Goal: Answer question/provide support: Share knowledge or assist other users

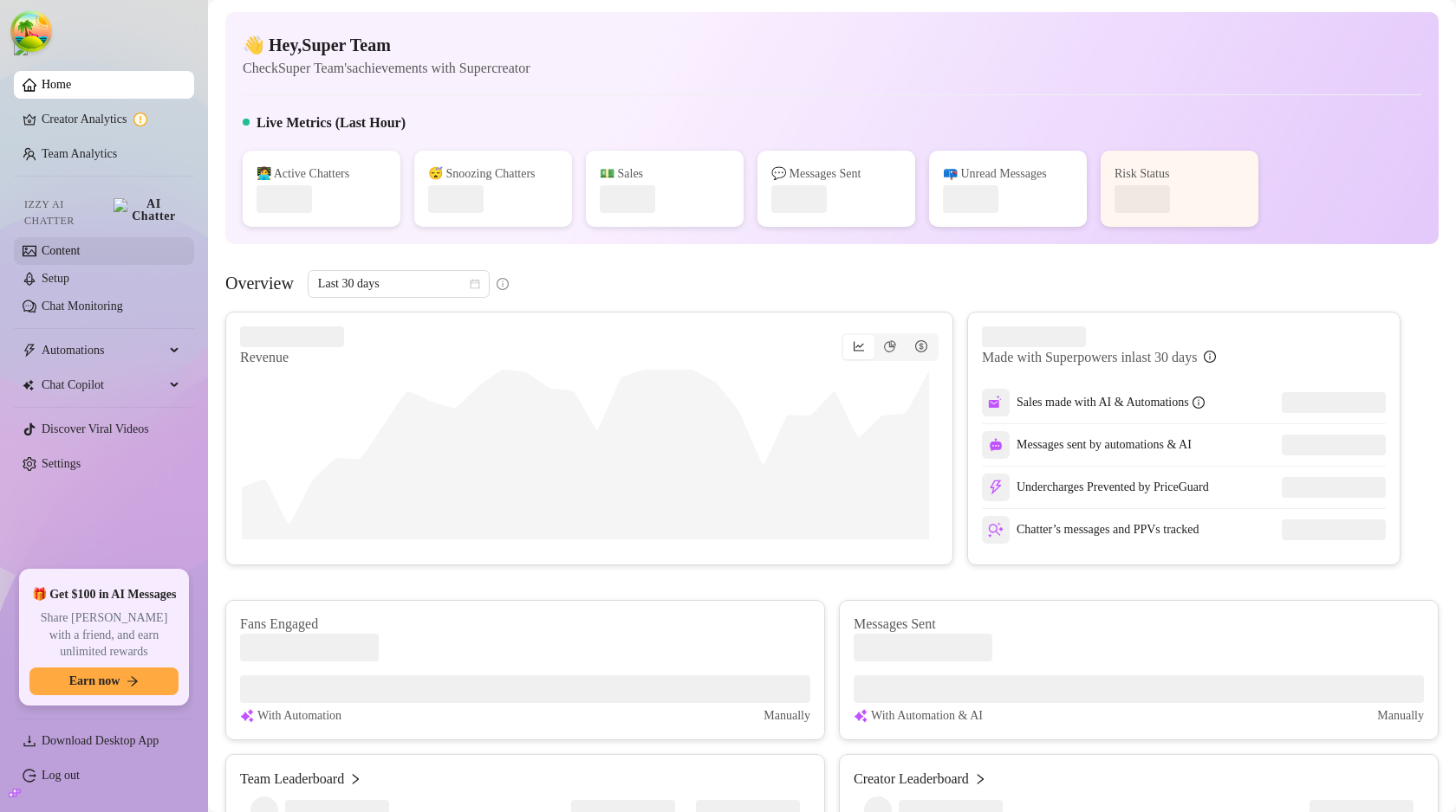
click at [79, 244] on link "Content" at bounding box center [60, 251] width 38 height 13
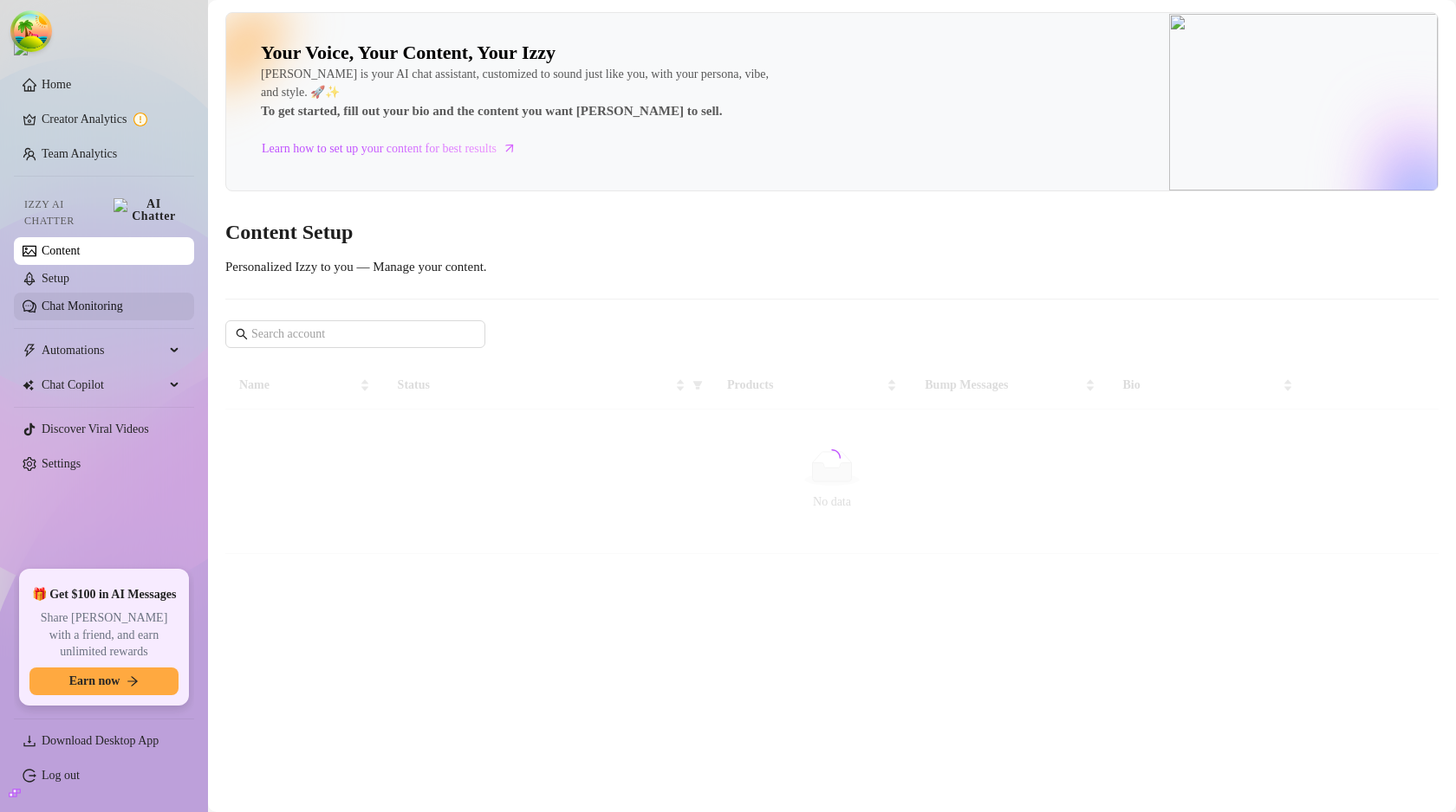
click at [123, 303] on link "Chat Monitoring" at bounding box center [82, 306] width 81 height 13
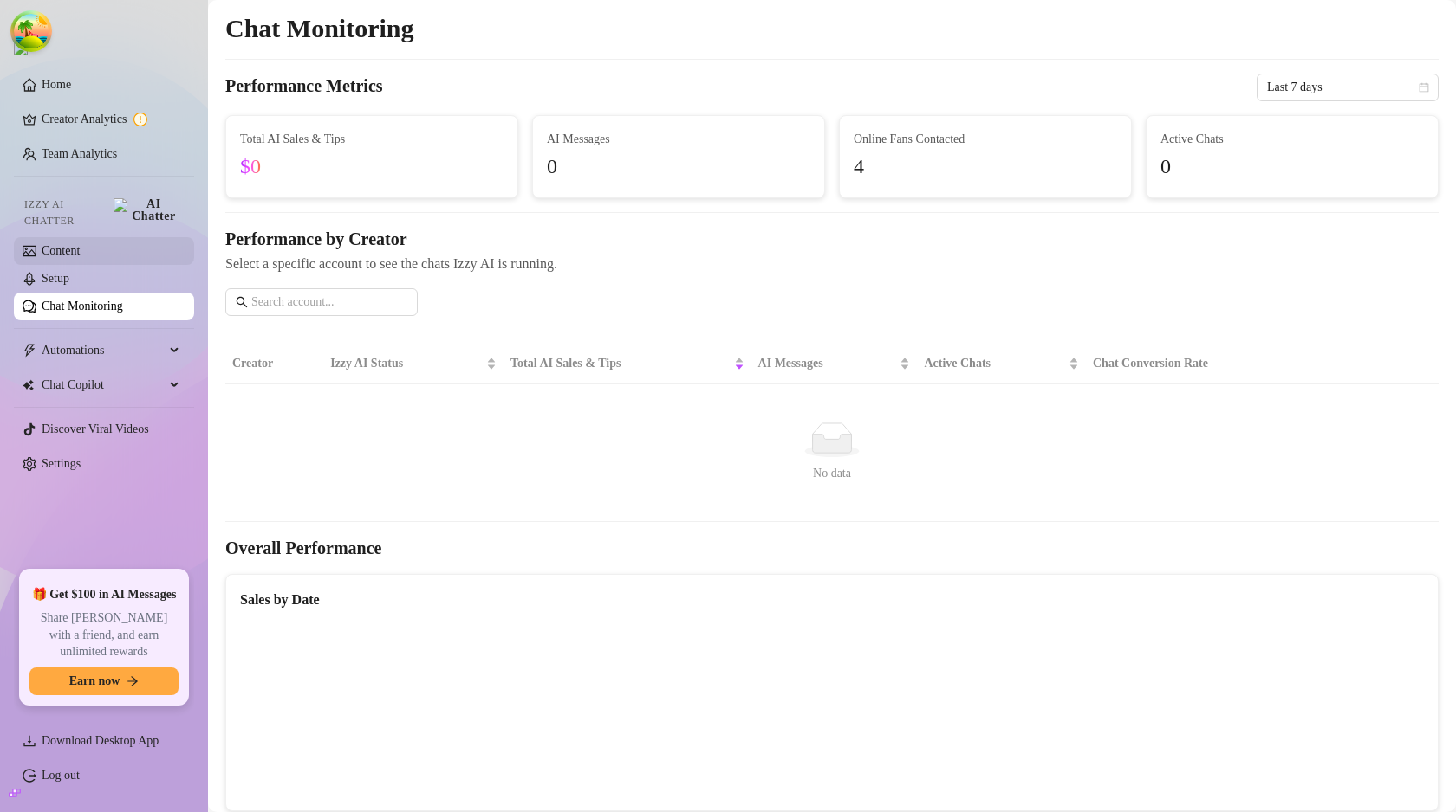
click at [79, 247] on link "Content" at bounding box center [60, 251] width 38 height 13
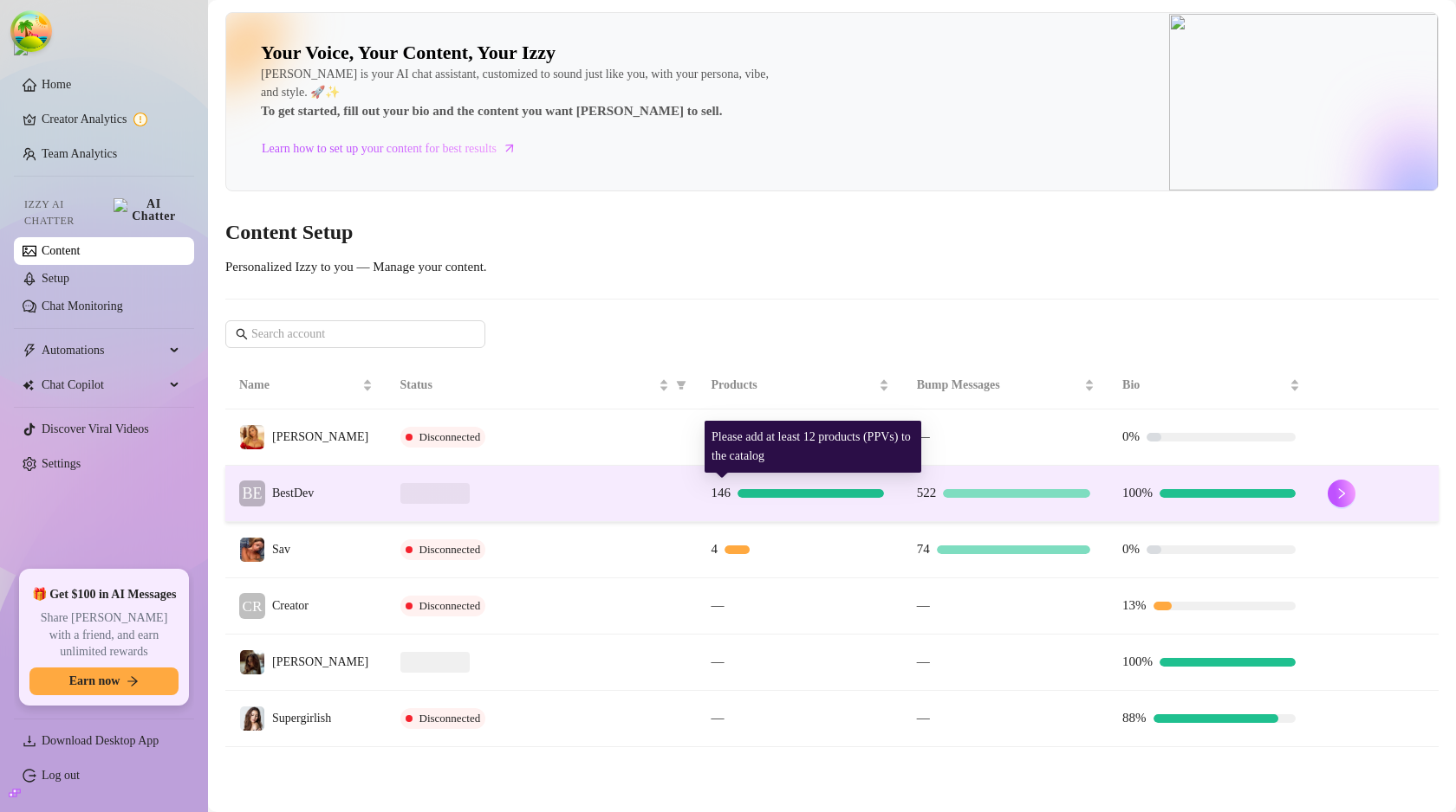
click at [713, 486] on span "146" at bounding box center [720, 493] width 20 height 14
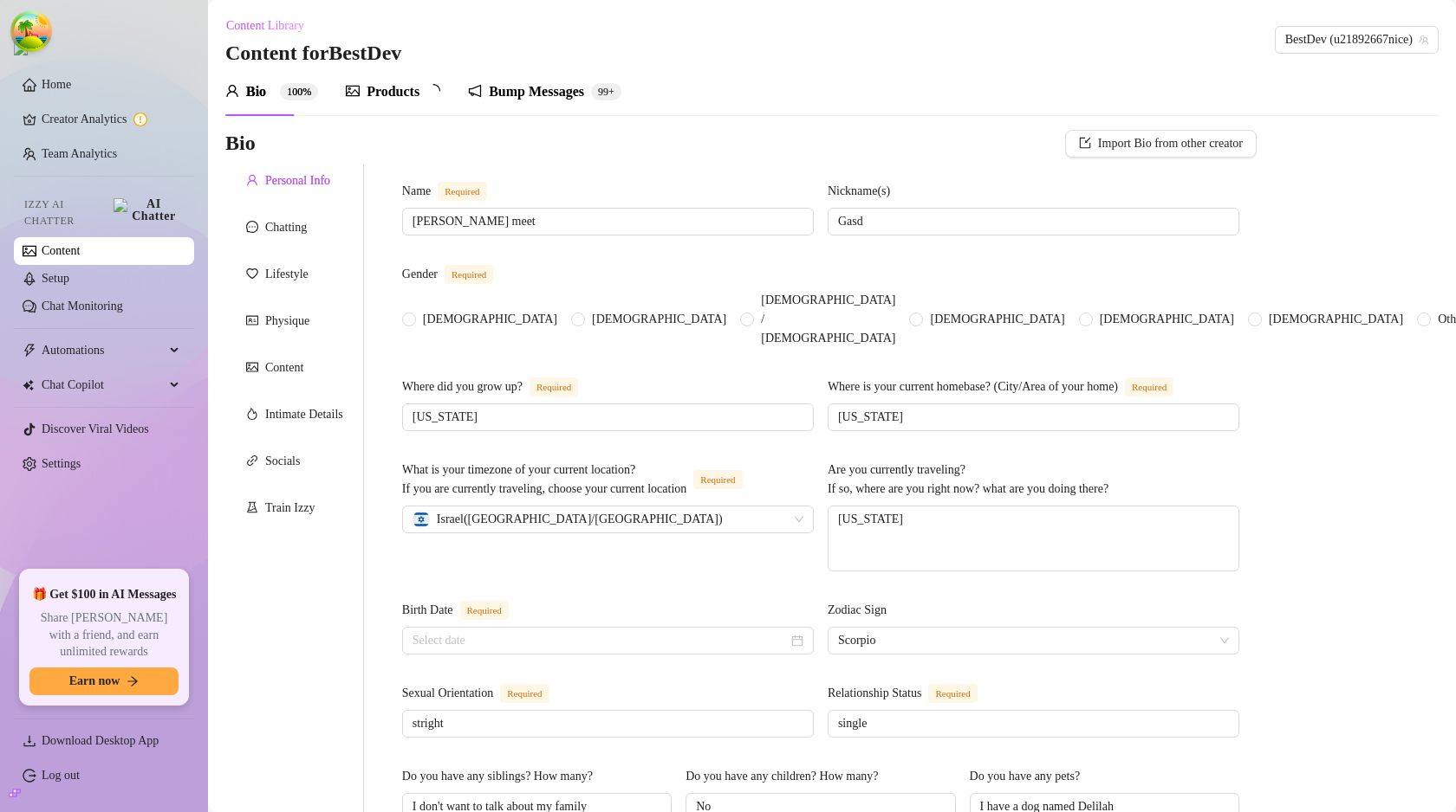
radio input "true"
type input "[DATE]"
click at [284, 519] on div "Train Izzy" at bounding box center [294, 508] width 139 height 33
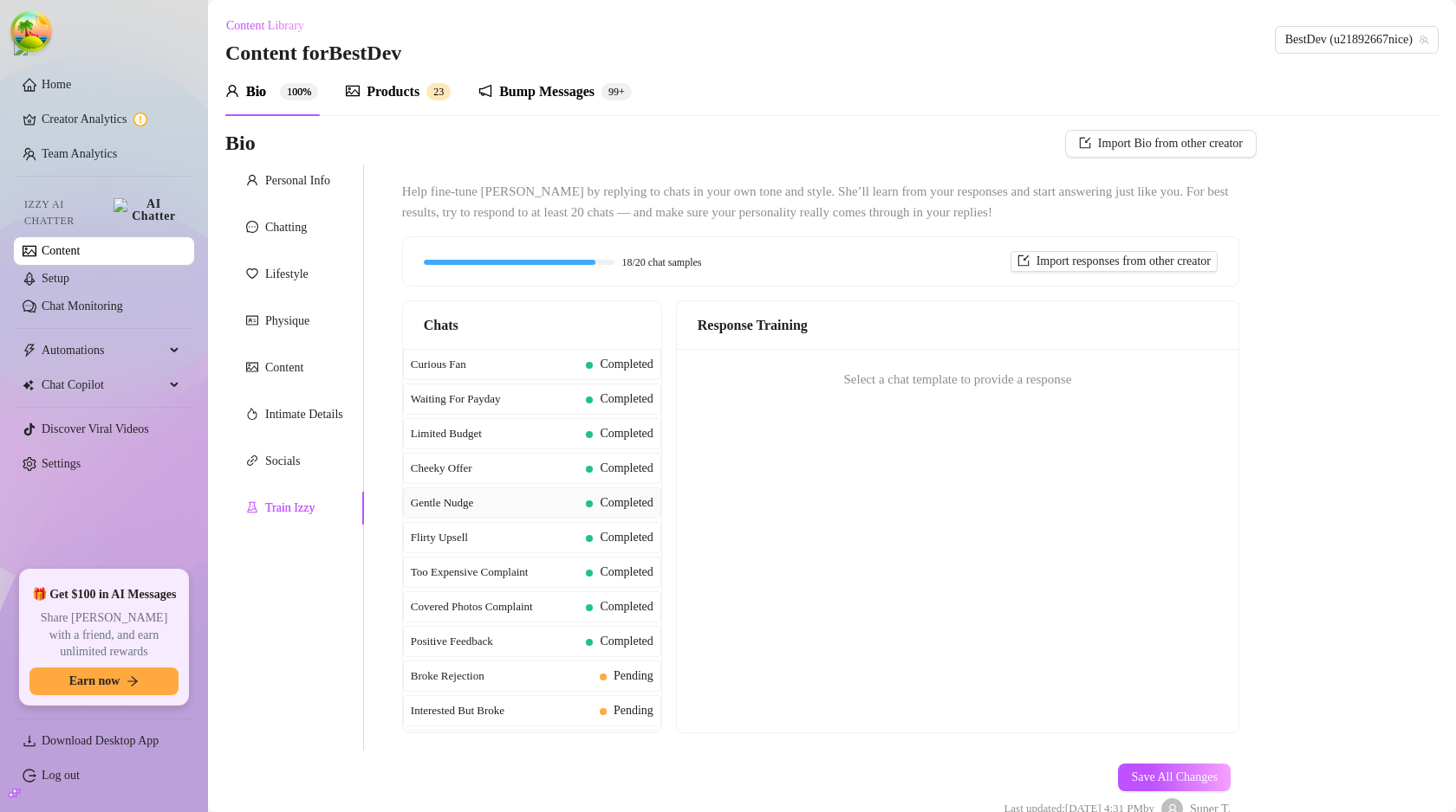
click at [585, 508] on span "Completed" at bounding box center [619, 503] width 67 height 19
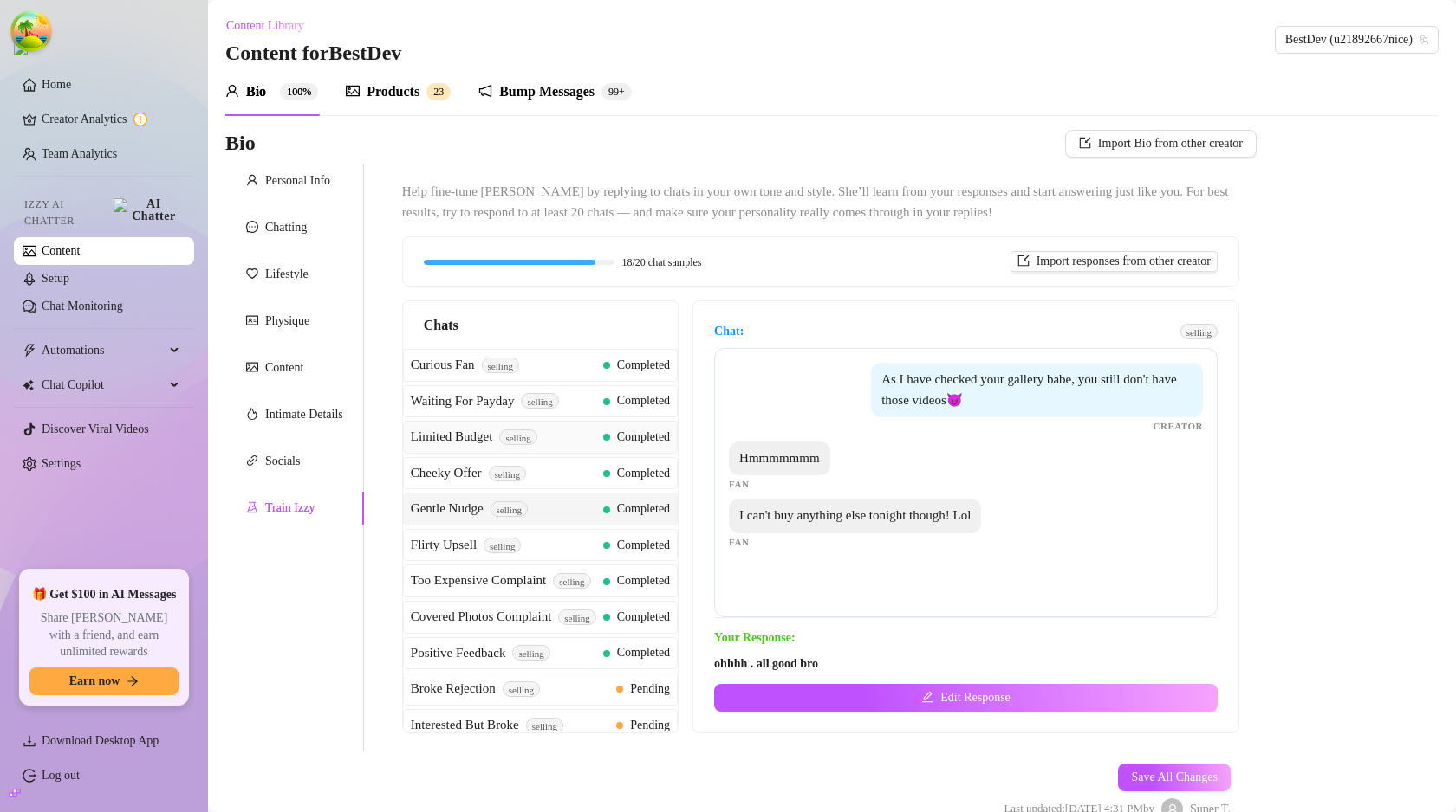
click at [585, 433] on div "Limited Budget selling" at bounding box center [503, 438] width 185 height 21
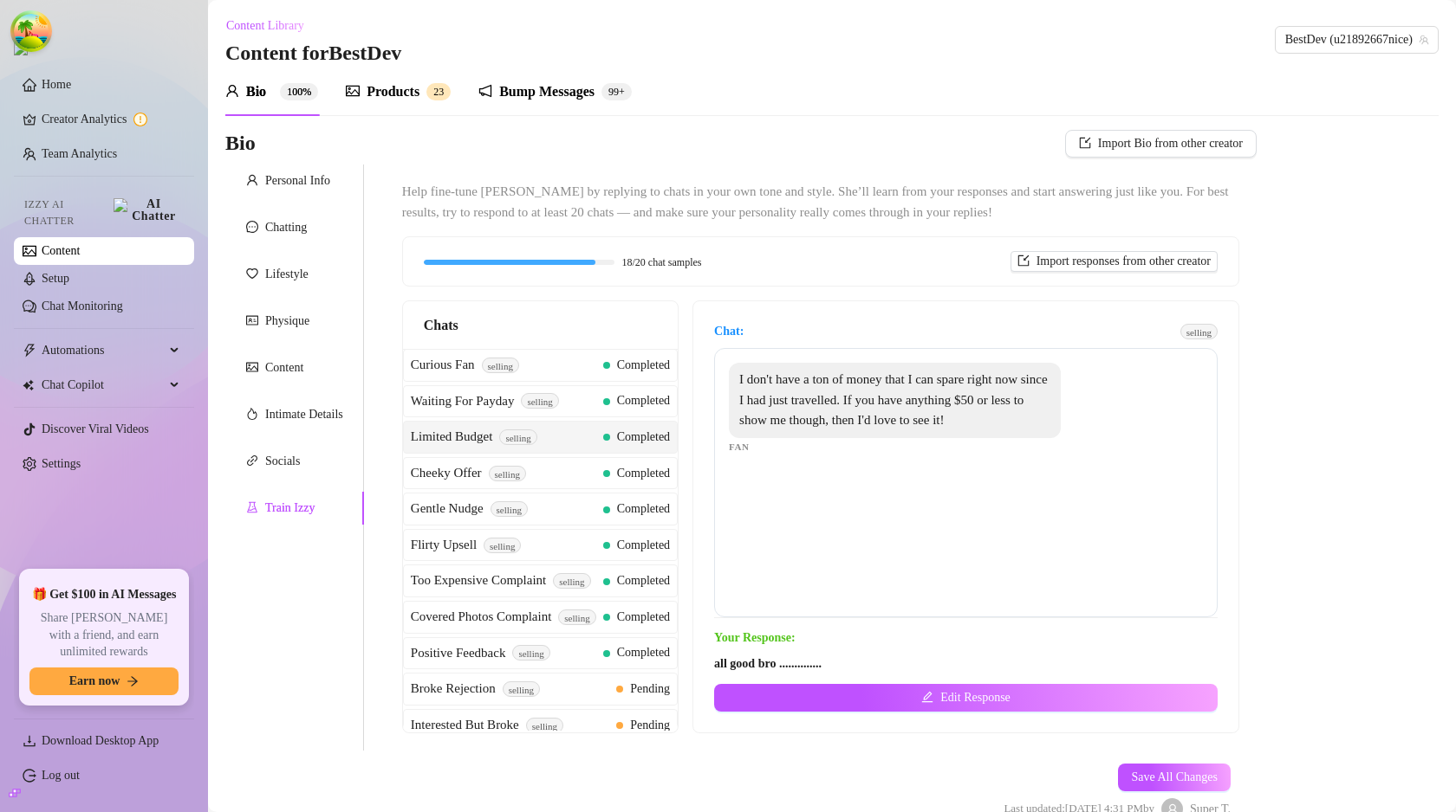
click at [1181, 329] on span "selling" at bounding box center [1199, 332] width 37 height 16
click at [1184, 329] on span "selling" at bounding box center [1199, 332] width 37 height 16
click at [1192, 334] on span "selling" at bounding box center [1199, 332] width 37 height 16
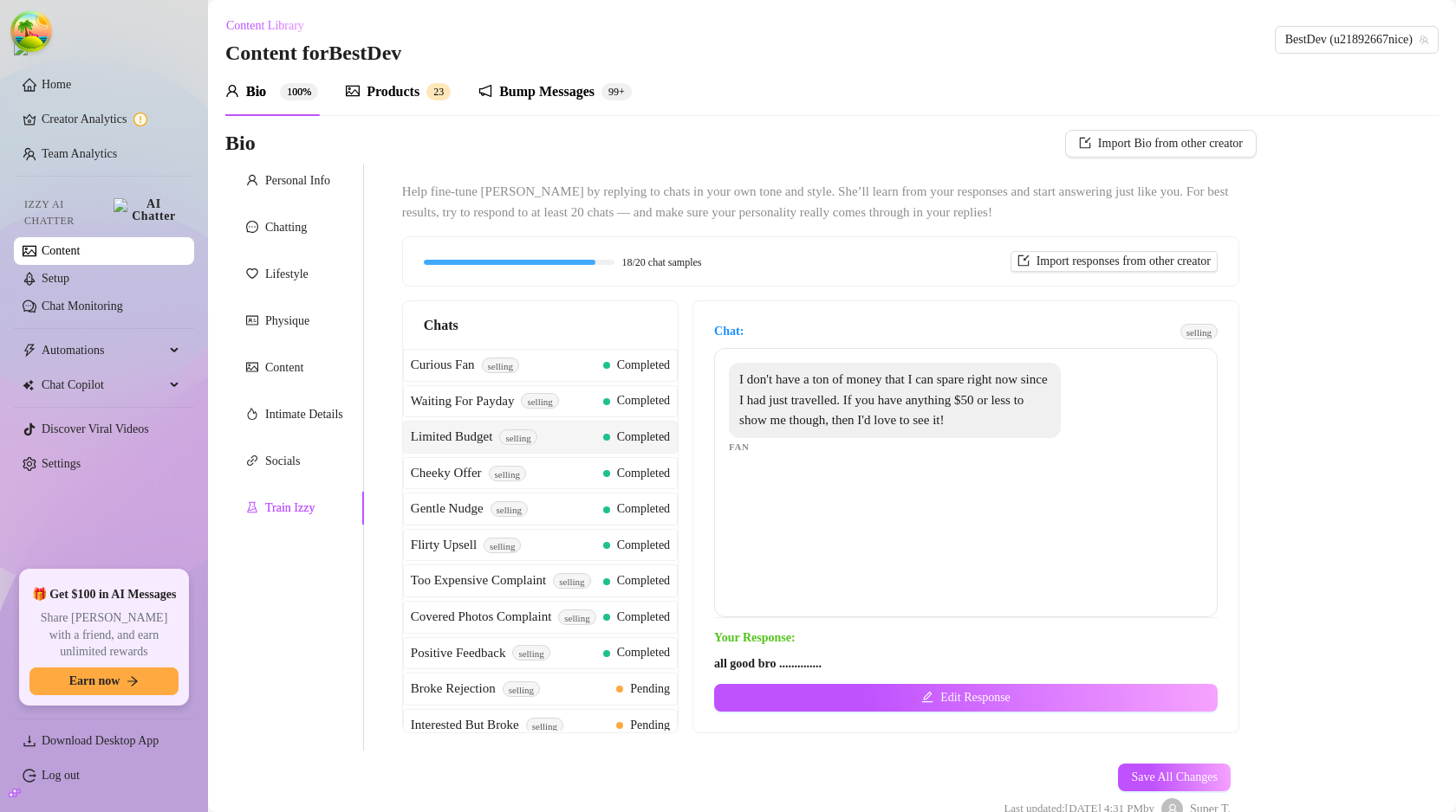
click at [1302, 369] on div "Bio Import Bio from other creator Personal Info Chatting Lifestyle Physique Con…" at bounding box center [832, 490] width 1213 height 720
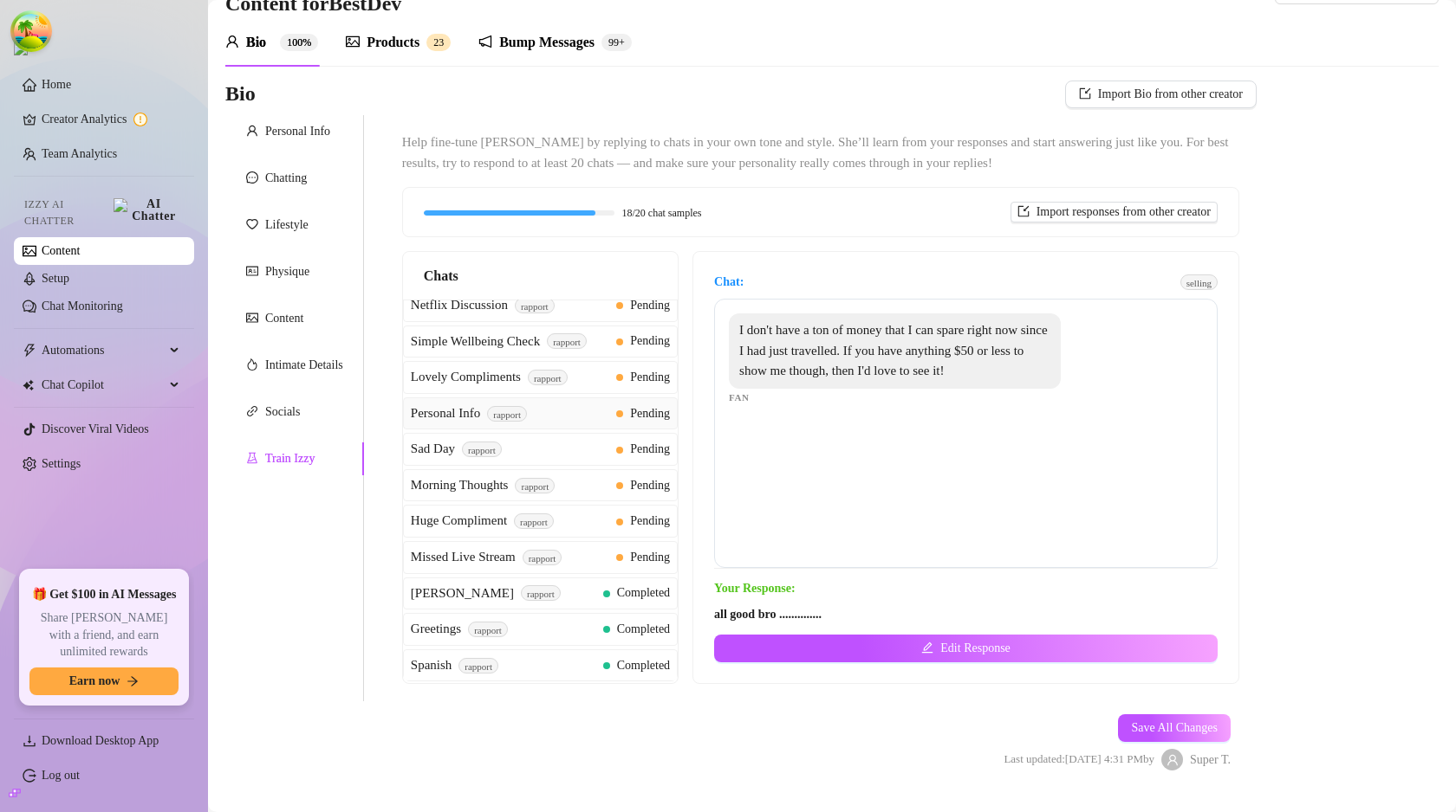
scroll to position [90, 0]
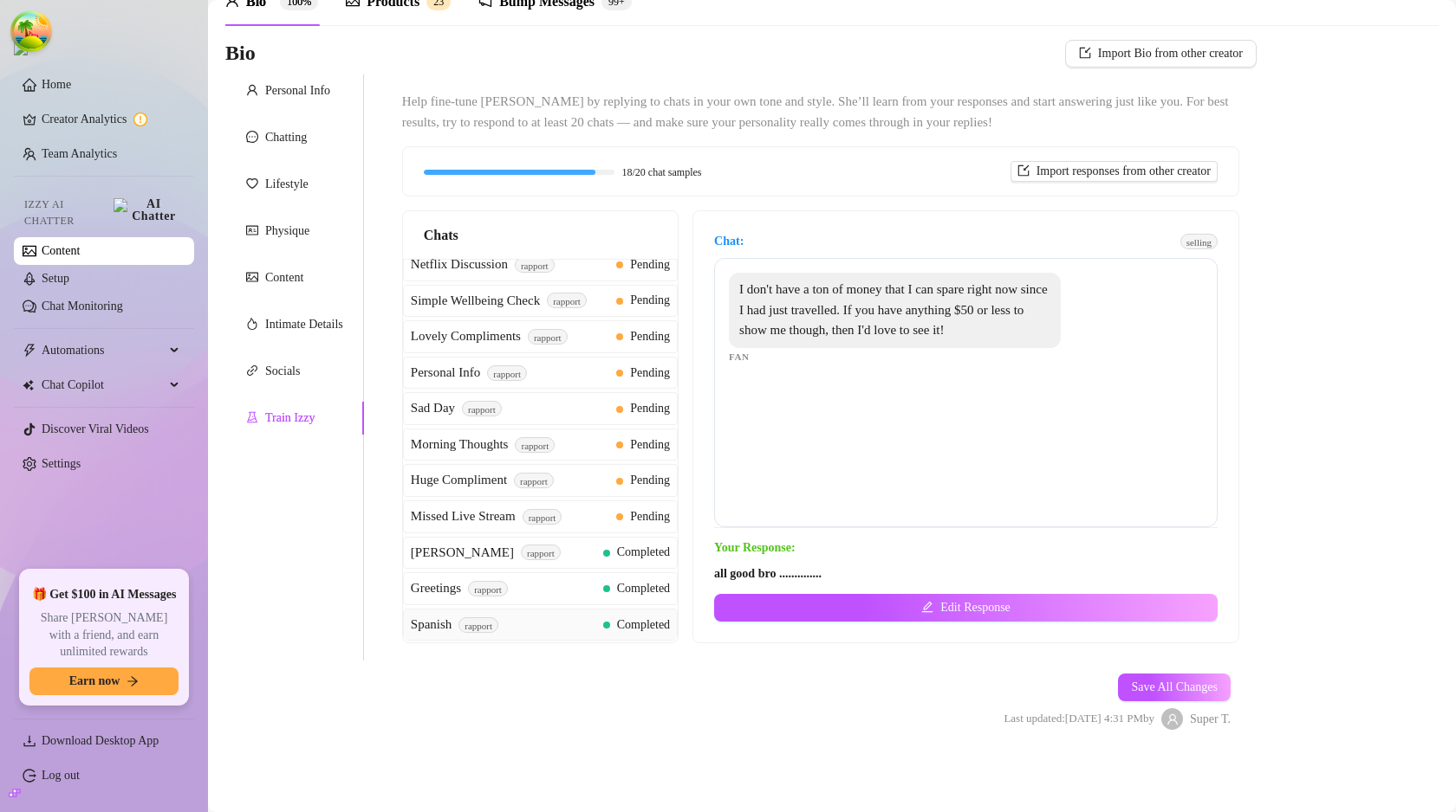
click at [651, 621] on span "Completed" at bounding box center [644, 625] width 53 height 13
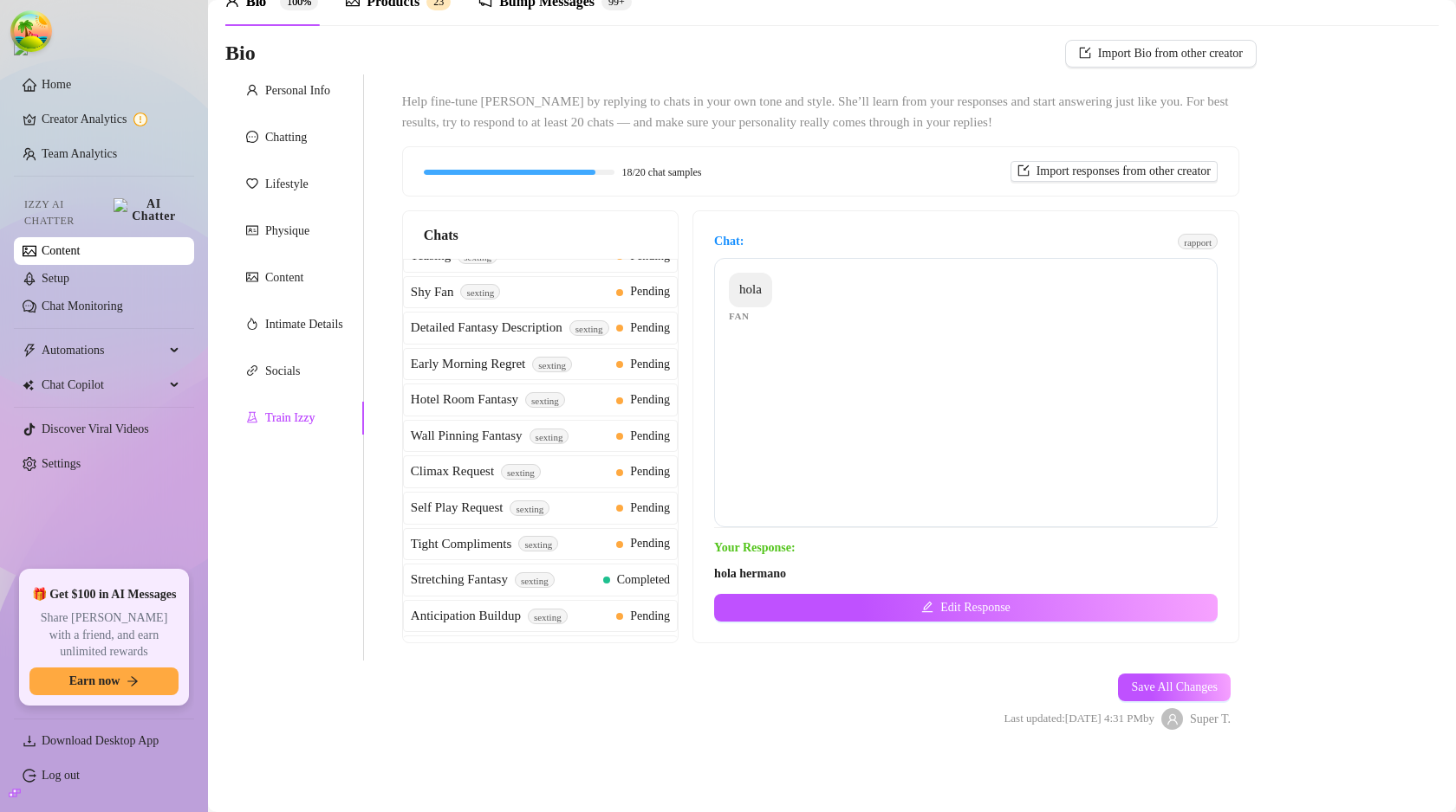
scroll to position [0, 0]
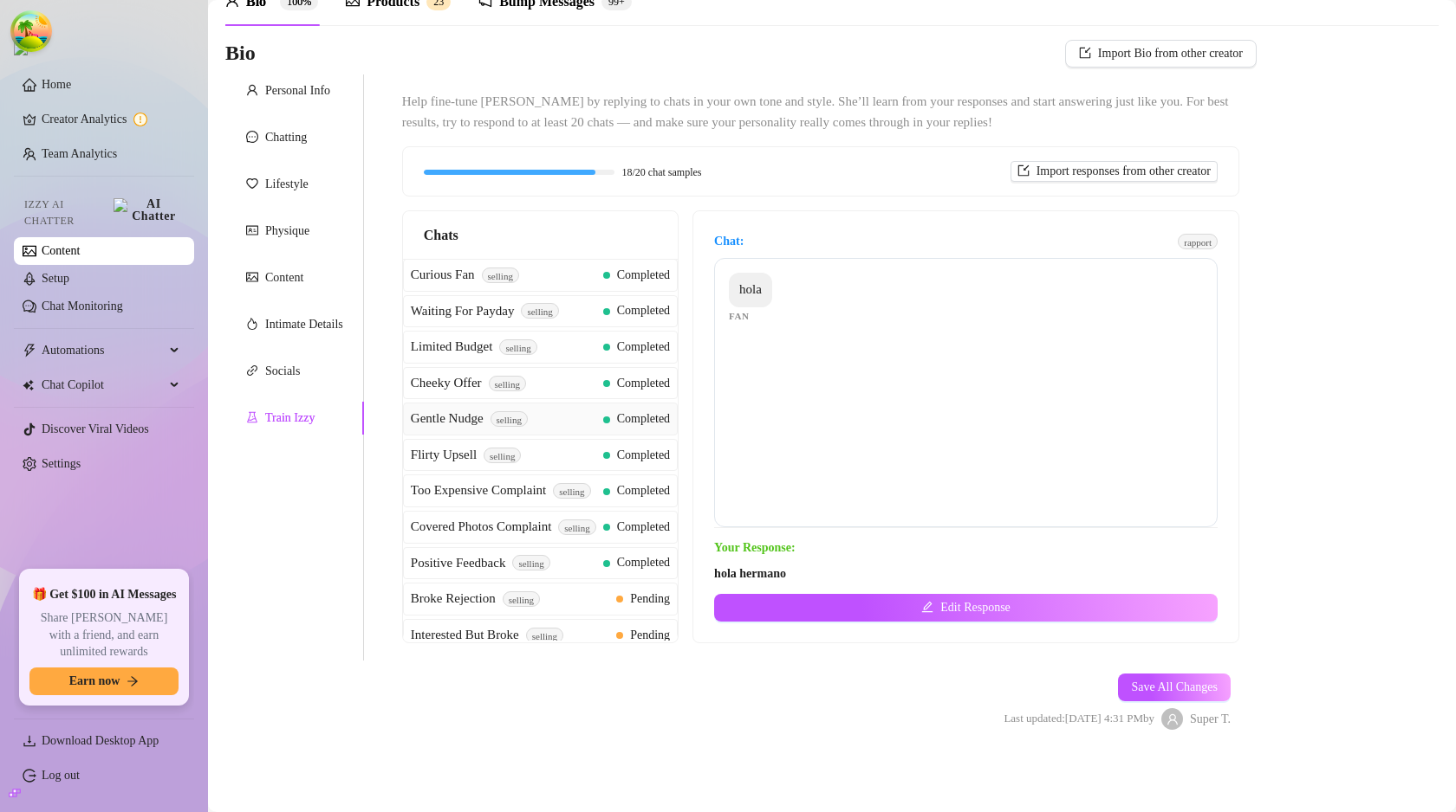
click at [645, 409] on div "Gentle Nudge selling Completed" at bounding box center [539, 418] width 275 height 33
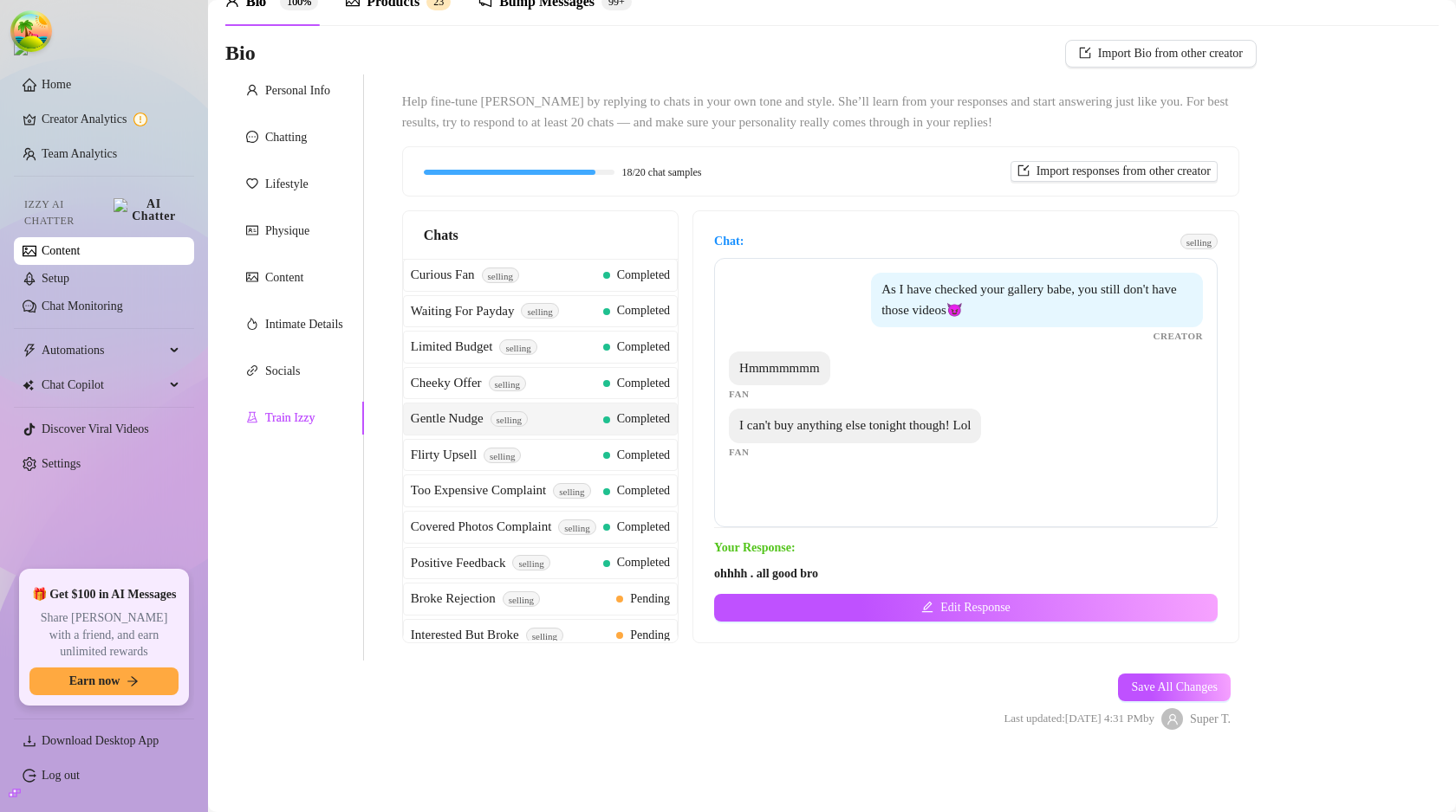
click at [626, 284] on span "Completed" at bounding box center [637, 275] width 67 height 19
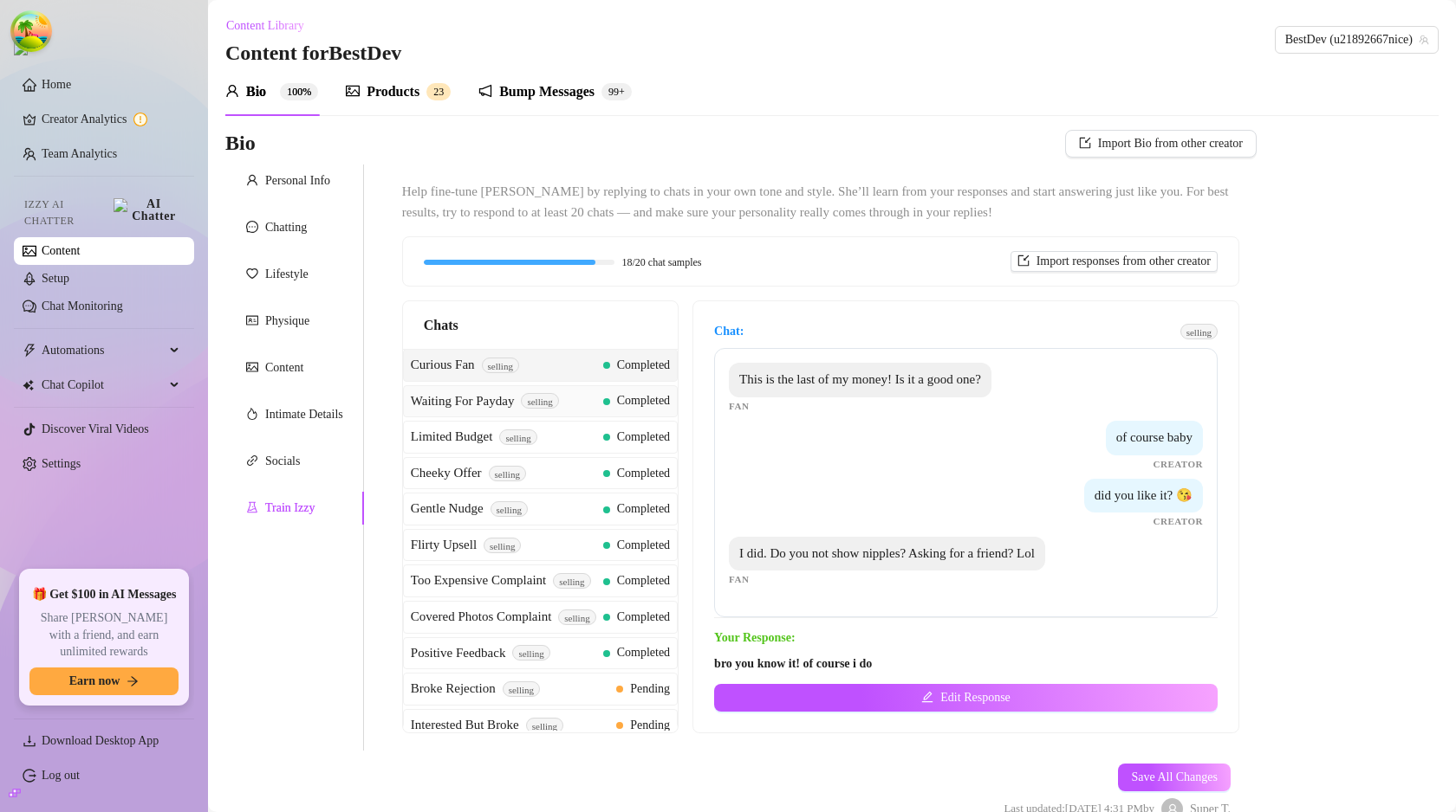
click at [677, 413] on div "Waiting For Payday selling Completed" at bounding box center [539, 402] width 275 height 33
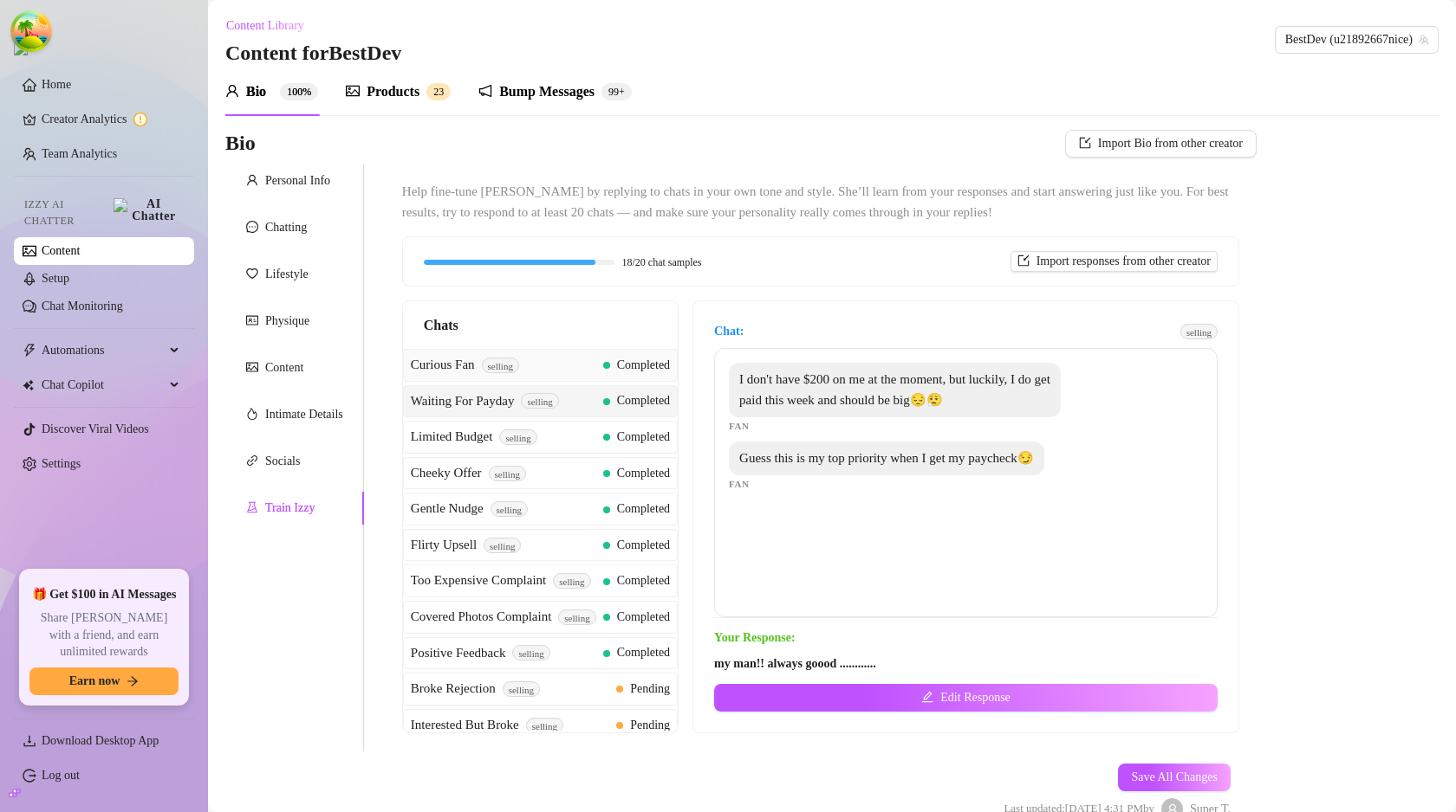
click at [641, 362] on span "Completed" at bounding box center [644, 365] width 53 height 13
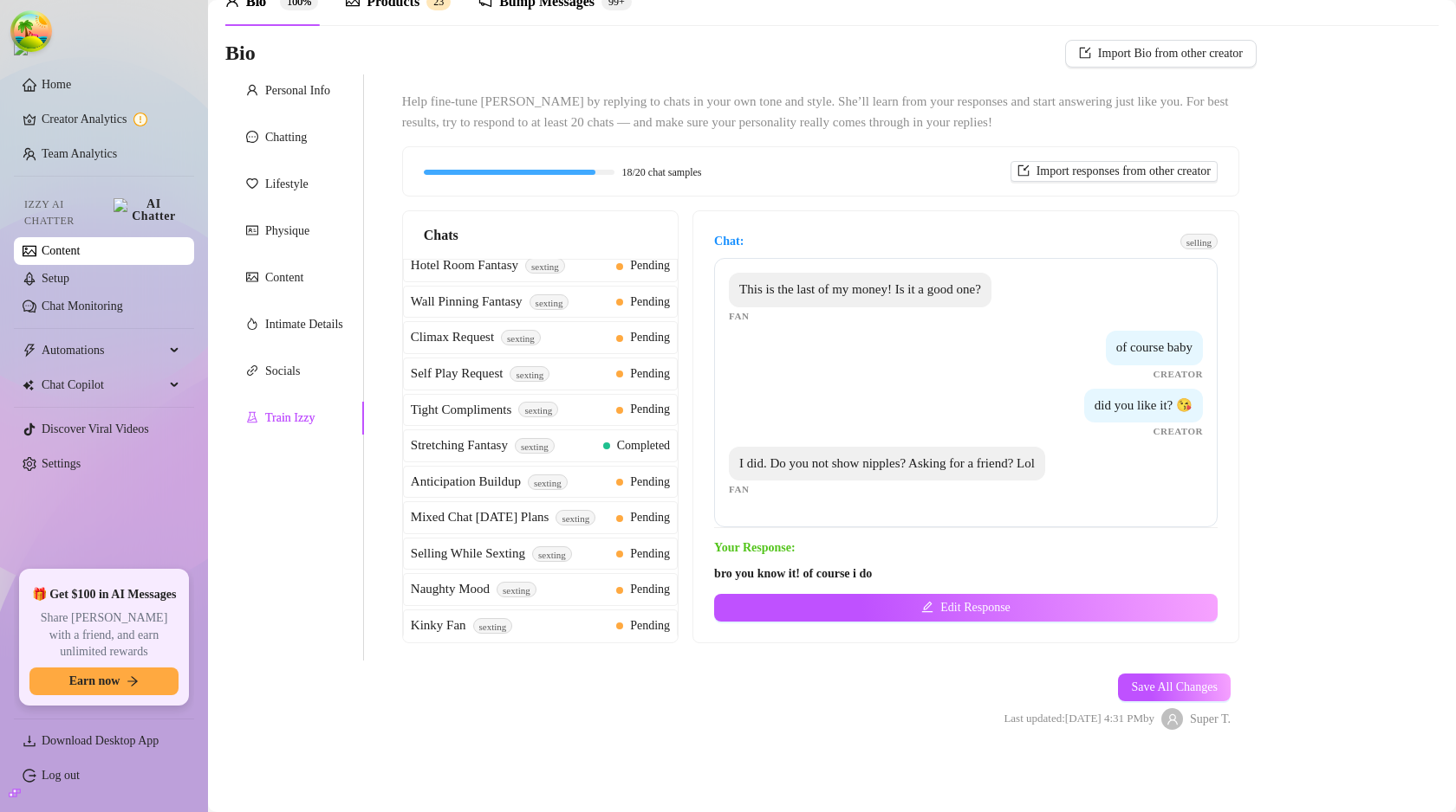
scroll to position [66, 0]
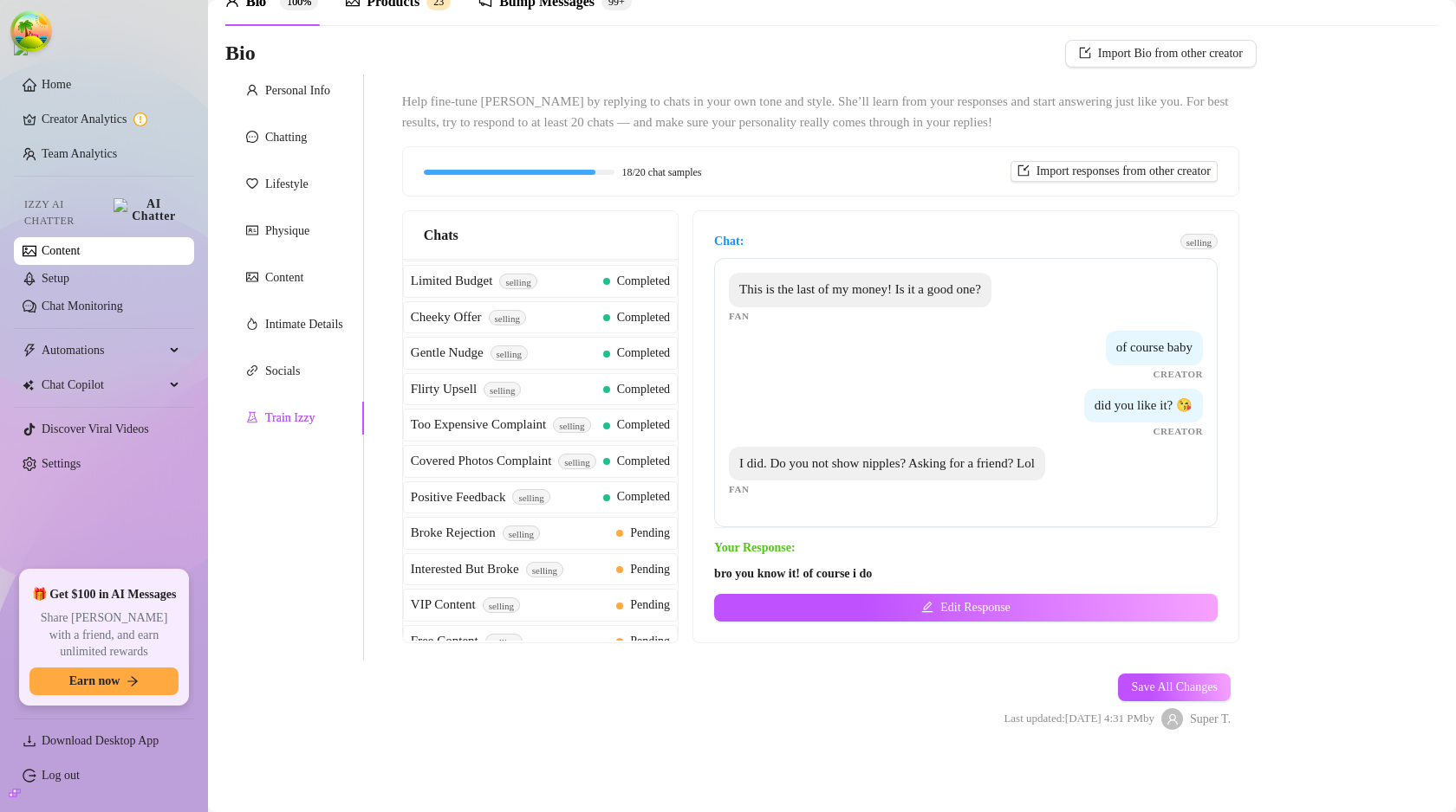
click at [1192, 242] on span "selling" at bounding box center [1199, 242] width 37 height 16
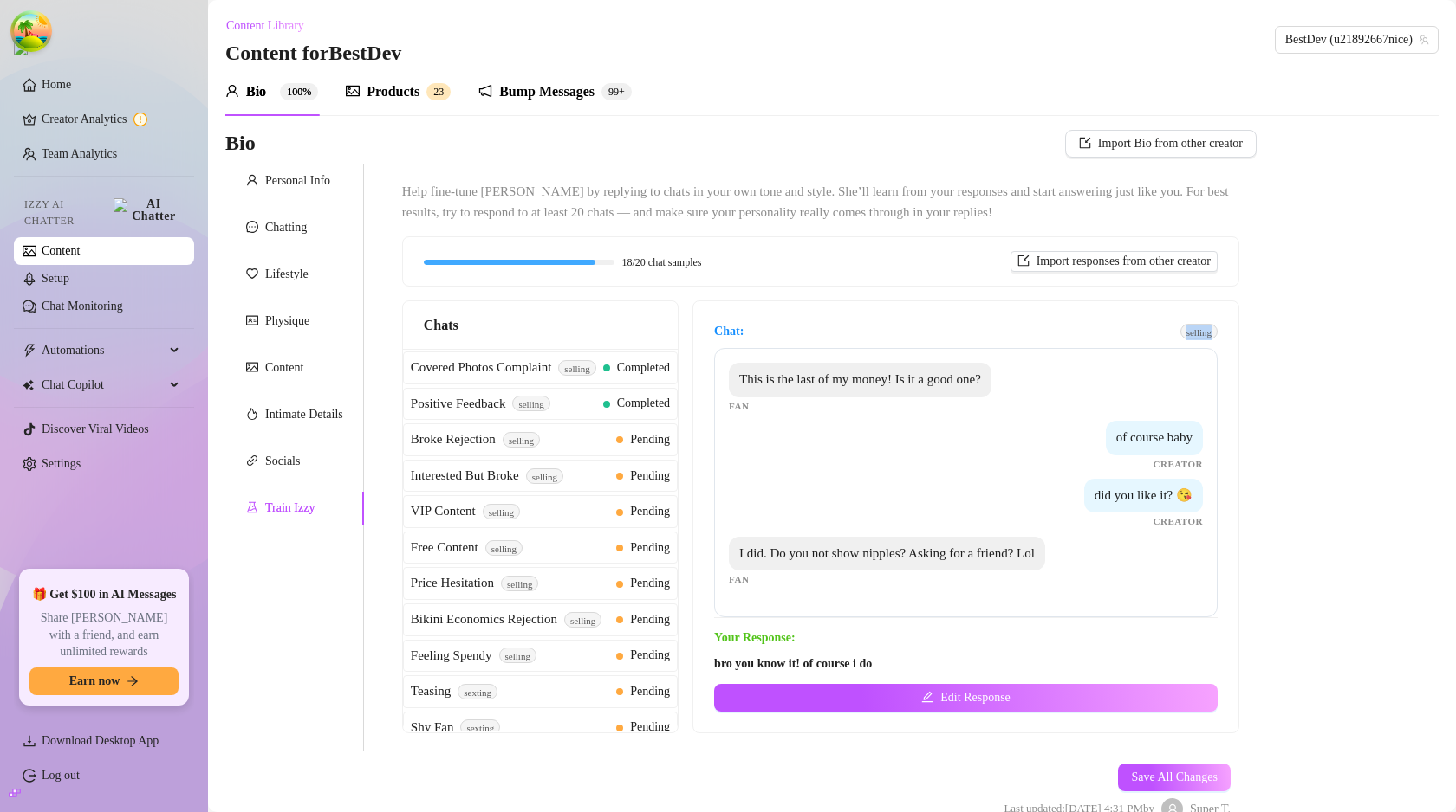
scroll to position [0, 0]
click at [1185, 327] on span "selling" at bounding box center [1199, 332] width 37 height 16
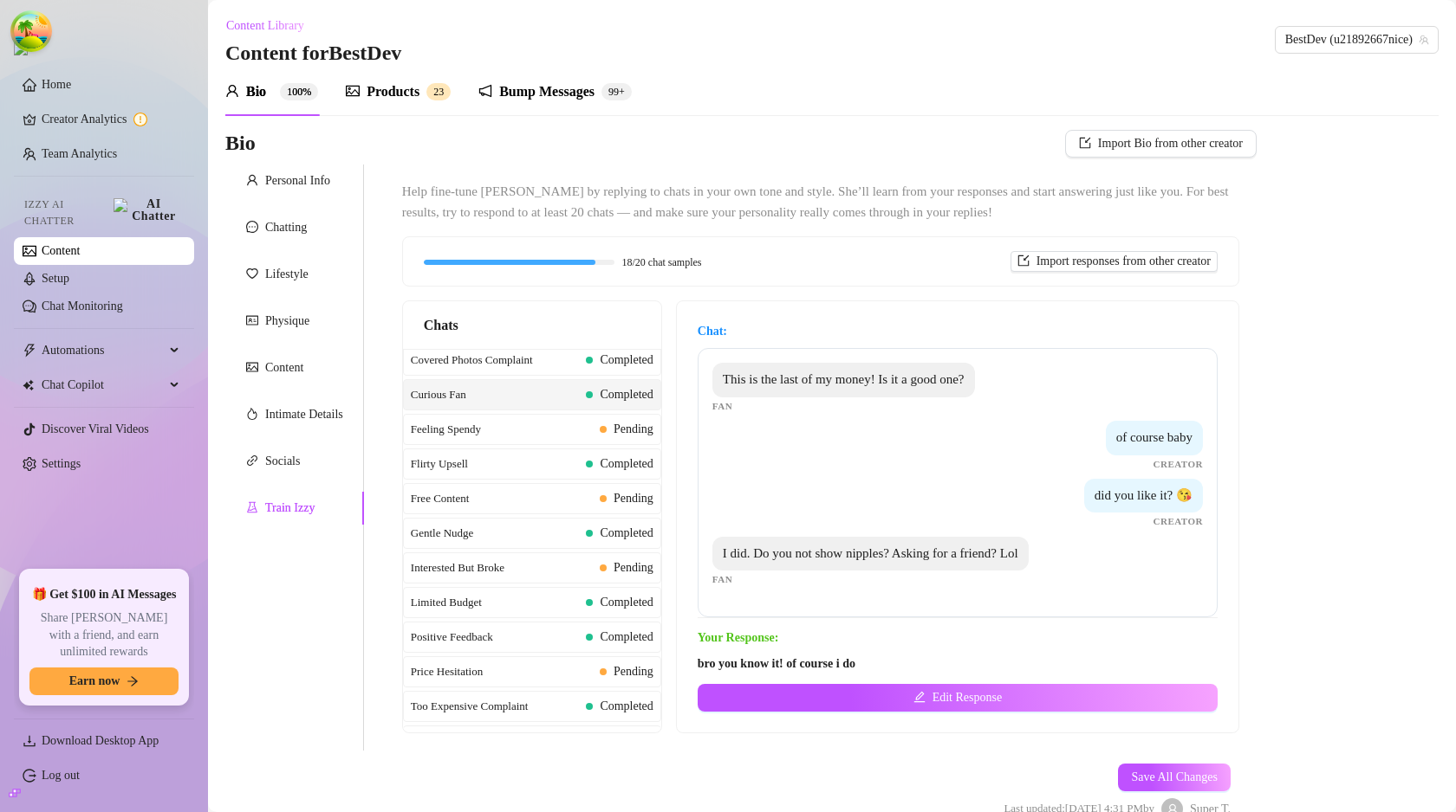
scroll to position [903, 0]
click at [487, 435] on div "selling" at bounding box center [532, 432] width 258 height 25
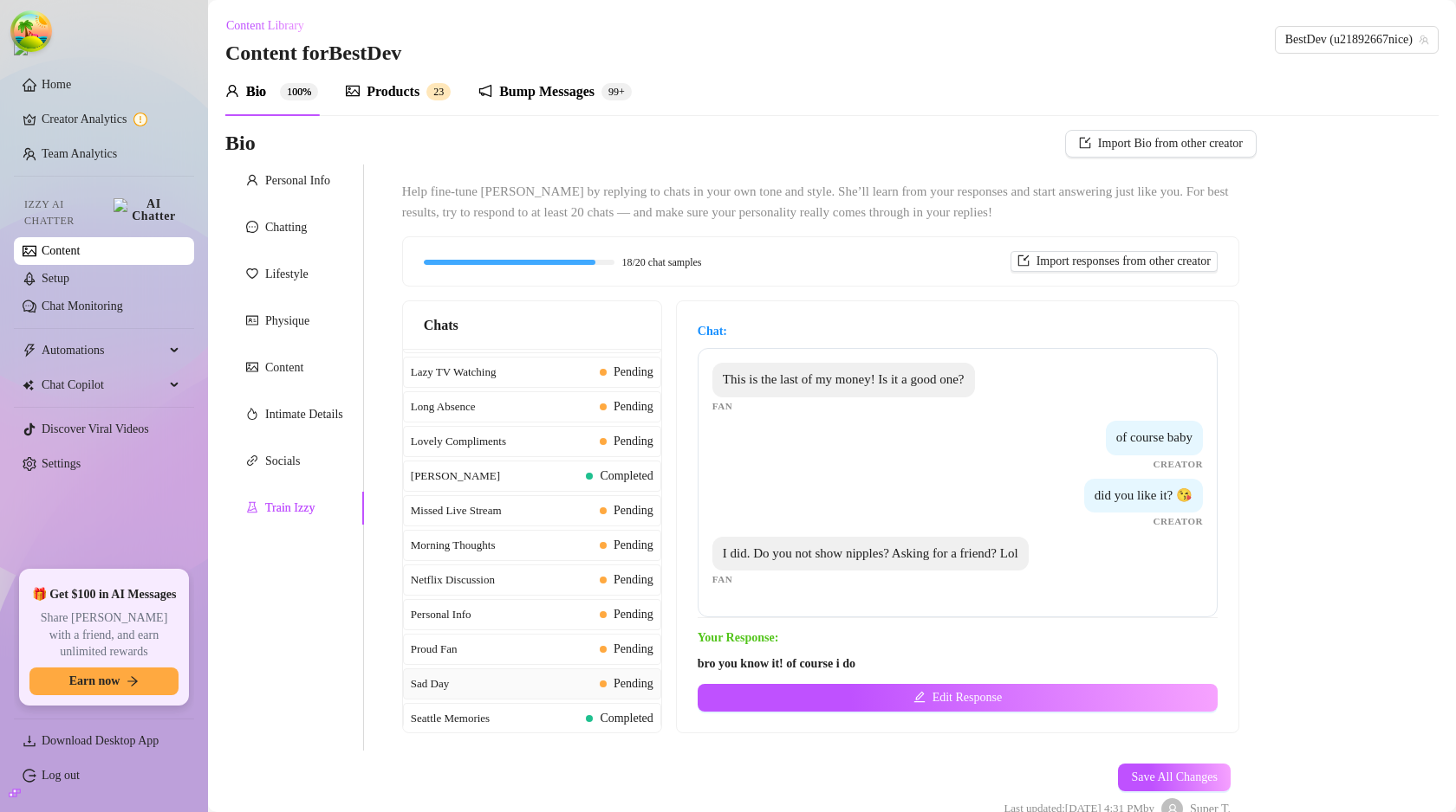
scroll to position [1515, 0]
drag, startPoint x: 420, startPoint y: 403, endPoint x: 510, endPoint y: 418, distance: 91.2
click at [510, 418] on div "sexting" at bounding box center [532, 410] width 258 height 25
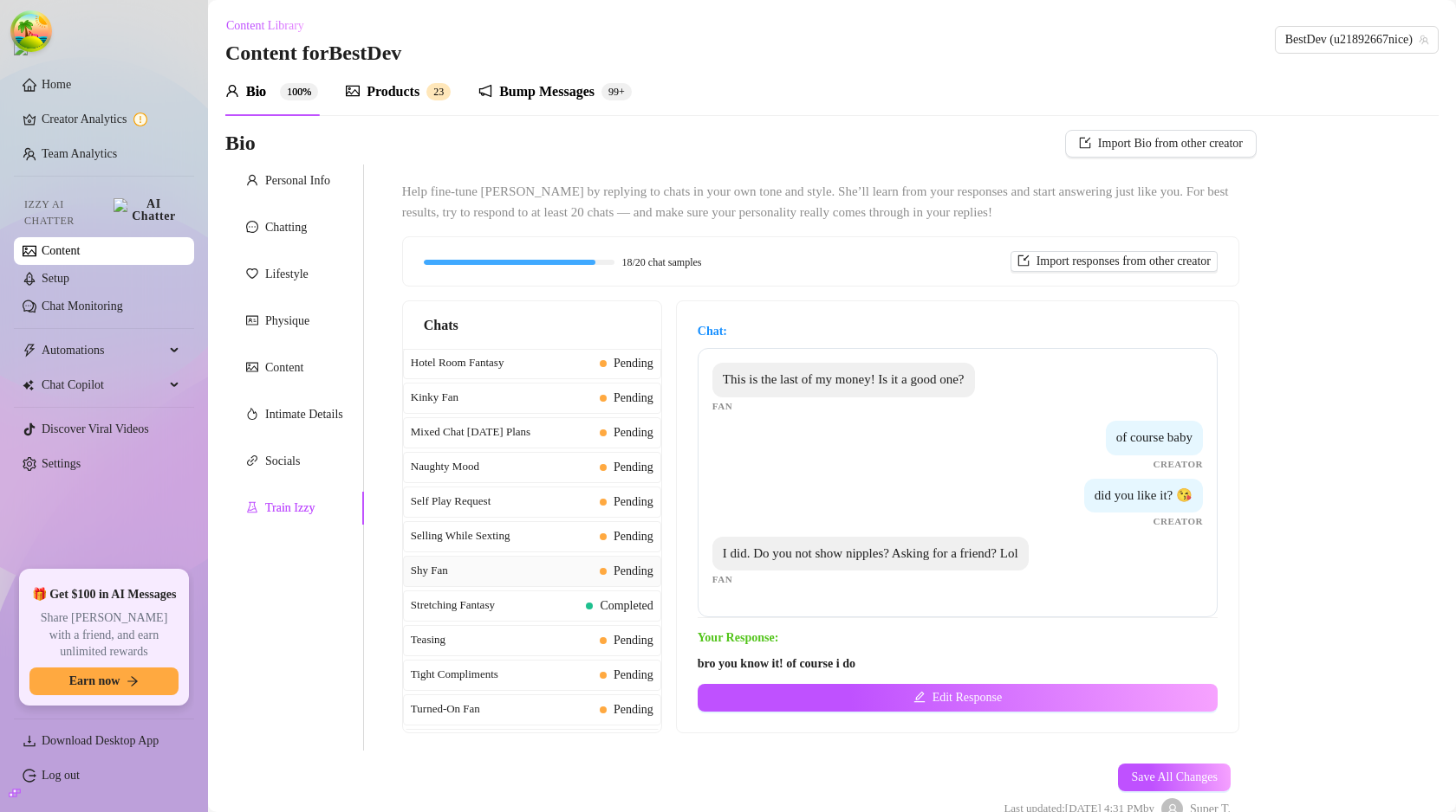
scroll to position [1762, 0]
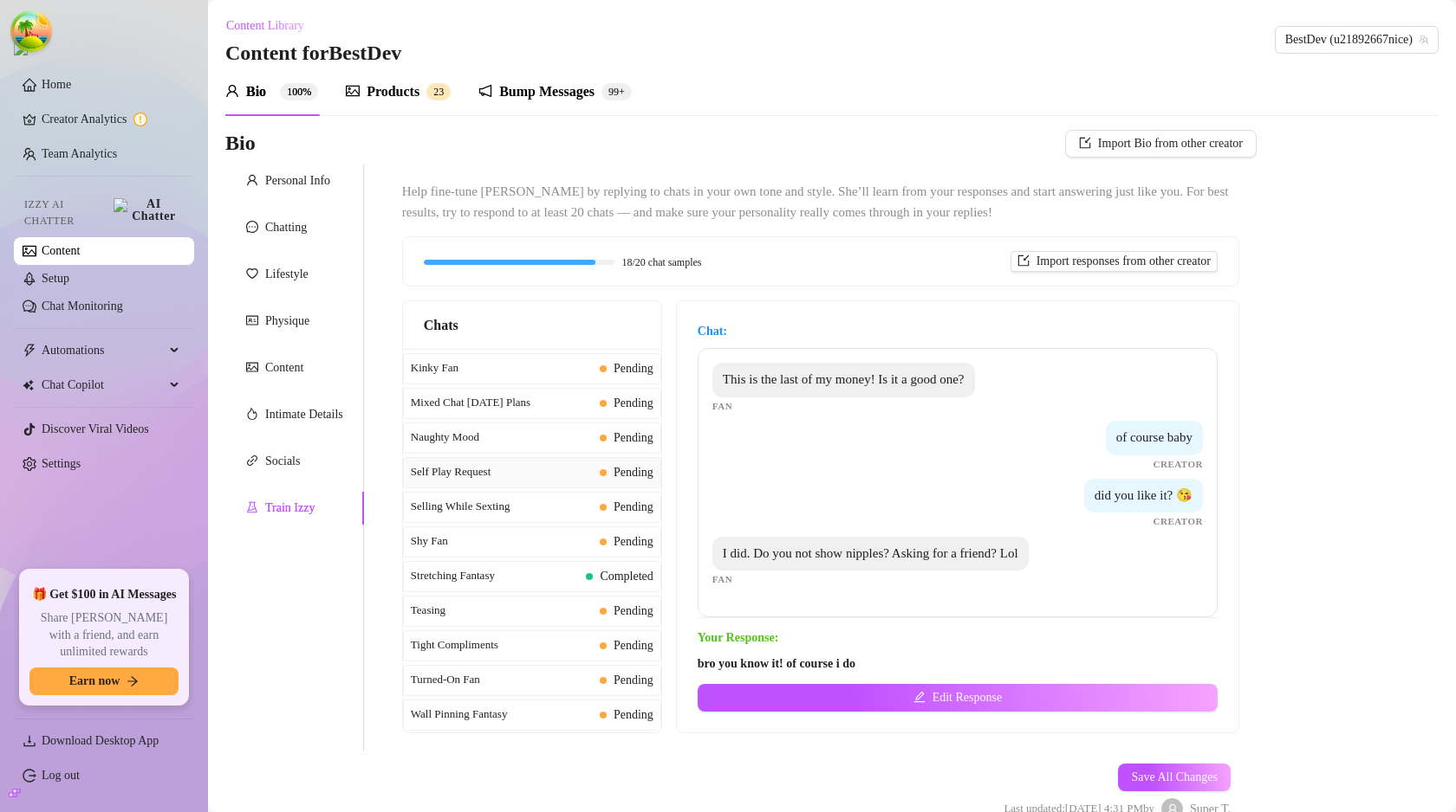
click at [574, 478] on span "Self Play Request" at bounding box center [502, 472] width 182 height 18
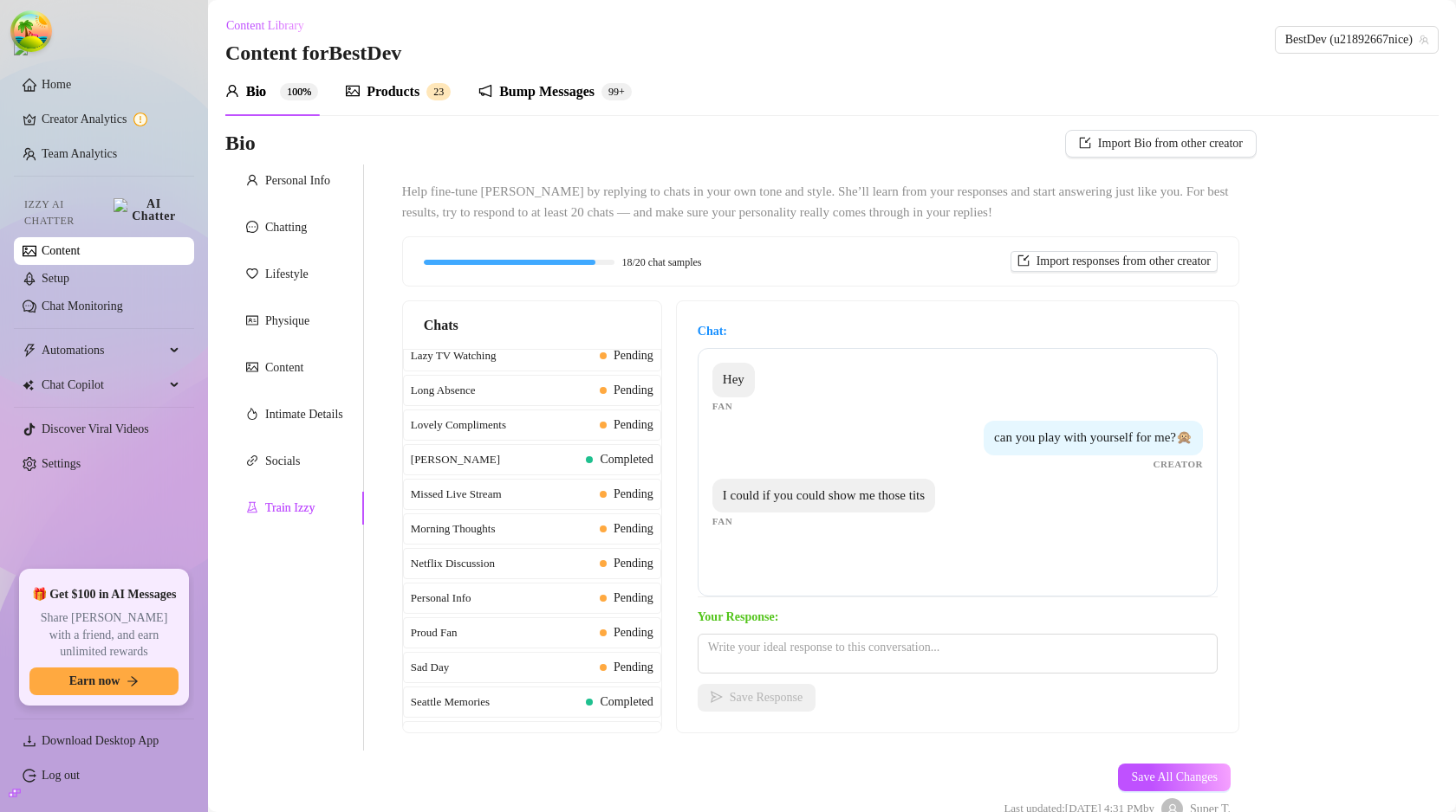
scroll to position [0, 0]
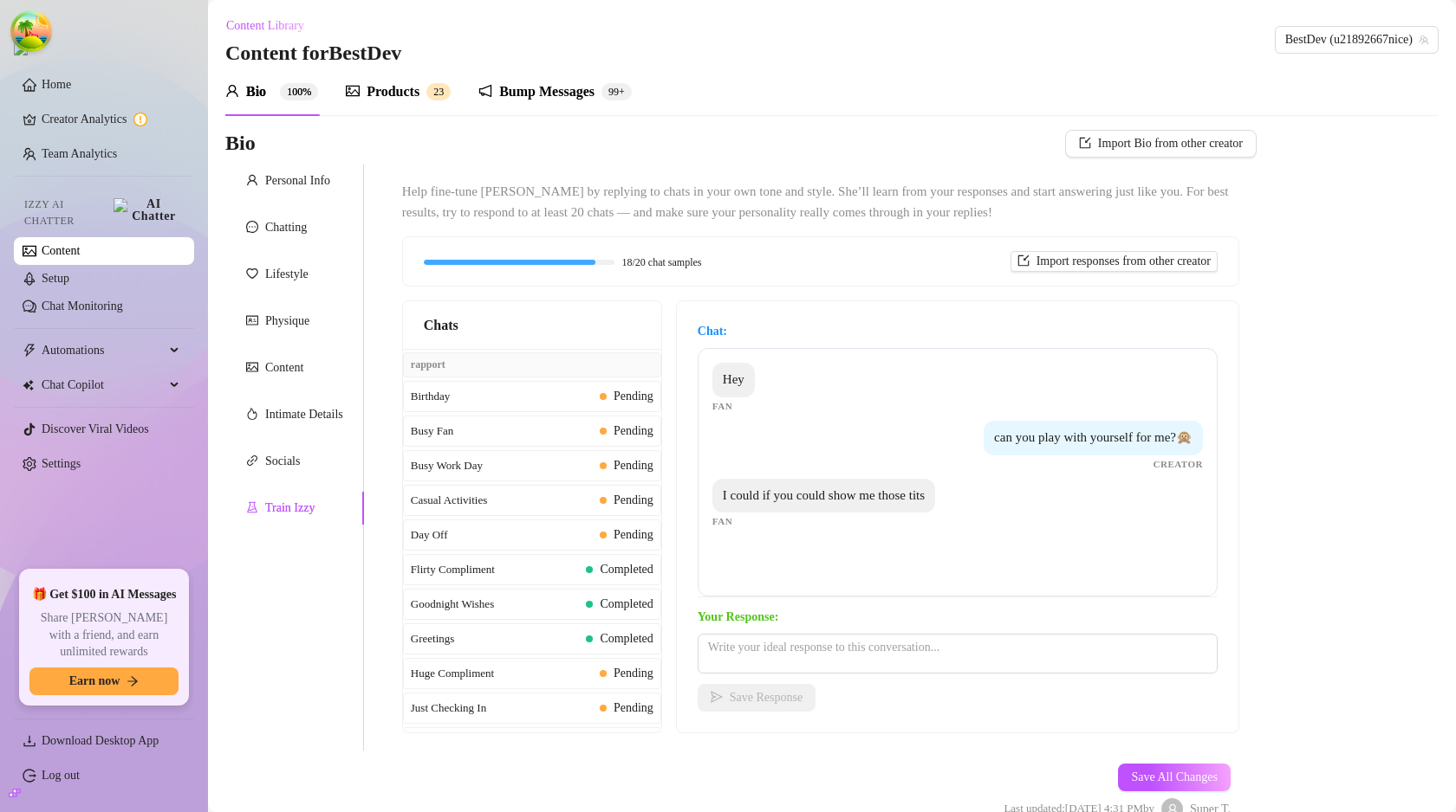
click at [425, 373] on div "rapport" at bounding box center [532, 365] width 258 height 25
click at [716, 336] on strong "Chat:" at bounding box center [712, 331] width 29 height 13
click at [714, 335] on strong "Chat:" at bounding box center [712, 331] width 29 height 13
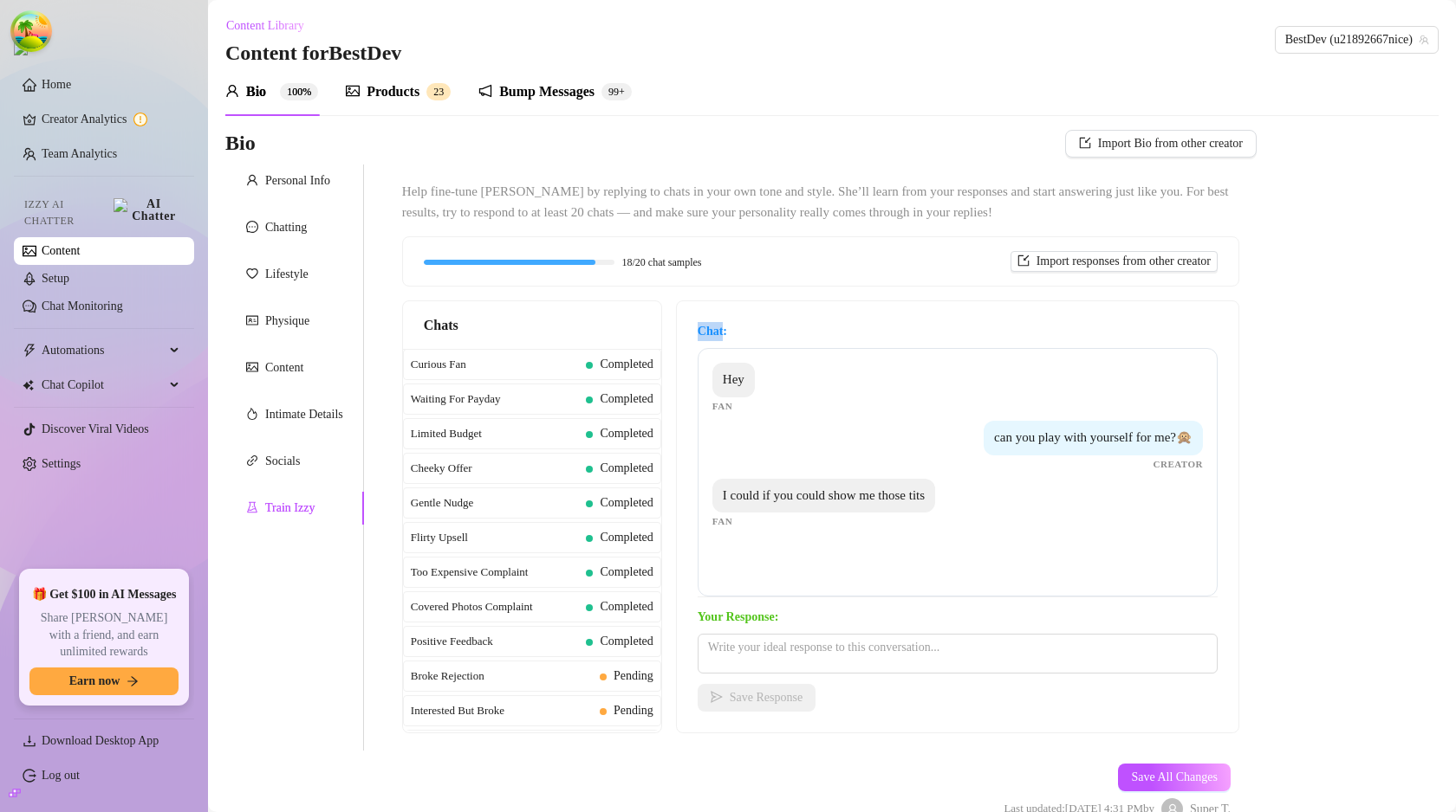
click at [714, 335] on strong "Chat:" at bounding box center [712, 331] width 29 height 13
click at [778, 344] on div "sexting Hey Fan can you play with yourself for me?🙊 Creator I could if you coul…" at bounding box center [957, 460] width 520 height 275
click at [734, 333] on span "sexting" at bounding box center [720, 332] width 44 height 19
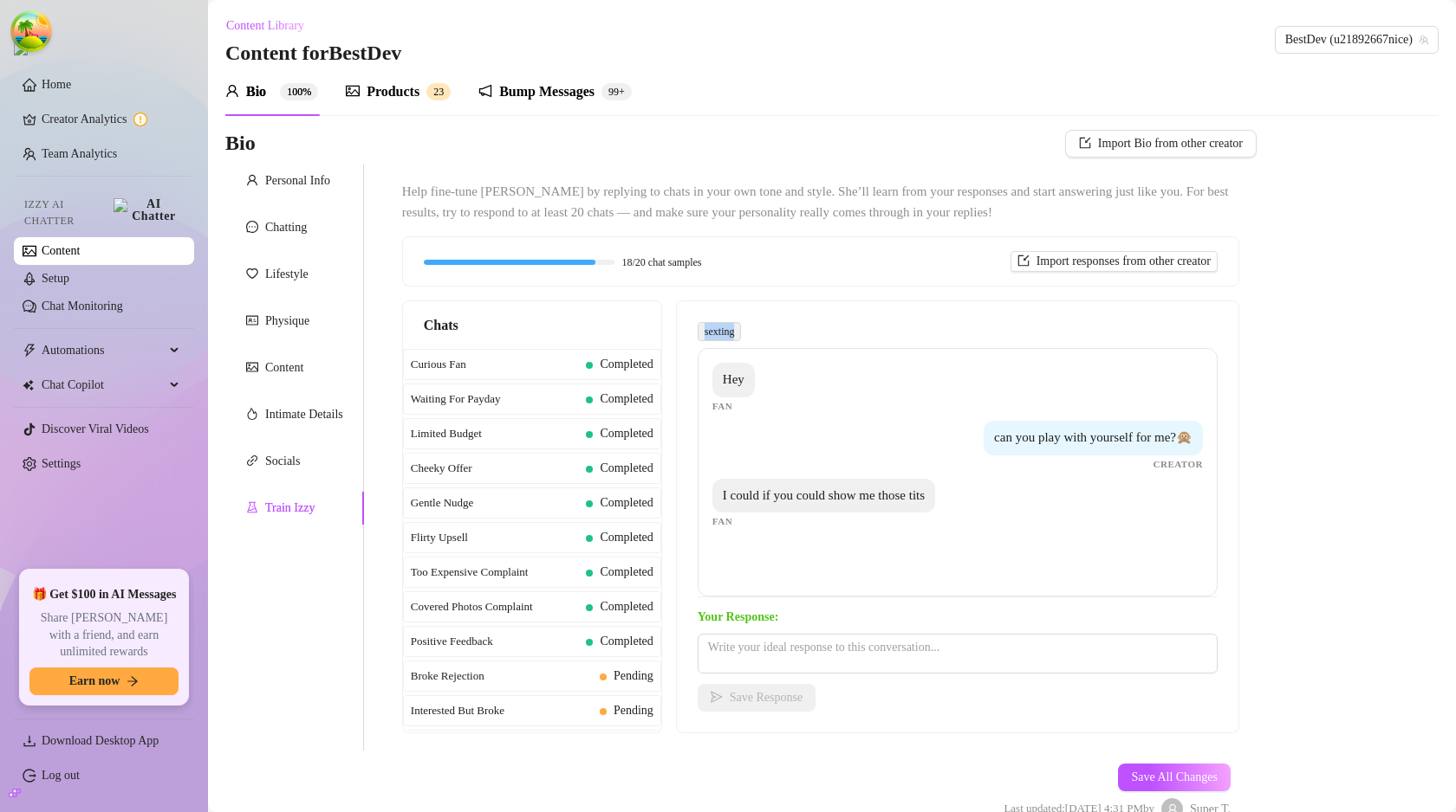
click at [734, 333] on span "sexting" at bounding box center [720, 332] width 44 height 19
click at [766, 402] on div "Hey Fan" at bounding box center [957, 388] width 490 height 51
click at [733, 335] on span "Category:" at bounding box center [718, 332] width 41 height 17
click at [723, 336] on span "Category:" at bounding box center [718, 332] width 41 height 17
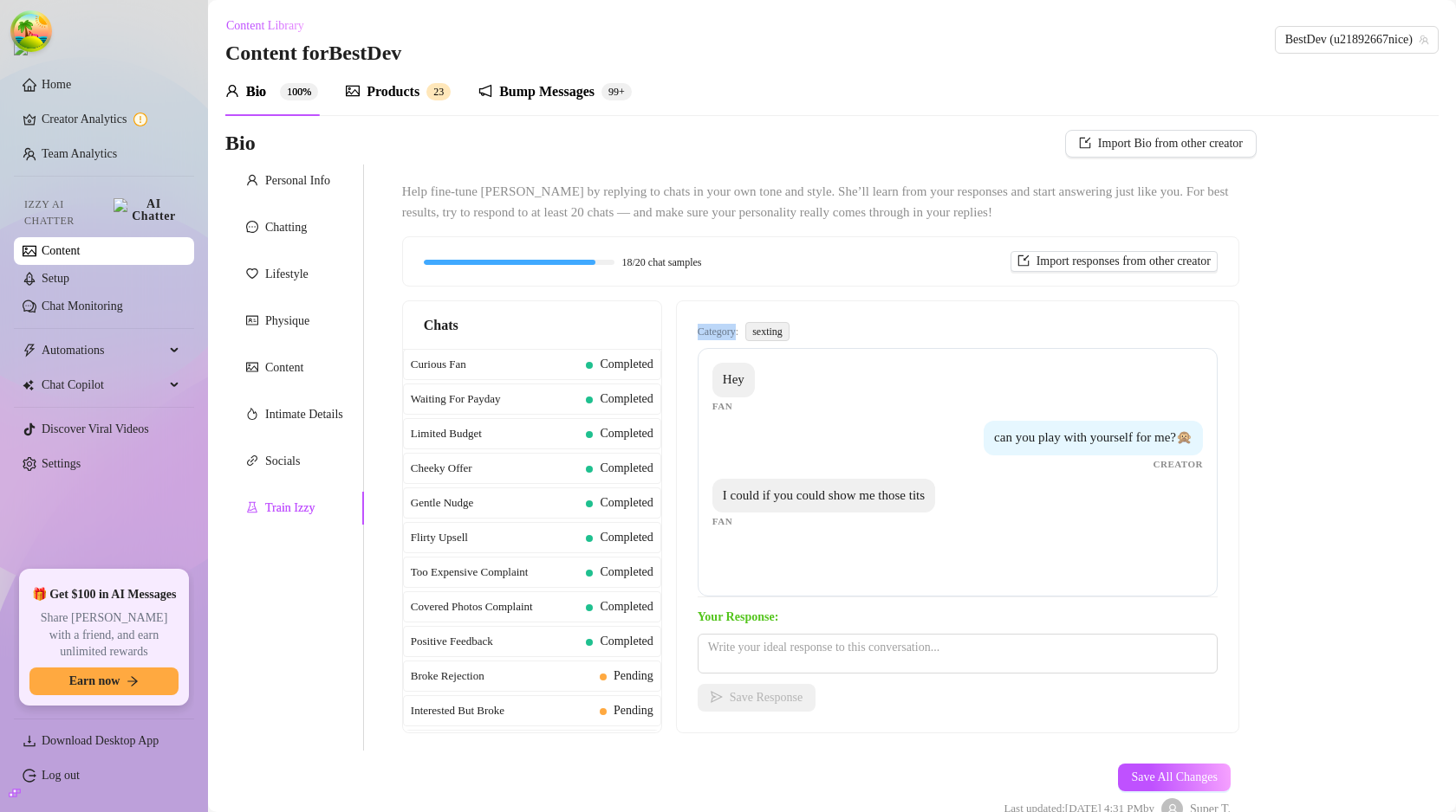
click at [723, 336] on span "Category:" at bounding box center [718, 332] width 41 height 17
click at [808, 415] on div "Hey Fan can you play with yourself for me?🙊 Creator I could if you could show m…" at bounding box center [957, 472] width 520 height 249
click at [449, 320] on span "Chats" at bounding box center [441, 325] width 34 height 22
click at [442, 323] on span "Chats" at bounding box center [441, 325] width 34 height 22
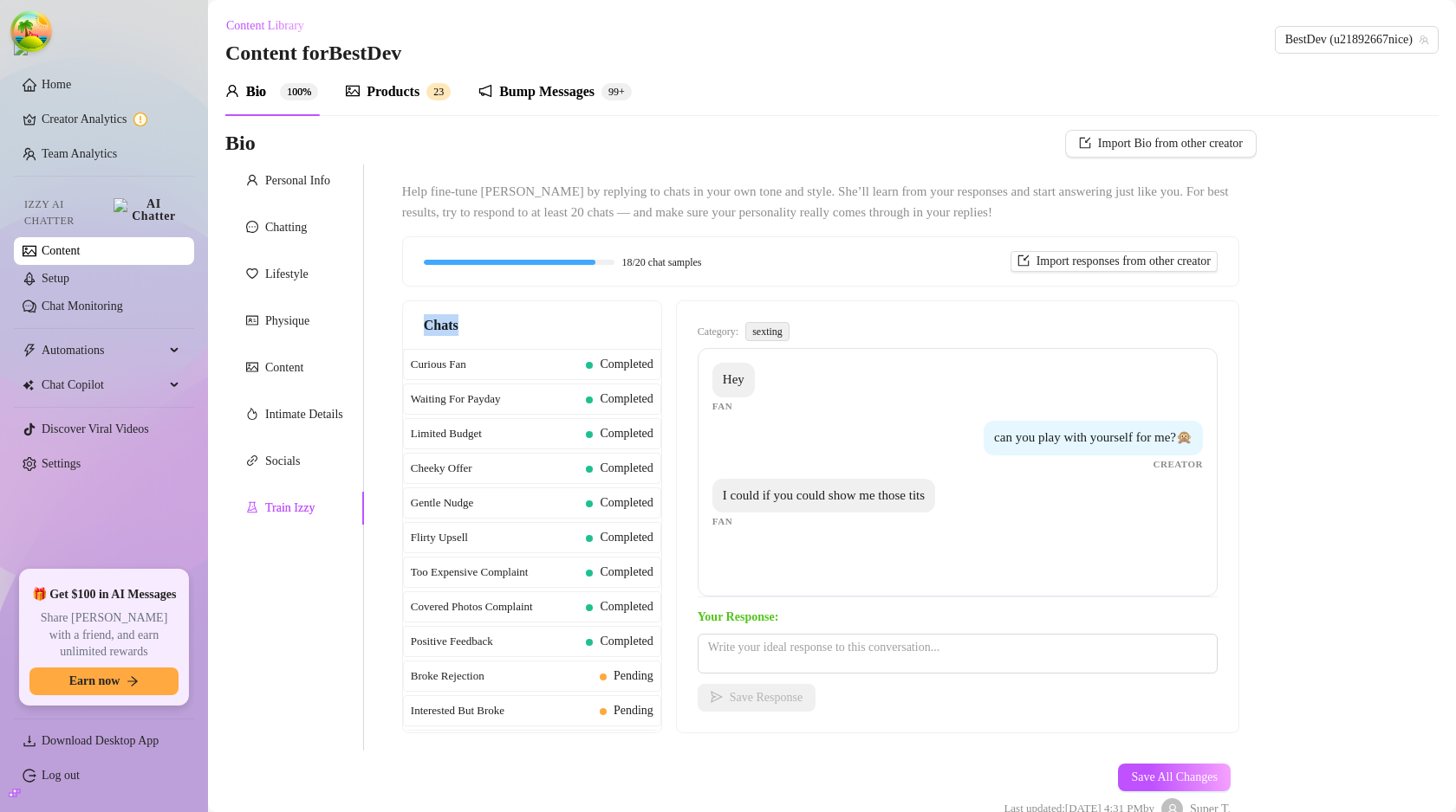
click at [442, 323] on span "Chats" at bounding box center [441, 325] width 34 height 22
click at [1237, 544] on div "Help fine-tune [PERSON_NAME] by replying to chats in your own tone and style. S…" at bounding box center [820, 457] width 871 height 586
click at [529, 408] on div "Waiting For Payday Completed" at bounding box center [532, 399] width 258 height 31
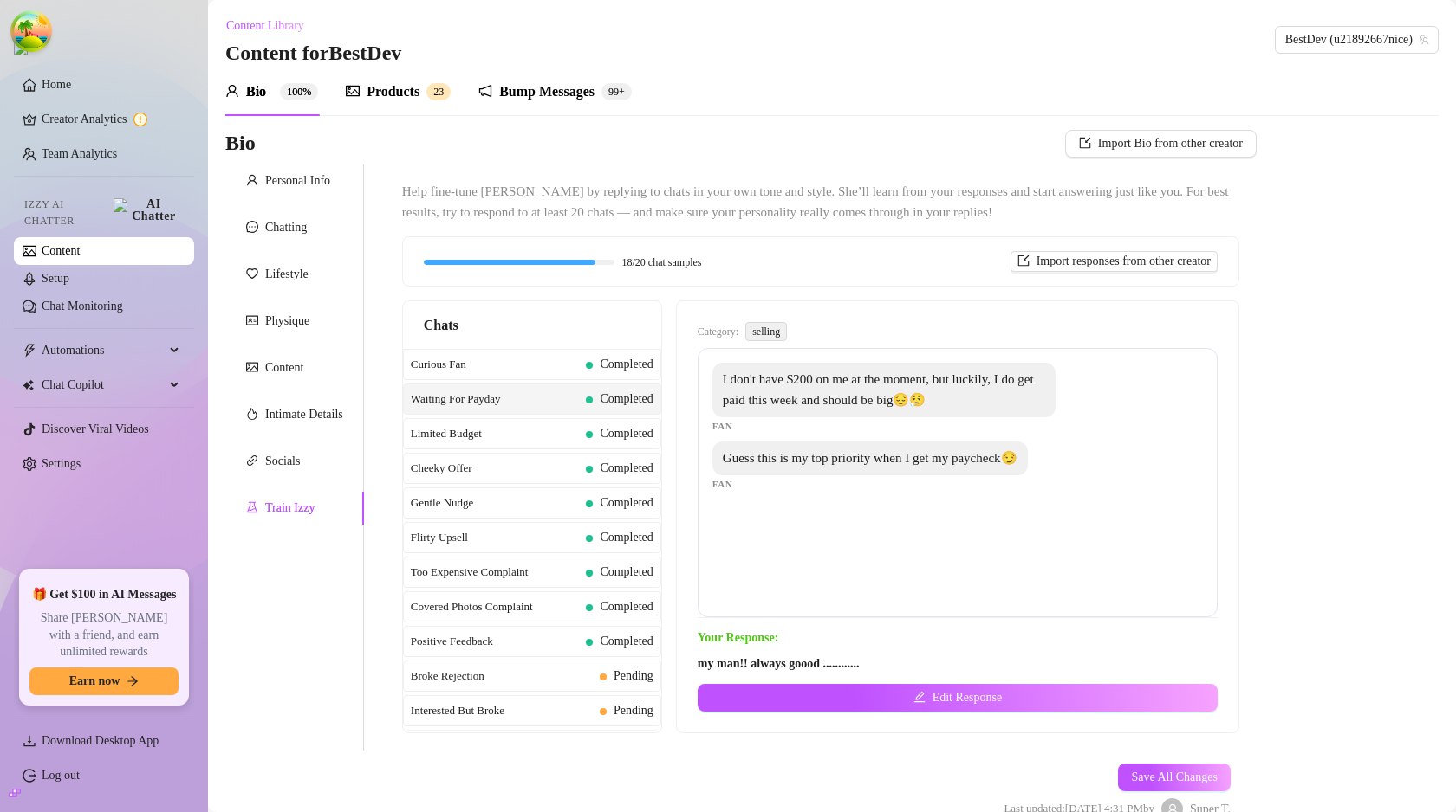
click at [532, 320] on div "Chats" at bounding box center [532, 325] width 216 height 22
click at [536, 335] on div "Chats" at bounding box center [532, 325] width 216 height 22
click at [539, 347] on div "Chats" at bounding box center [532, 325] width 258 height 49
click at [718, 325] on span "Category:" at bounding box center [718, 332] width 41 height 17
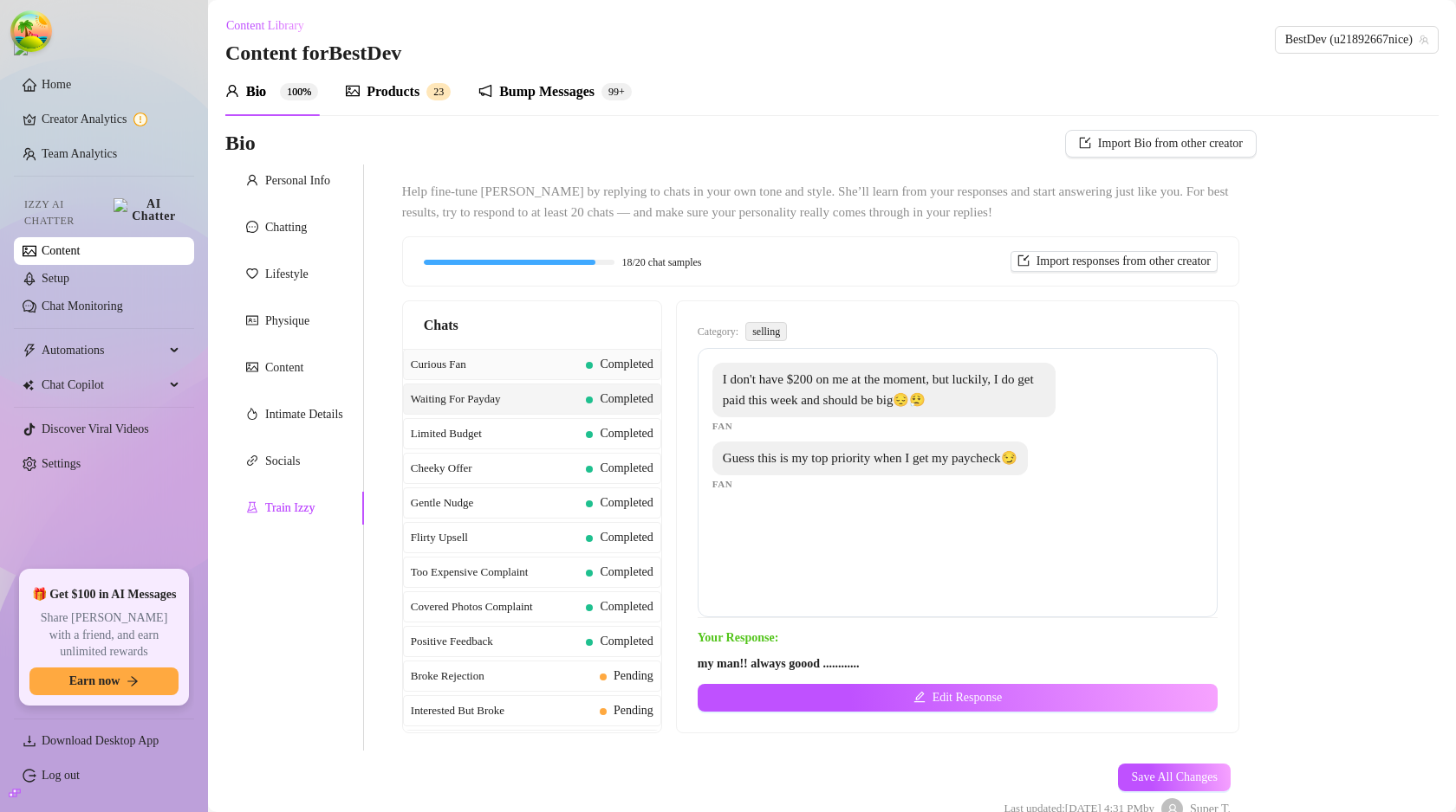
click at [516, 356] on span "Curious Fan" at bounding box center [494, 365] width 169 height 18
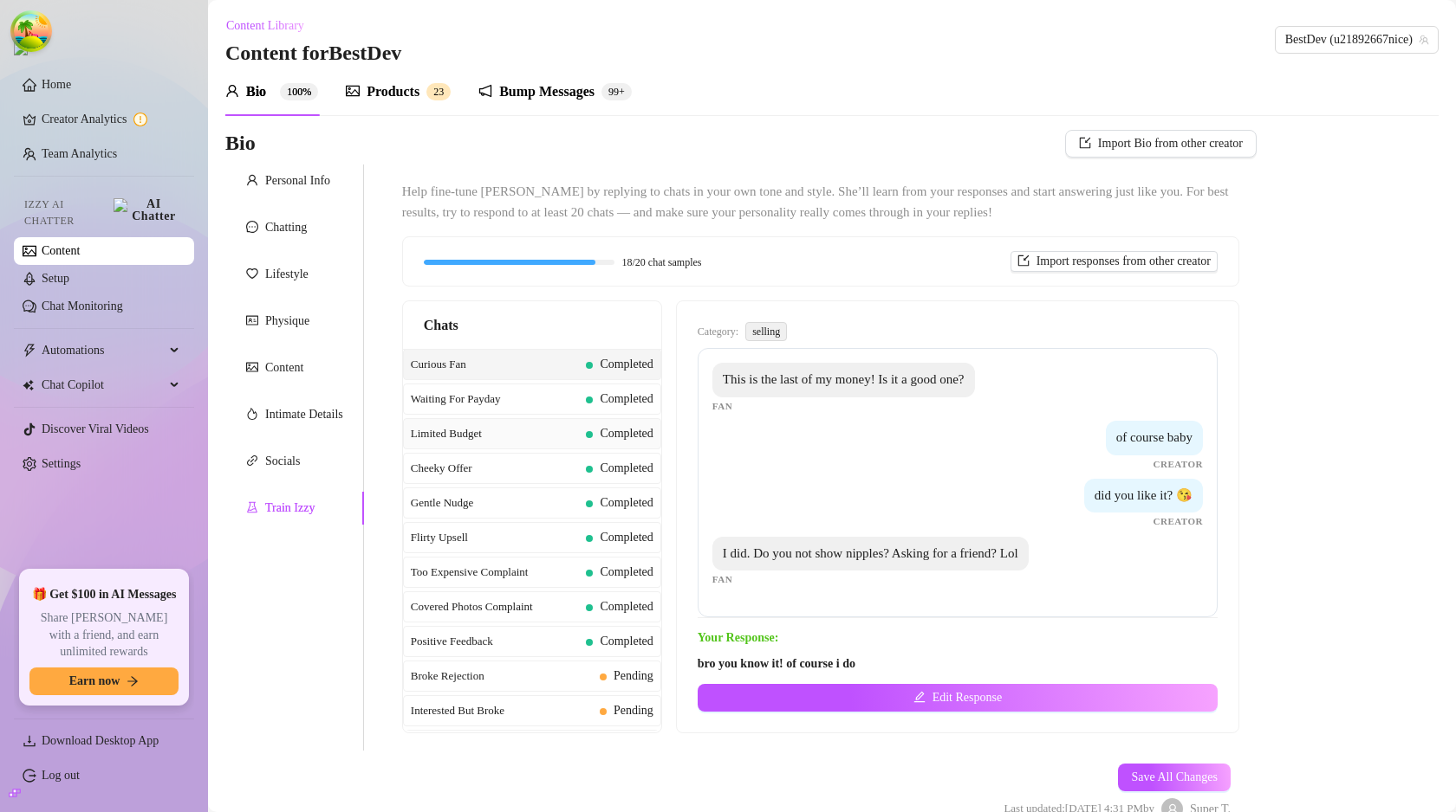
click at [547, 448] on div "Limited Budget Completed" at bounding box center [532, 433] width 258 height 31
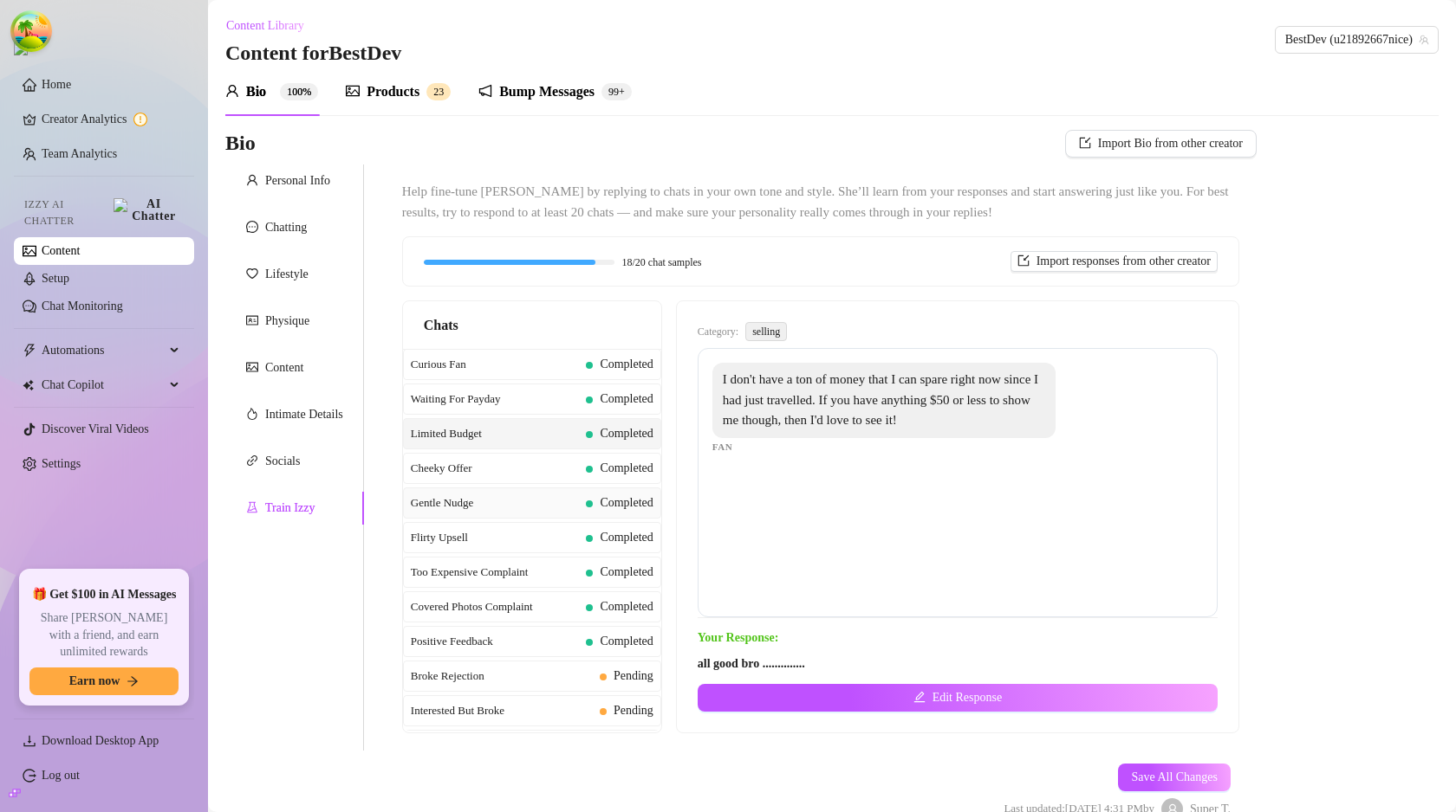
click at [539, 499] on span "Gentle Nudge" at bounding box center [494, 503] width 169 height 18
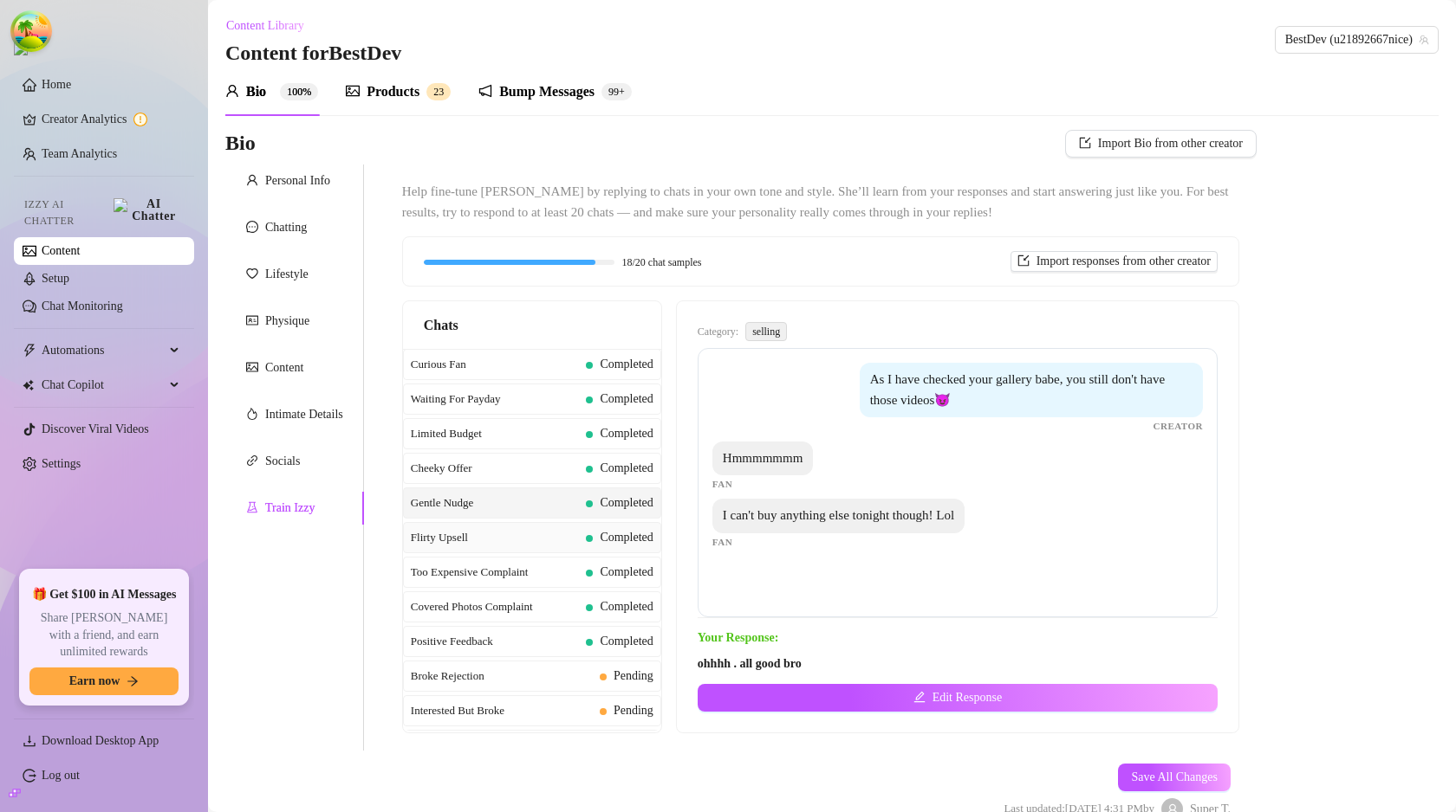
click at [531, 551] on div "Flirty Upsell Completed" at bounding box center [532, 538] width 258 height 31
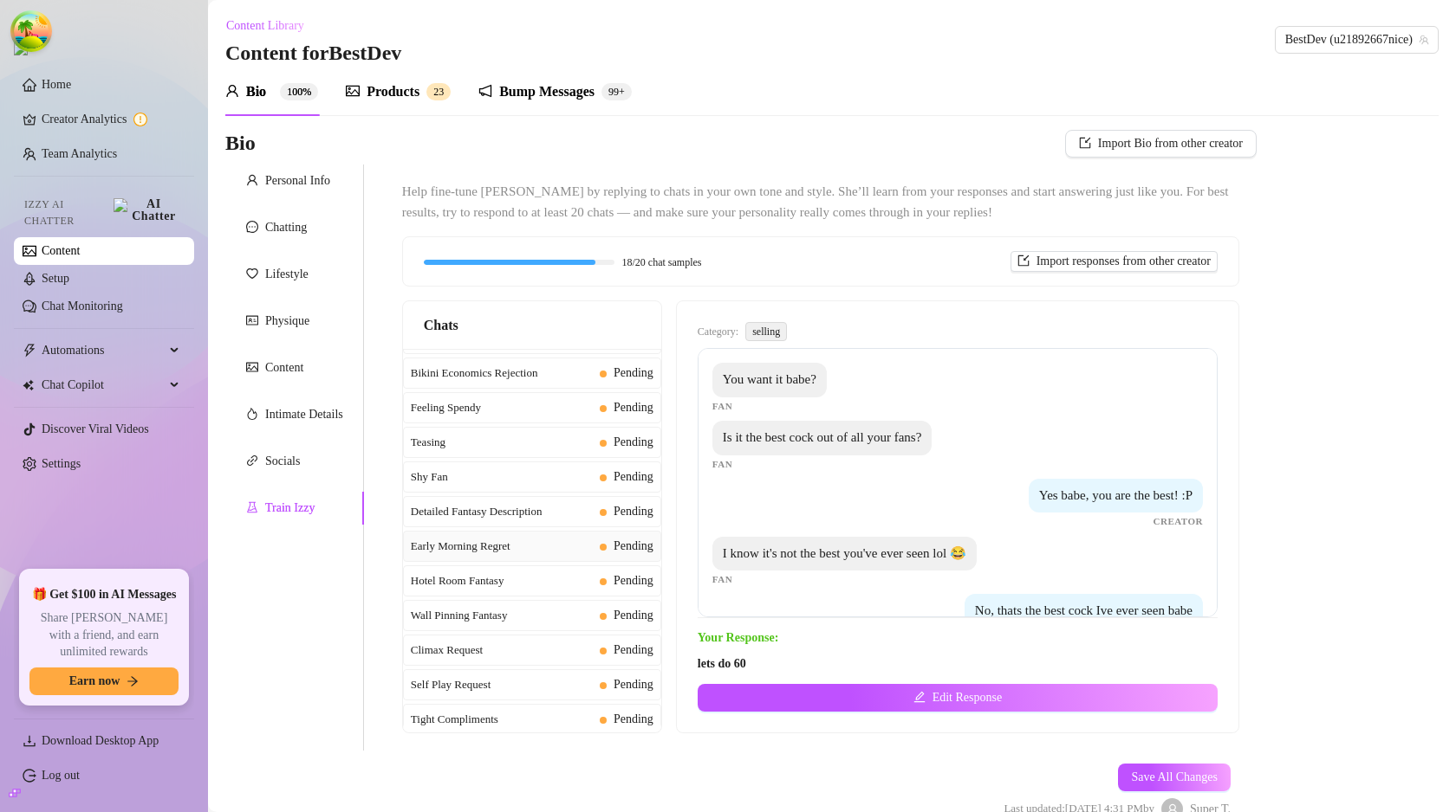
scroll to position [580, 0]
click at [527, 579] on span "Self Play Request" at bounding box center [502, 582] width 182 height 18
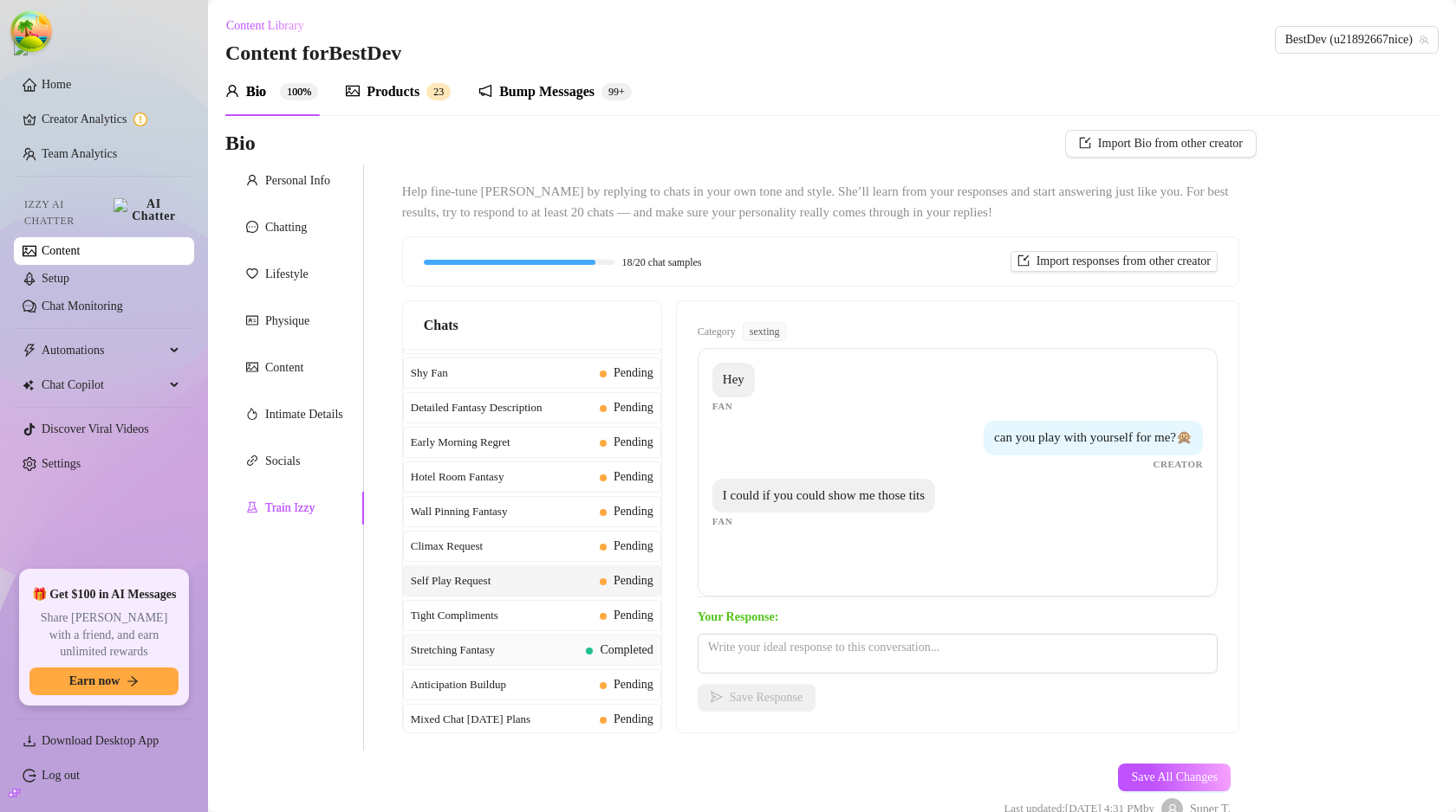
click at [523, 642] on span "Stretching Fantasy" at bounding box center [494, 650] width 169 height 18
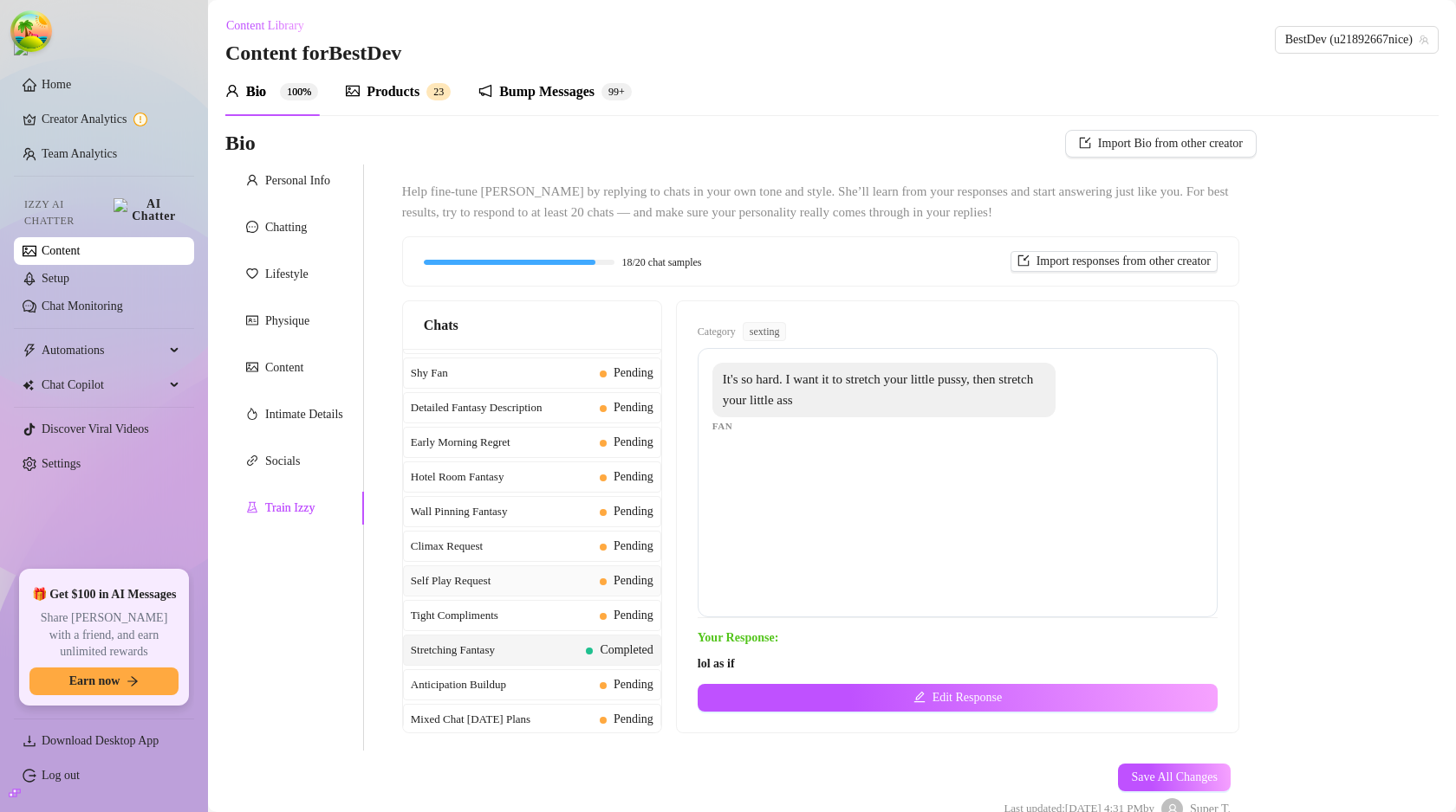
click at [525, 593] on div "Self Play Request Pending" at bounding box center [532, 581] width 258 height 31
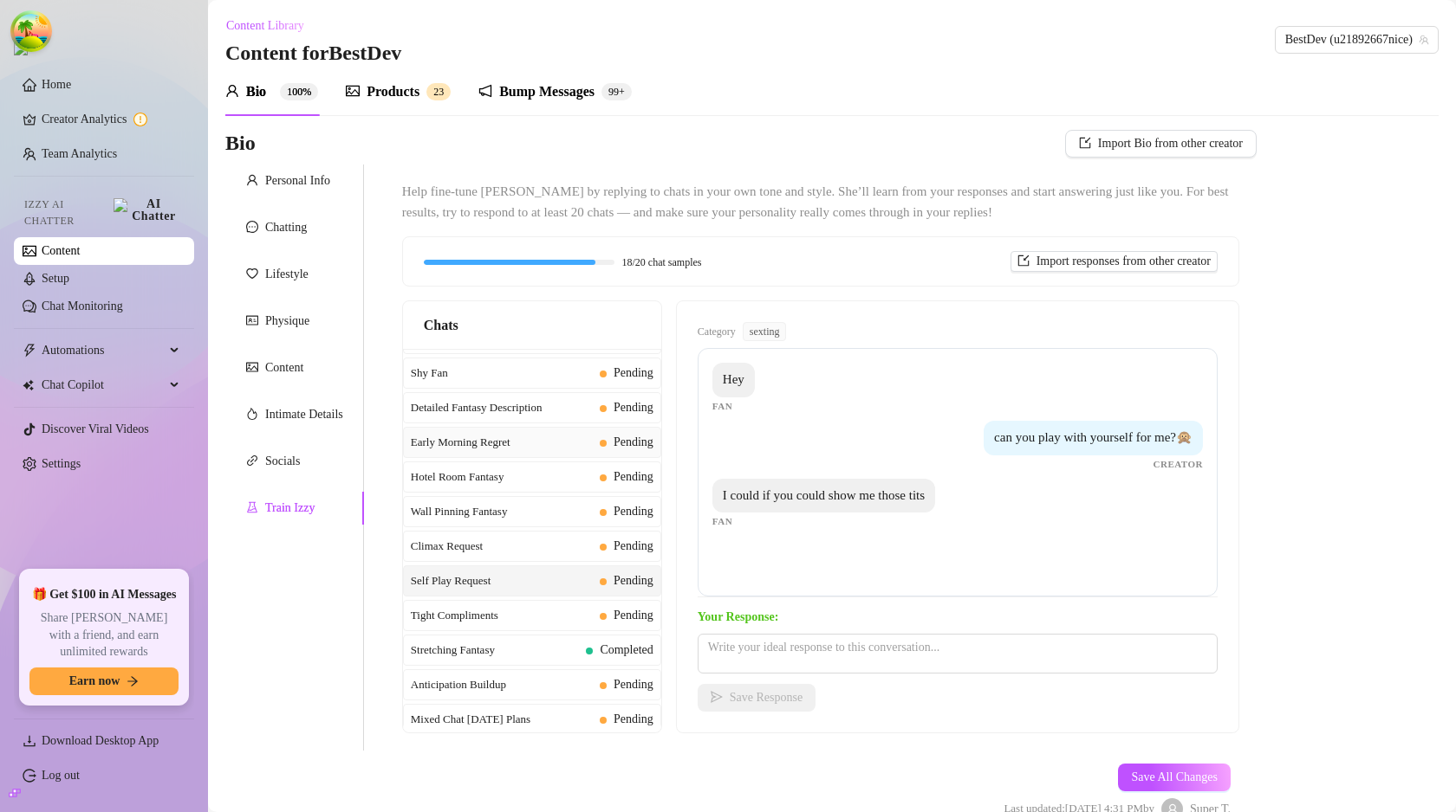
click at [529, 453] on div "Early Morning Regret Pending" at bounding box center [532, 442] width 258 height 31
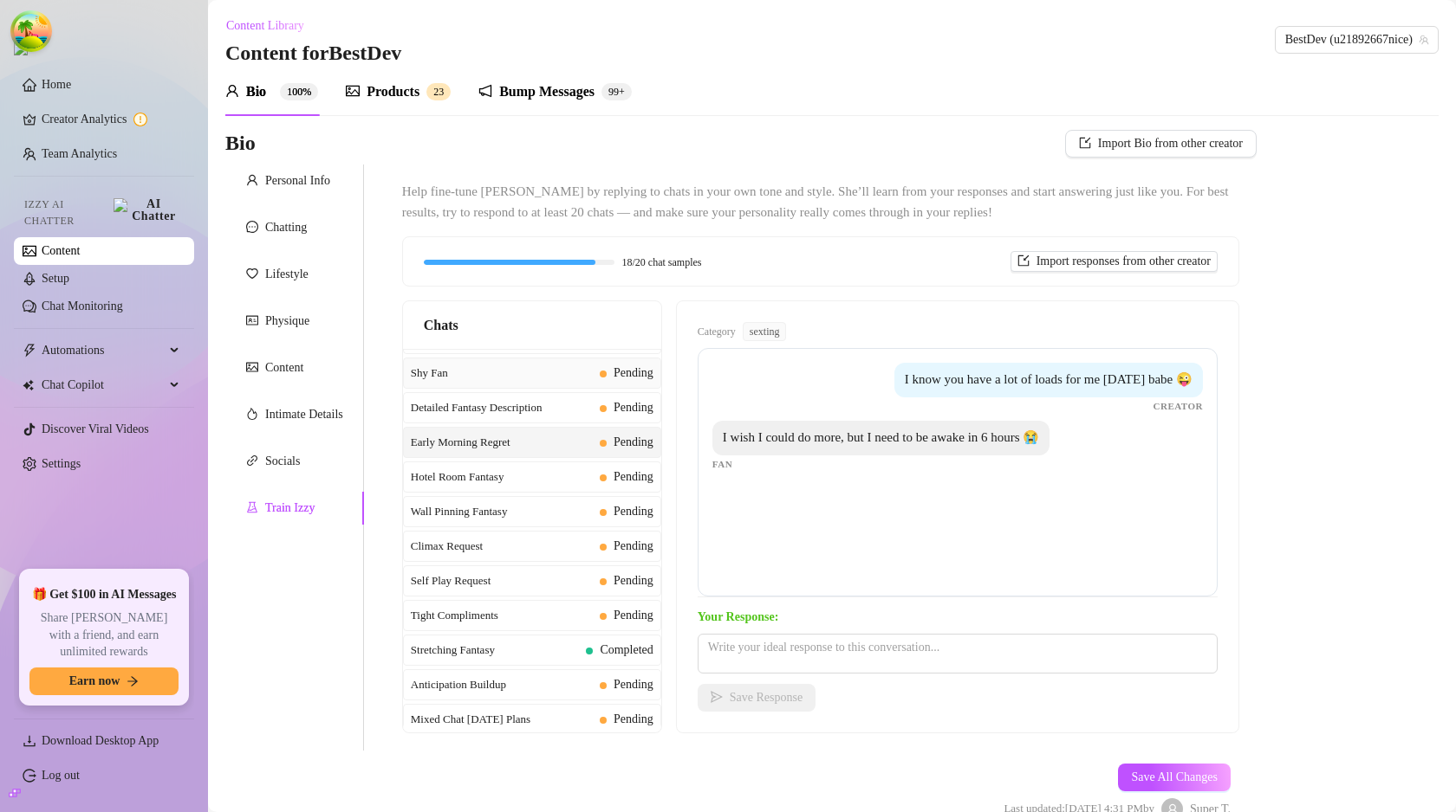
click at [527, 375] on span "Shy Fan" at bounding box center [502, 373] width 182 height 18
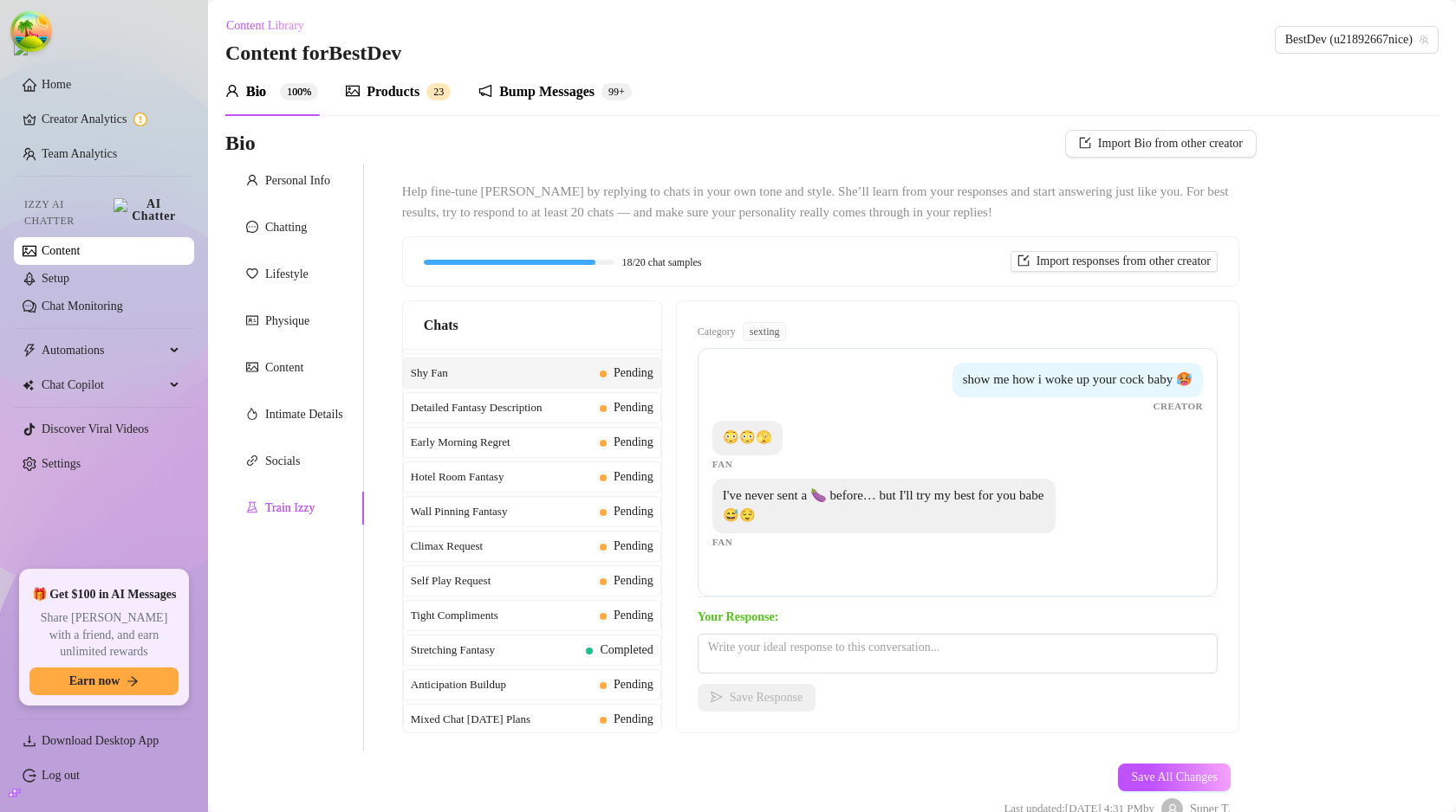
click at [747, 332] on div "Category sexting" at bounding box center [745, 332] width 96 height 19
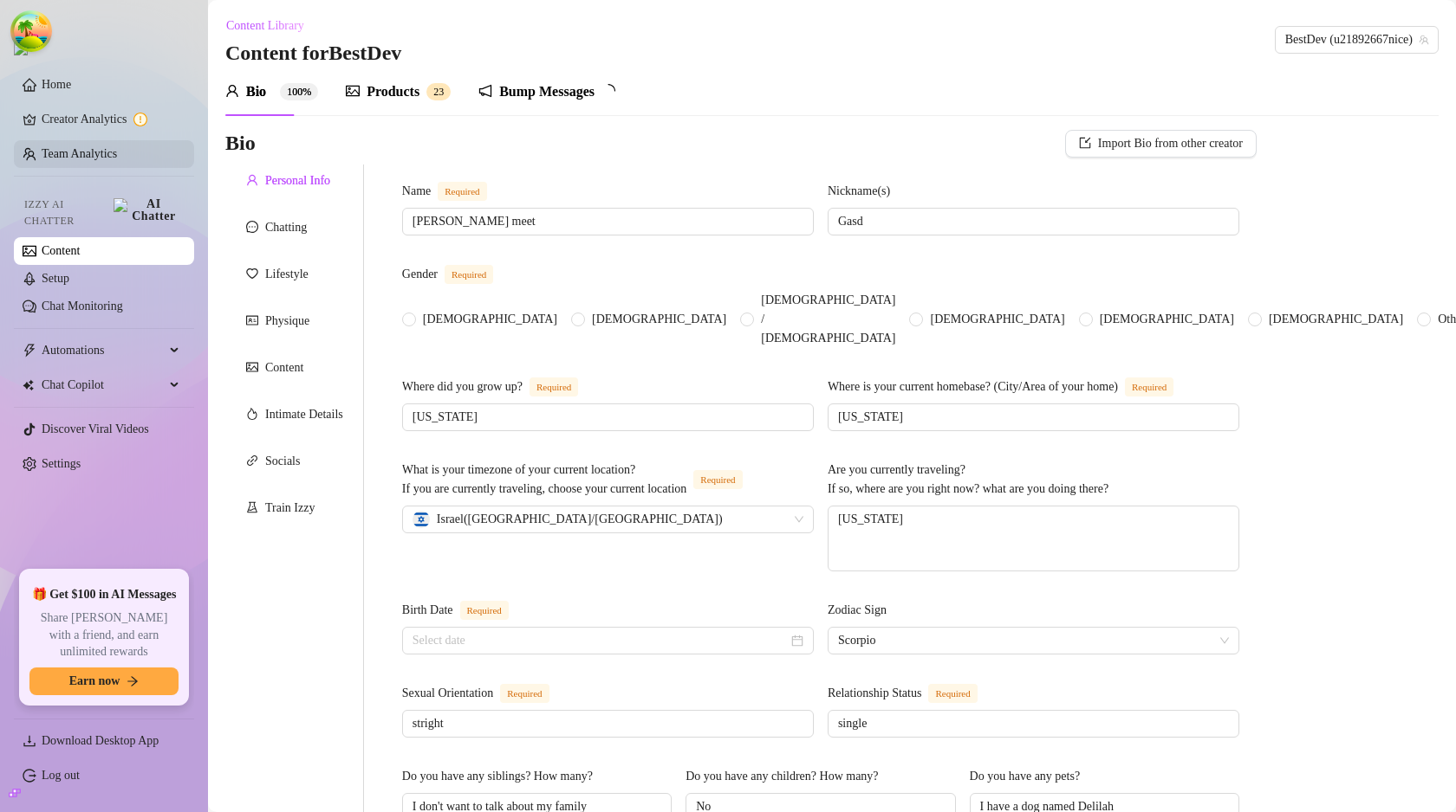
radio input "true"
type input "[DATE]"
click at [316, 518] on div "Train Izzy" at bounding box center [294, 508] width 139 height 33
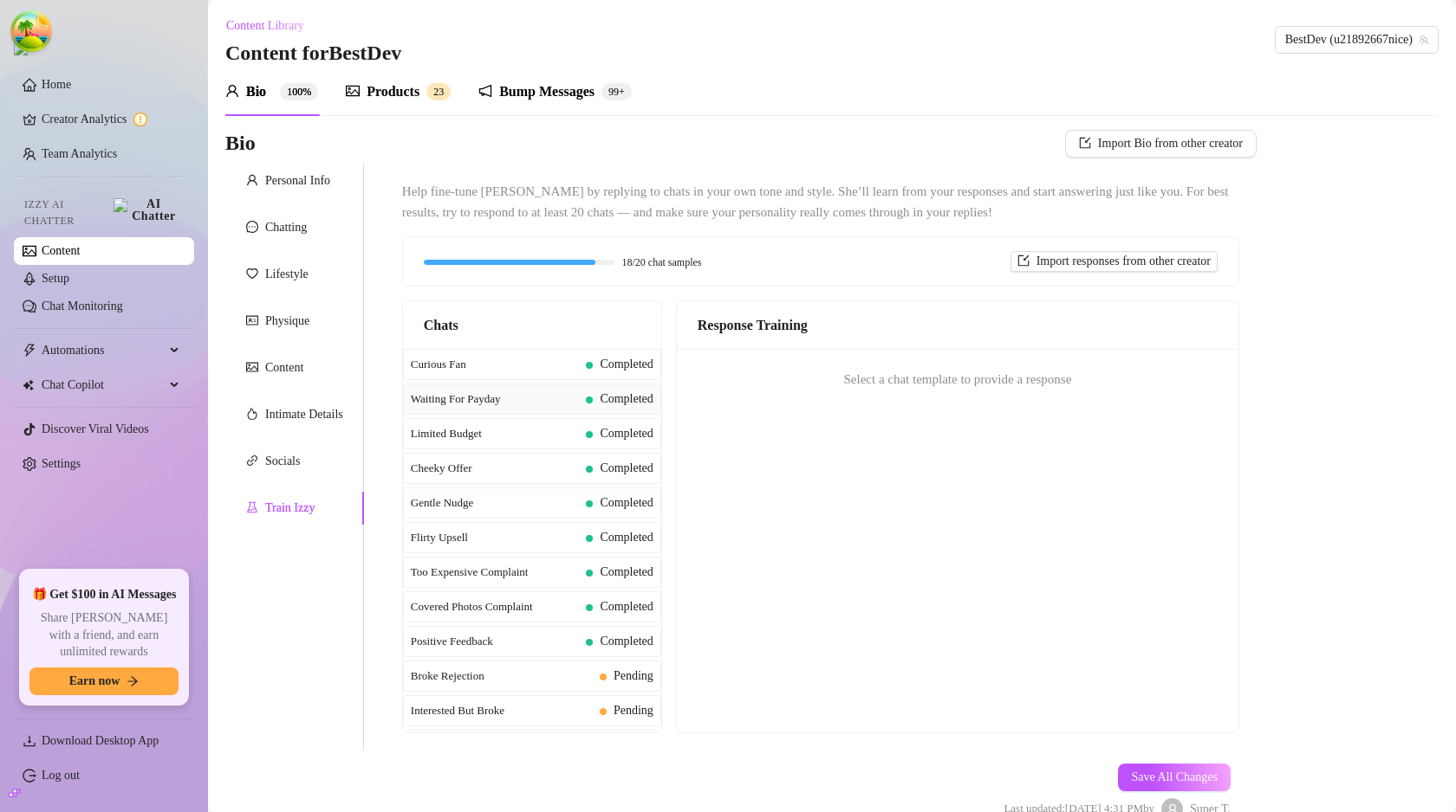
click at [608, 405] on span "Completed" at bounding box center [626, 399] width 53 height 13
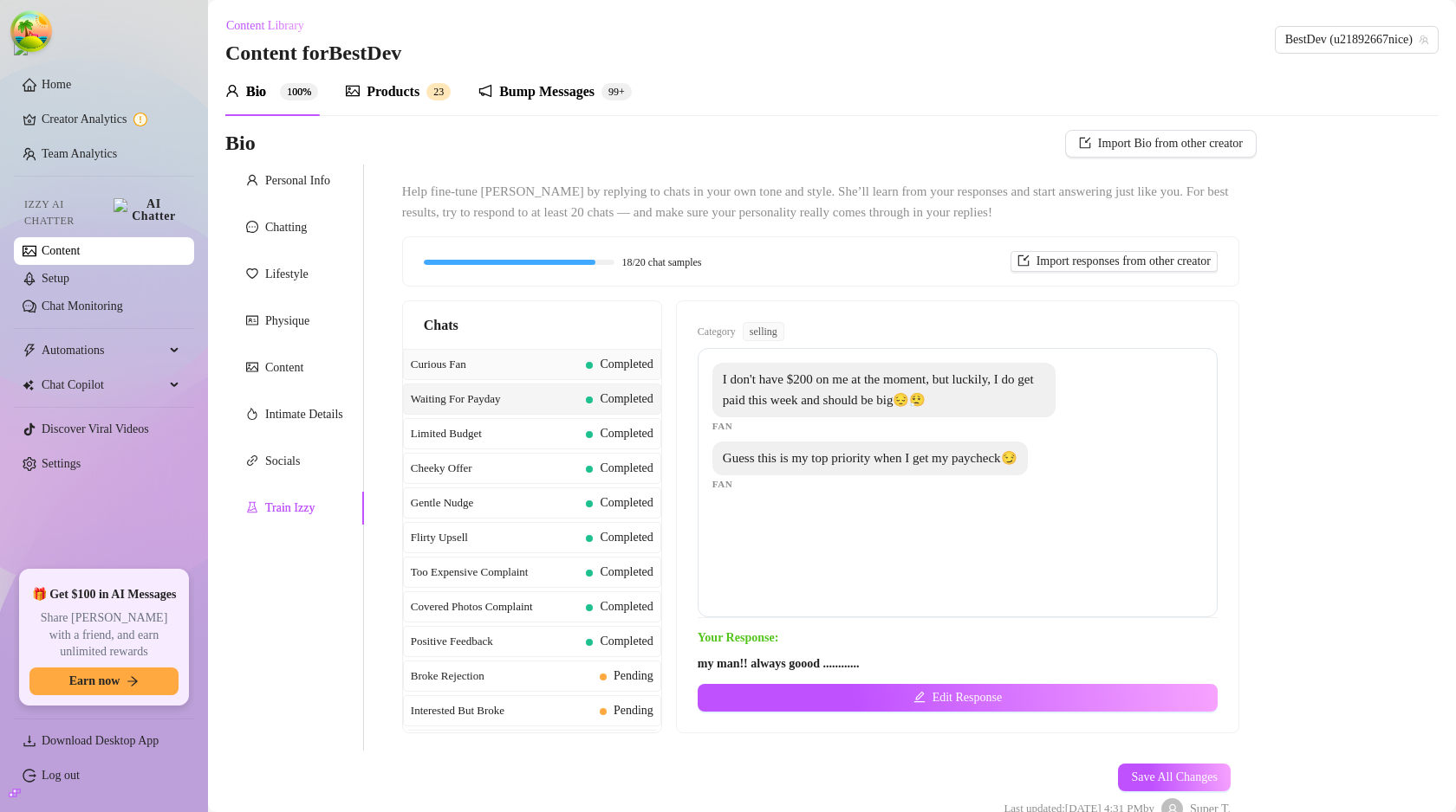
click at [585, 368] on span "Completed" at bounding box center [619, 365] width 67 height 19
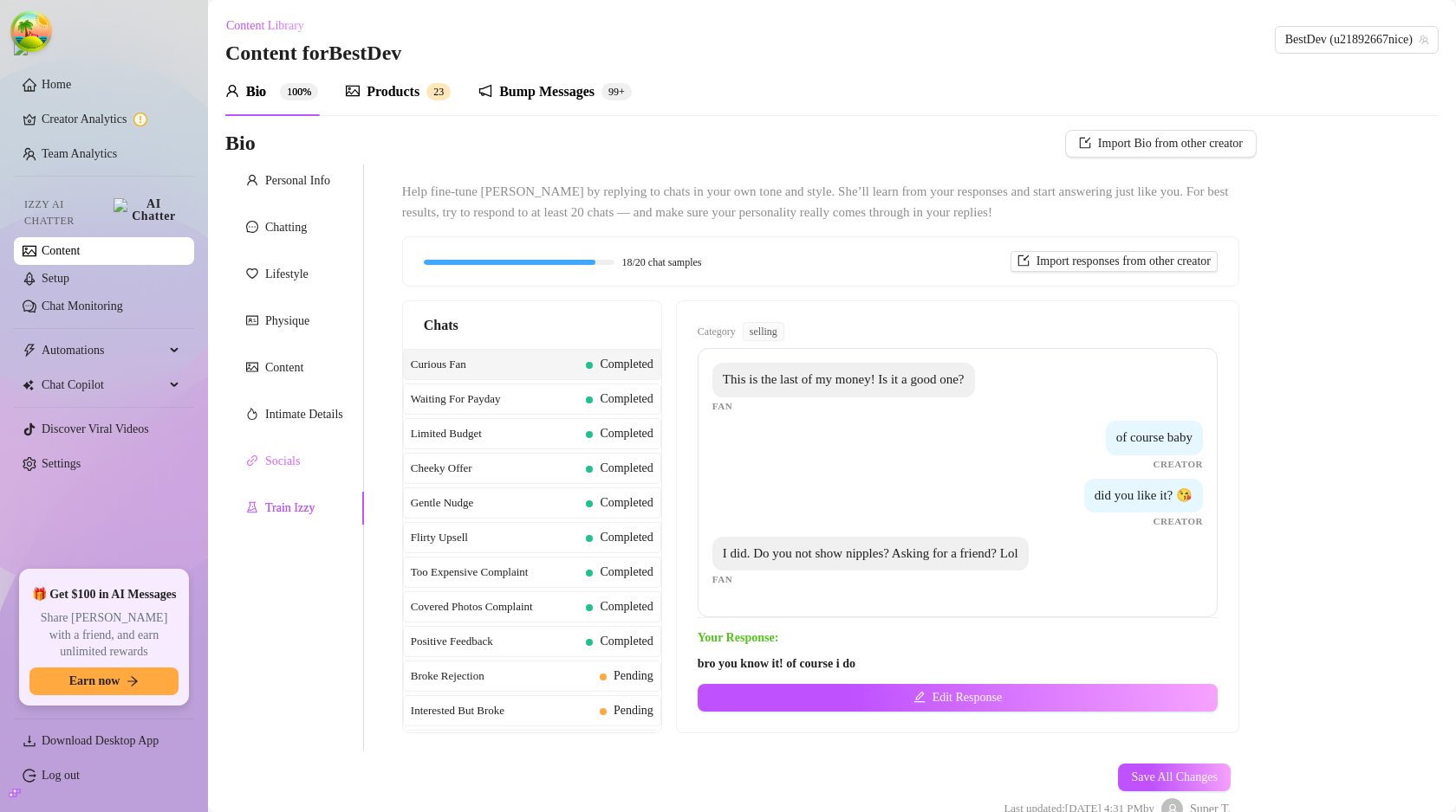
click at [309, 458] on div "Socials" at bounding box center [294, 461] width 139 height 33
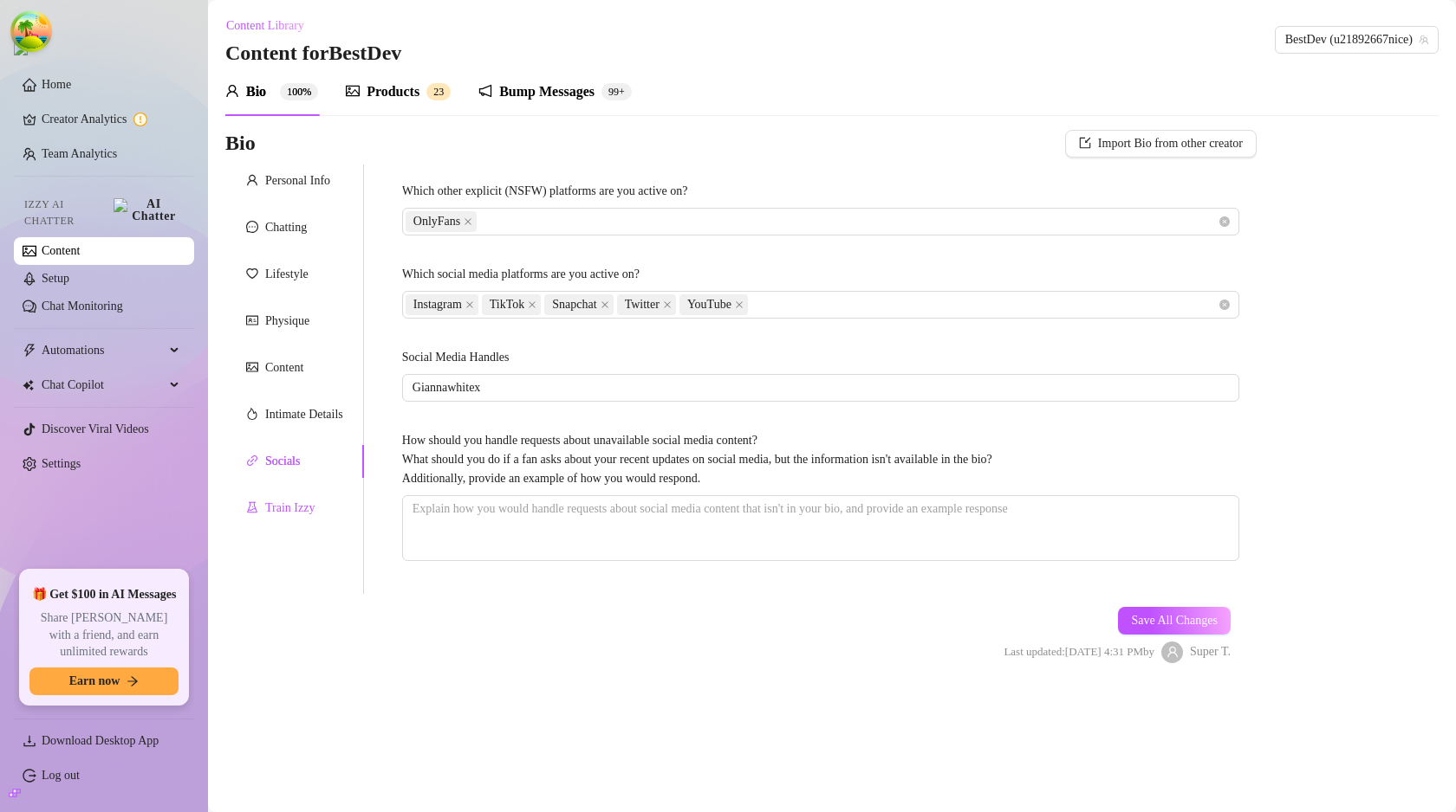
click at [296, 500] on div "Train Izzy" at bounding box center [290, 508] width 49 height 19
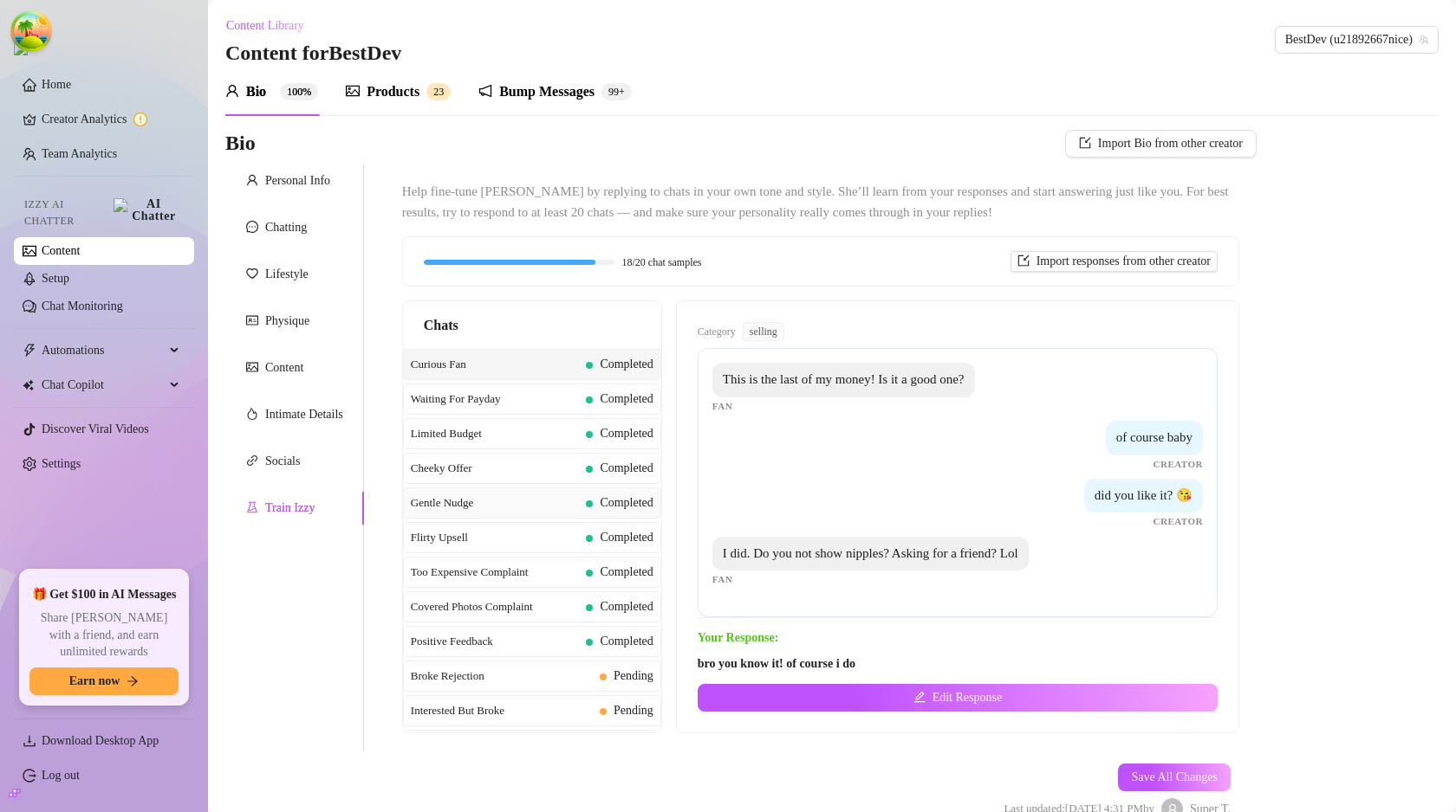
click at [531, 501] on span "Gentle Nudge" at bounding box center [494, 503] width 169 height 18
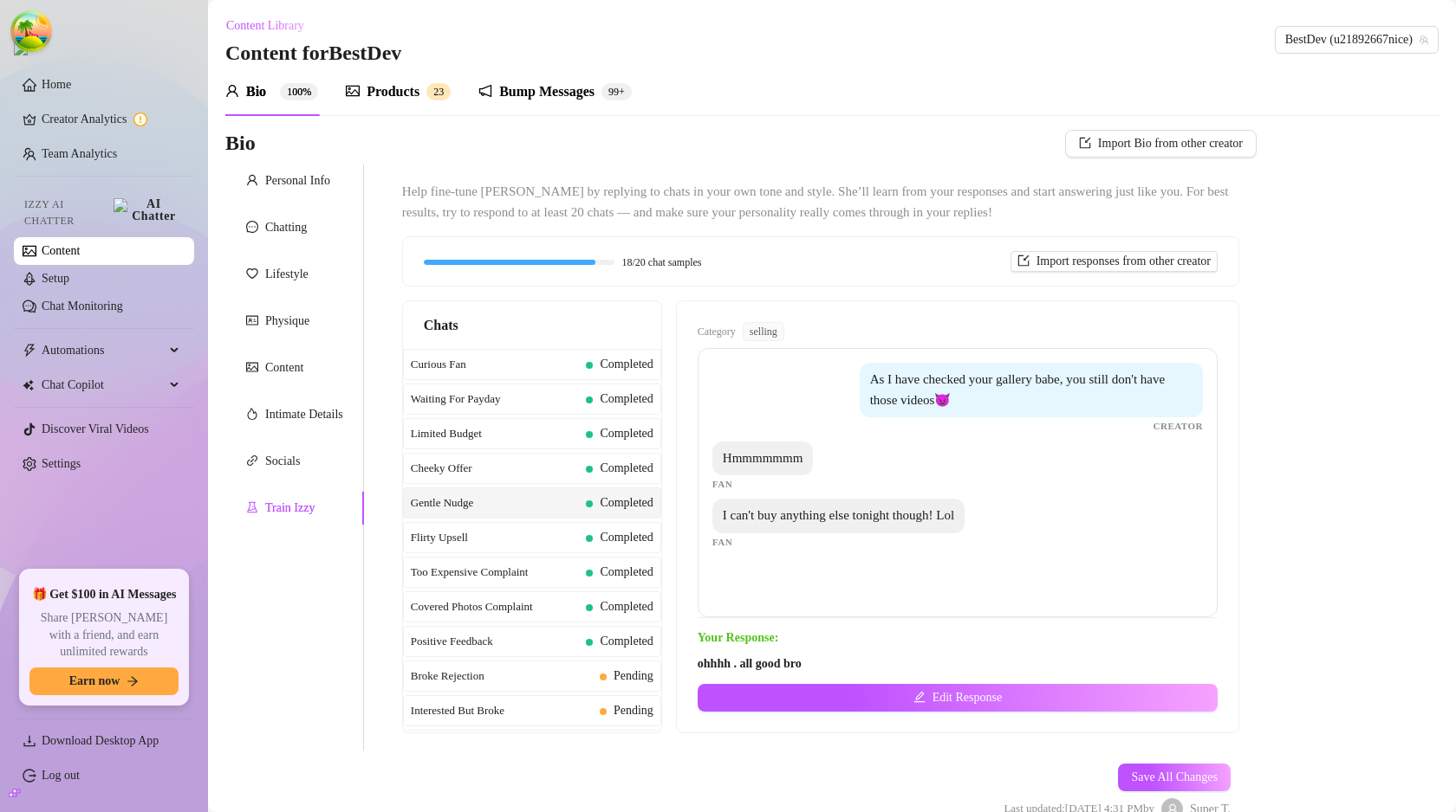
click at [444, 327] on span "Chats" at bounding box center [441, 325] width 34 height 22
click at [749, 333] on span "Category:" at bounding box center [725, 333] width 55 height 22
click at [849, 314] on div "Category: selling As I have checked your gallery babe, you still don't have tho…" at bounding box center [957, 516] width 562 height 432
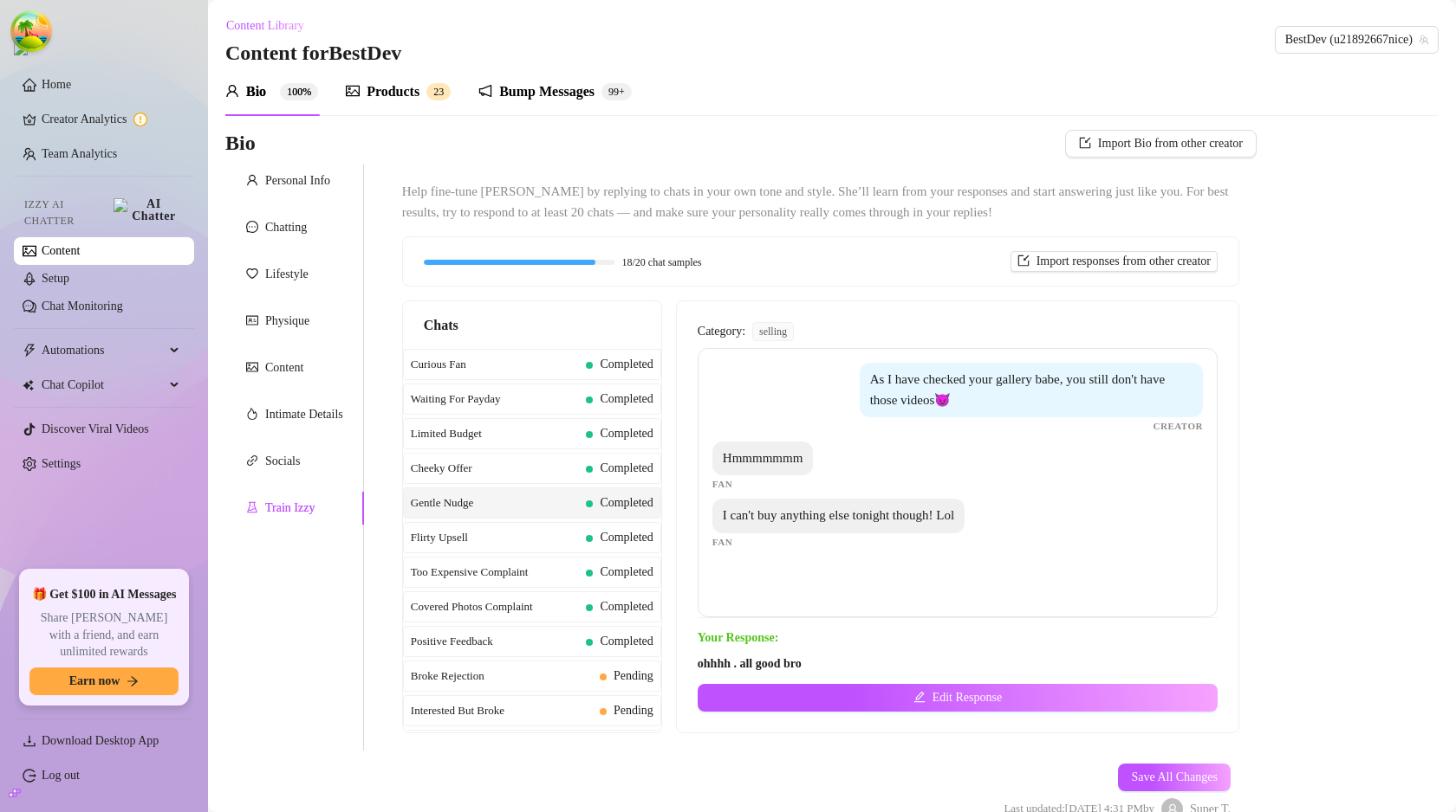
click at [451, 327] on span "Chats" at bounding box center [441, 325] width 34 height 22
click at [730, 333] on span "Category:" at bounding box center [721, 332] width 48 height 19
click at [803, 451] on span "Hmmmmmmm" at bounding box center [762, 458] width 80 height 14
drag, startPoint x: 704, startPoint y: 639, endPoint x: 803, endPoint y: 636, distance: 99.0
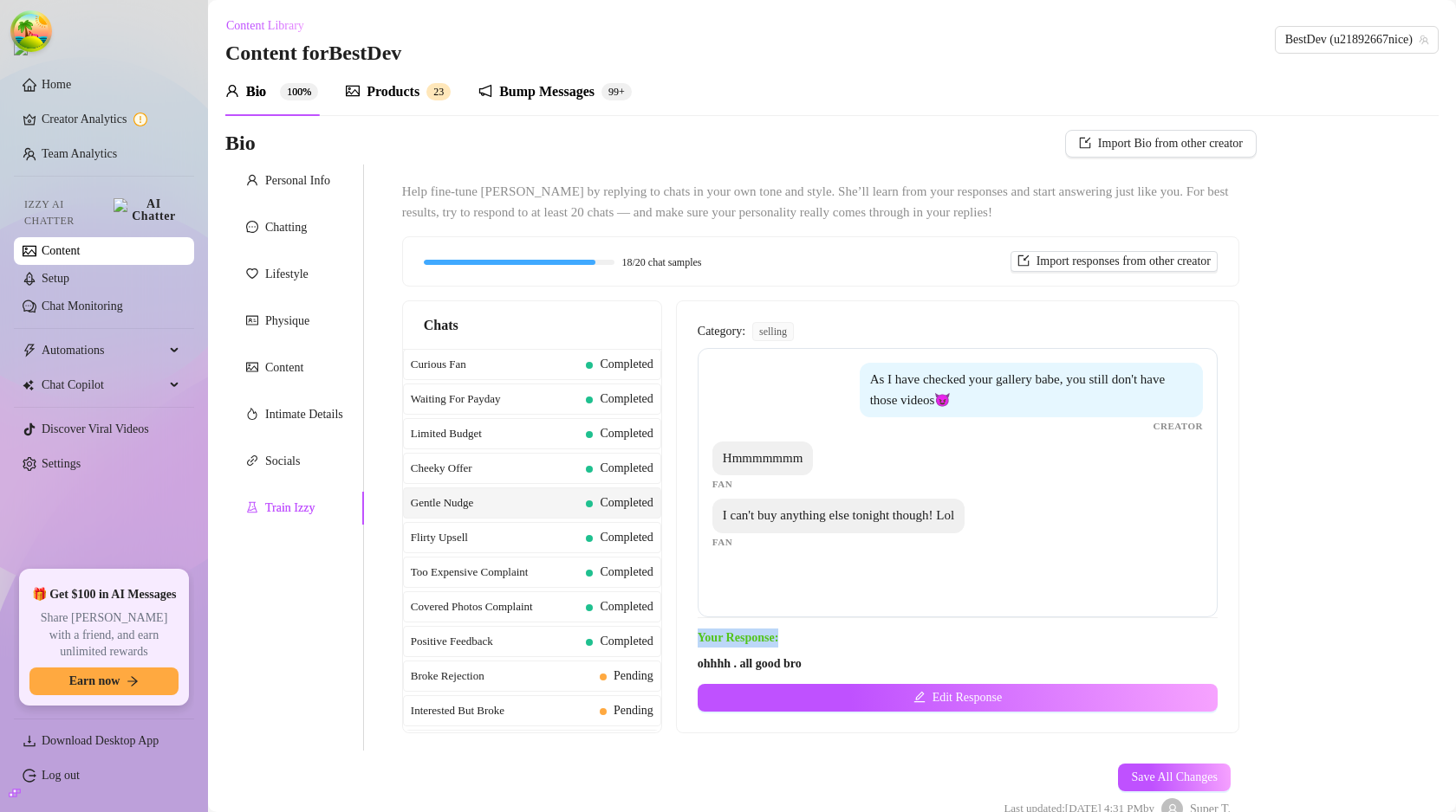
click at [803, 636] on span "Your Response:" at bounding box center [957, 638] width 520 height 19
click at [893, 627] on div "Category: selling As I have checked your gallery babe, you still don't have tho…" at bounding box center [957, 517] width 520 height 390
click at [778, 636] on strong "Your Response:" at bounding box center [737, 637] width 80 height 13
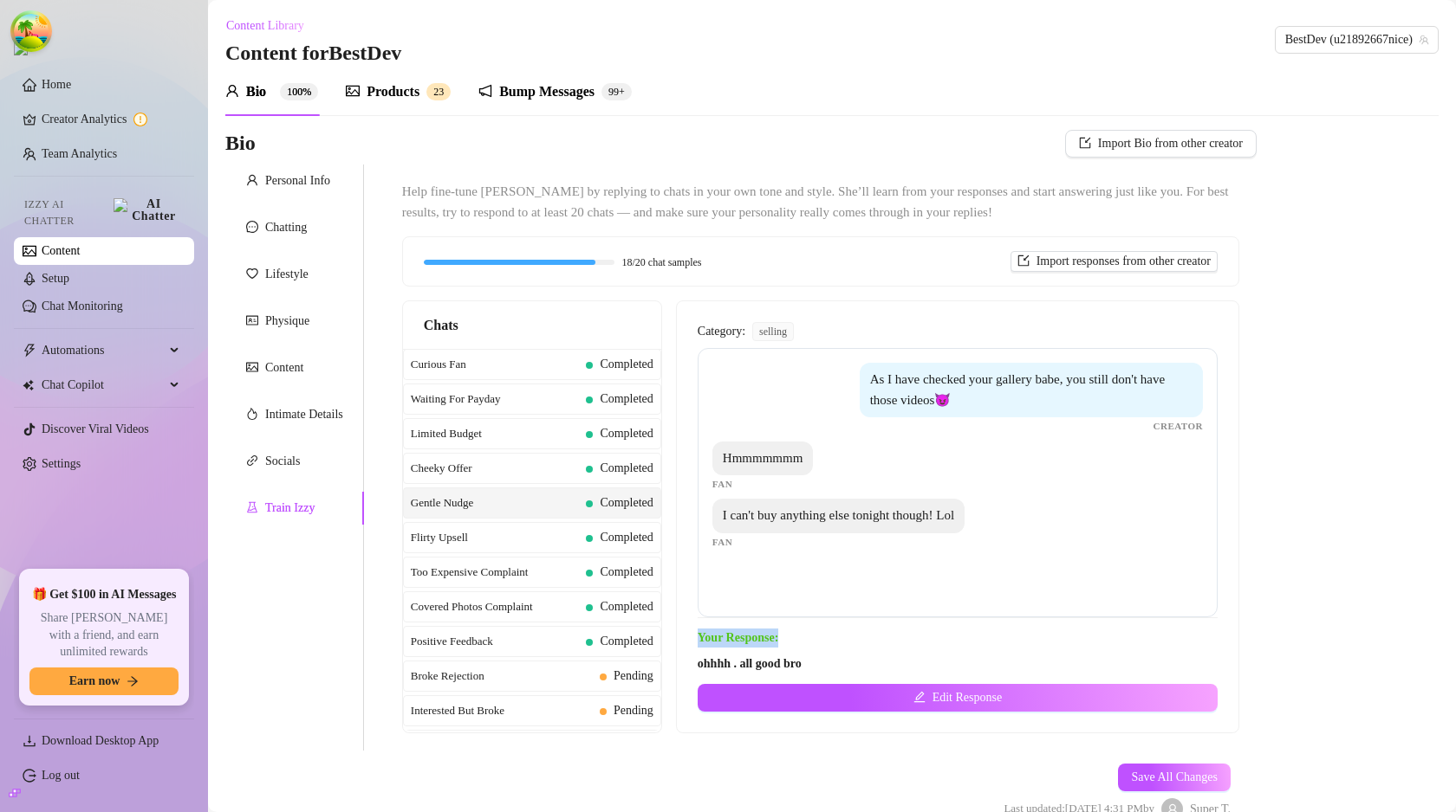
click at [825, 626] on div "Category: selling As I have checked your gallery babe, you still don't have tho…" at bounding box center [957, 517] width 520 height 390
click at [566, 672] on span "Broke Rejection" at bounding box center [502, 677] width 182 height 18
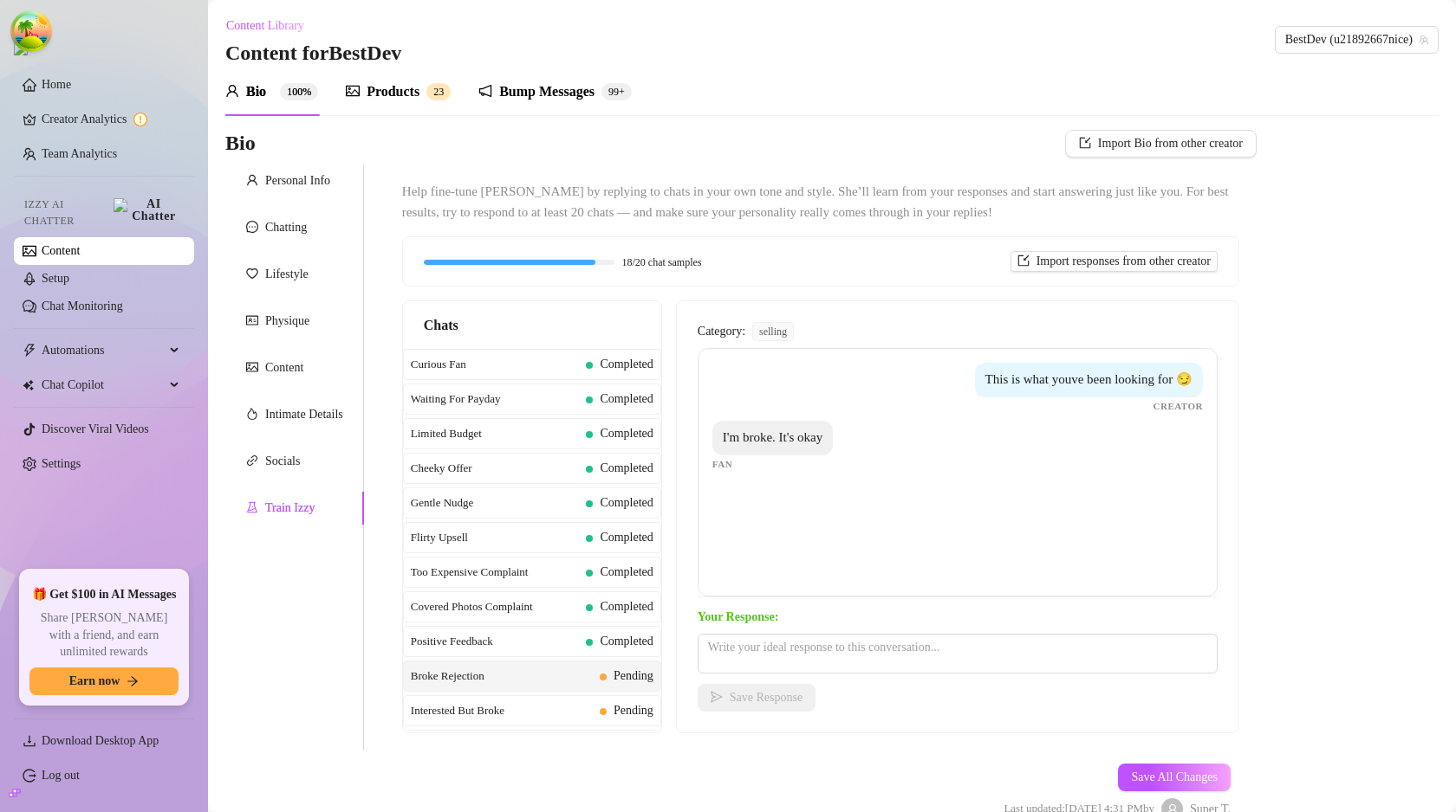
click at [728, 337] on span "Category:" at bounding box center [721, 332] width 48 height 19
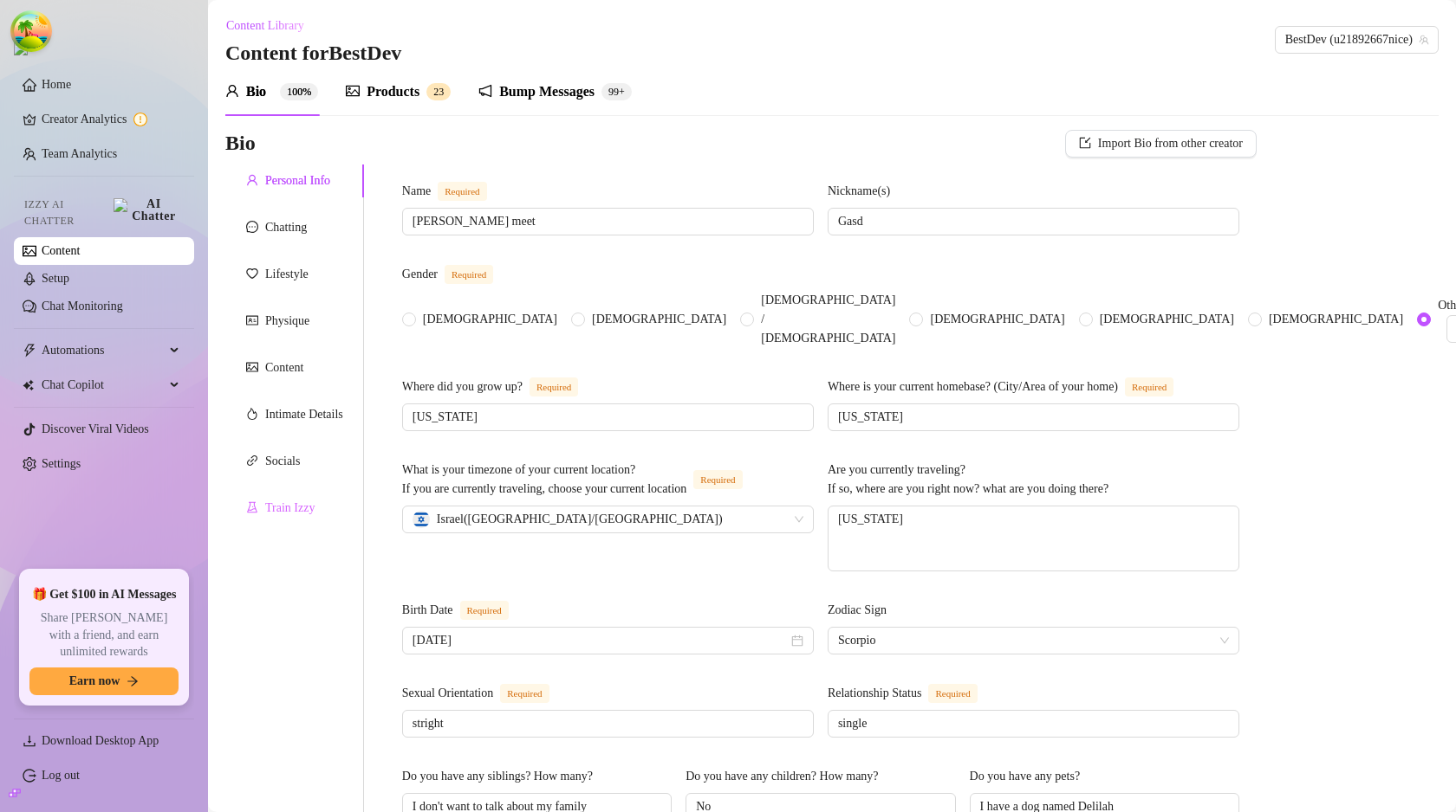
click at [327, 501] on div "Train Izzy" at bounding box center [294, 508] width 139 height 33
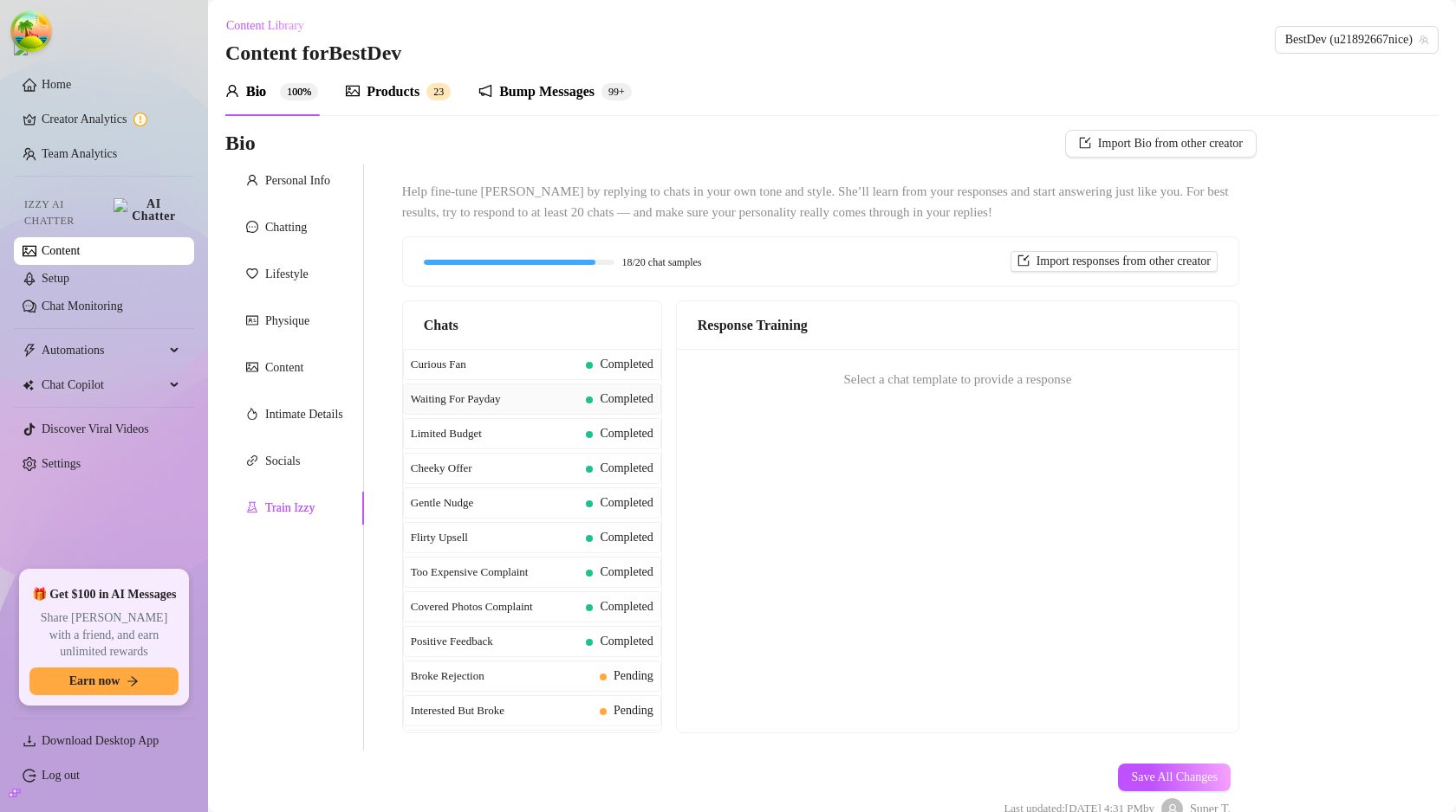
click at [516, 397] on span "Waiting For Payday" at bounding box center [494, 400] width 169 height 18
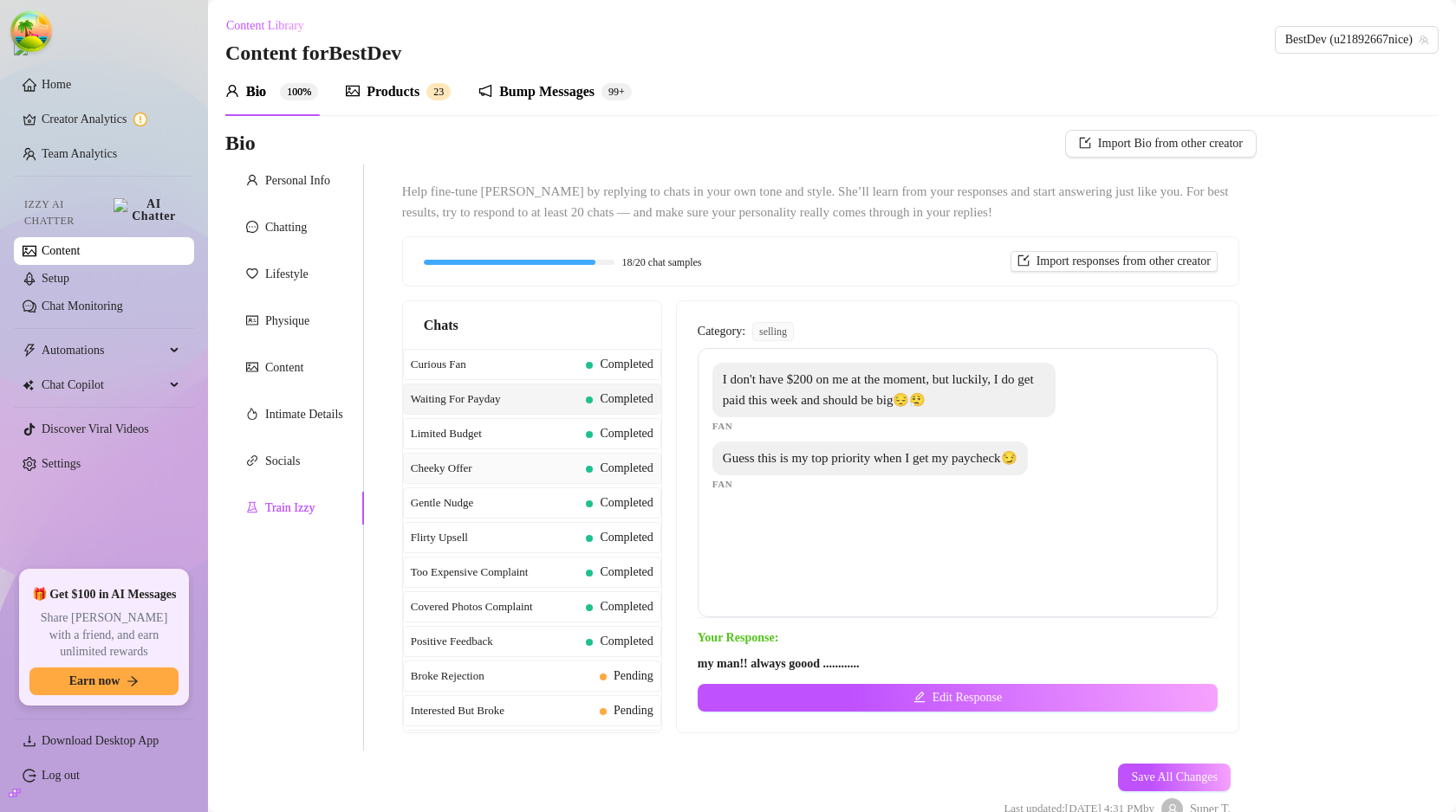
click at [516, 470] on span "Cheeky Offer" at bounding box center [494, 469] width 169 height 18
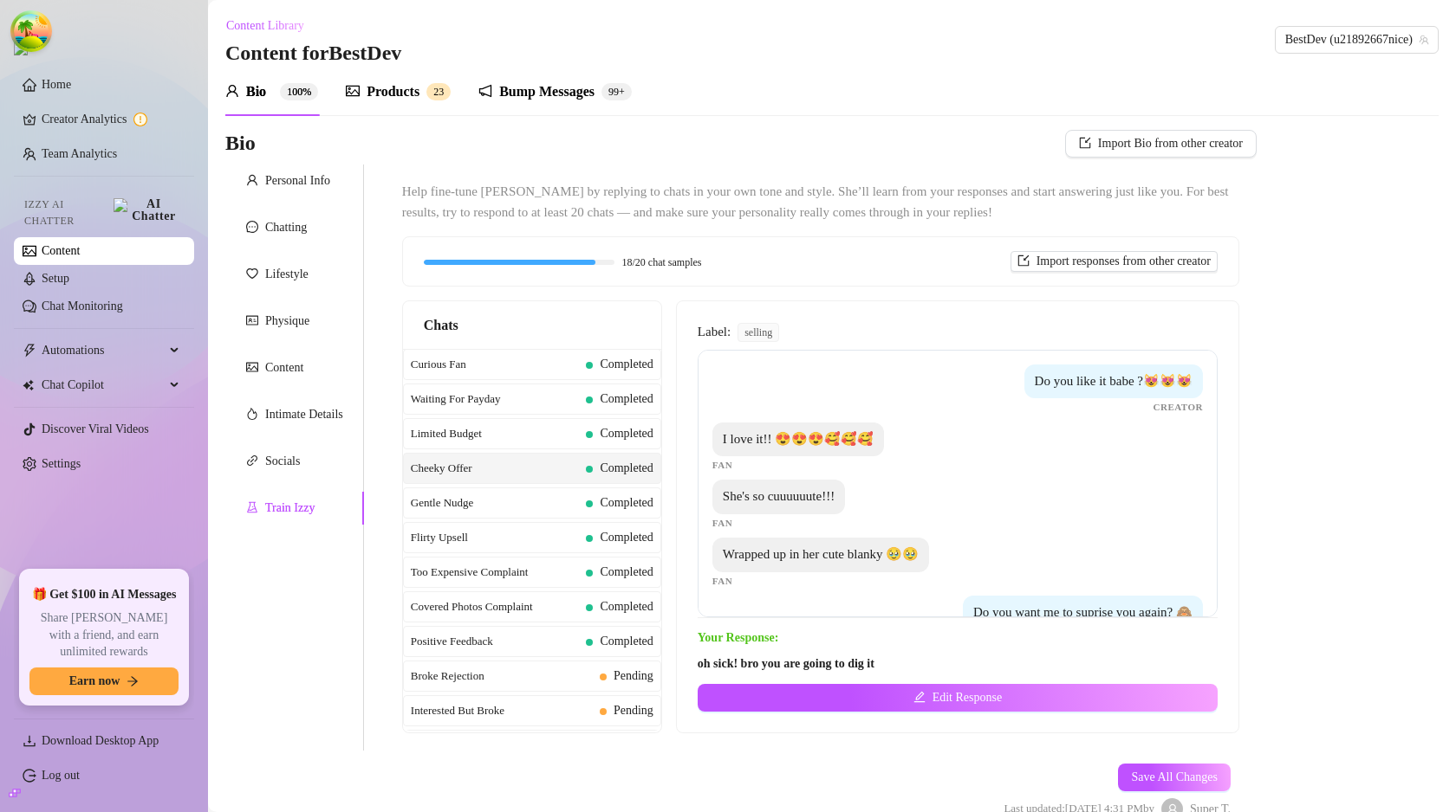
click at [749, 336] on span "selling" at bounding box center [758, 333] width 41 height 19
click at [600, 568] on span "Completed" at bounding box center [626, 572] width 53 height 13
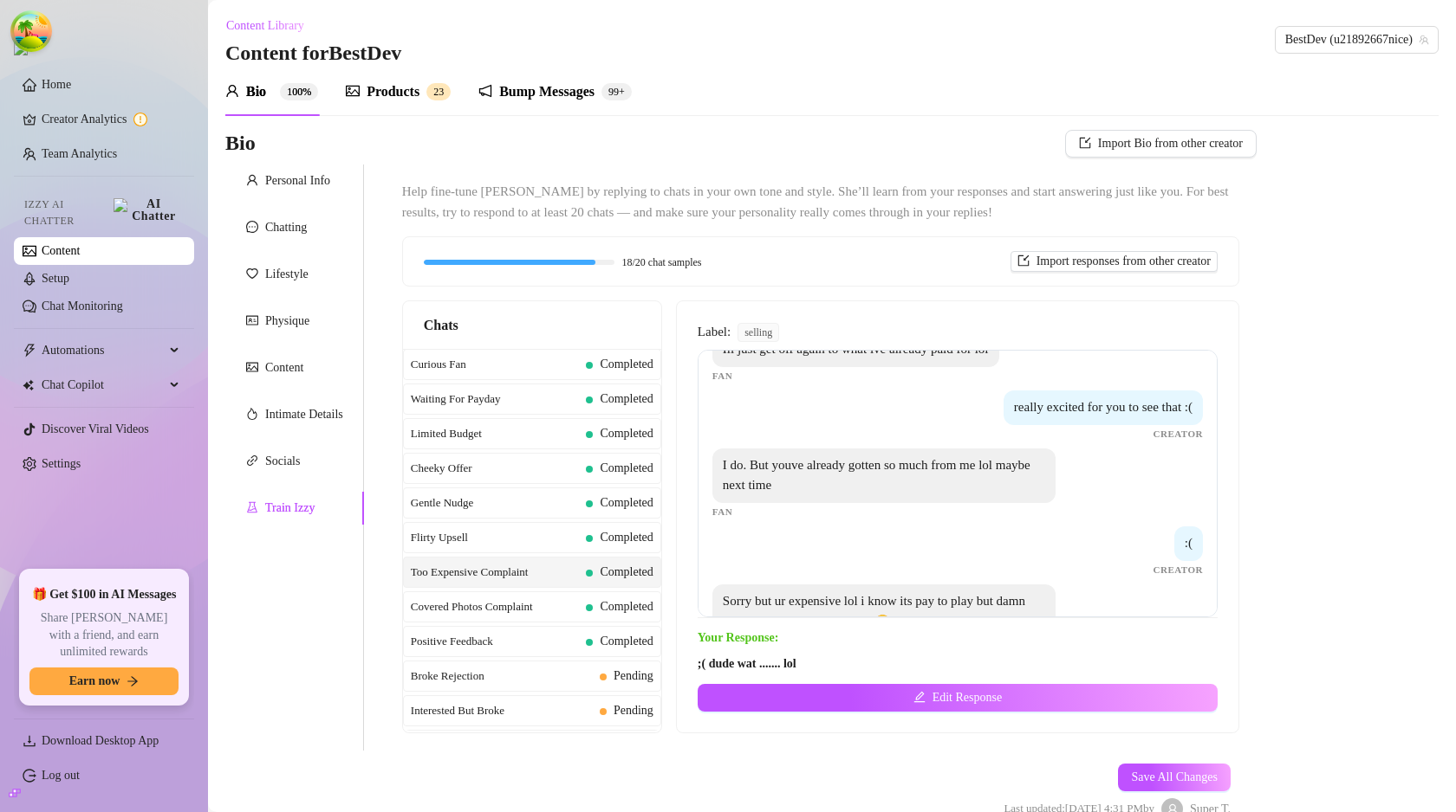
scroll to position [266, 0]
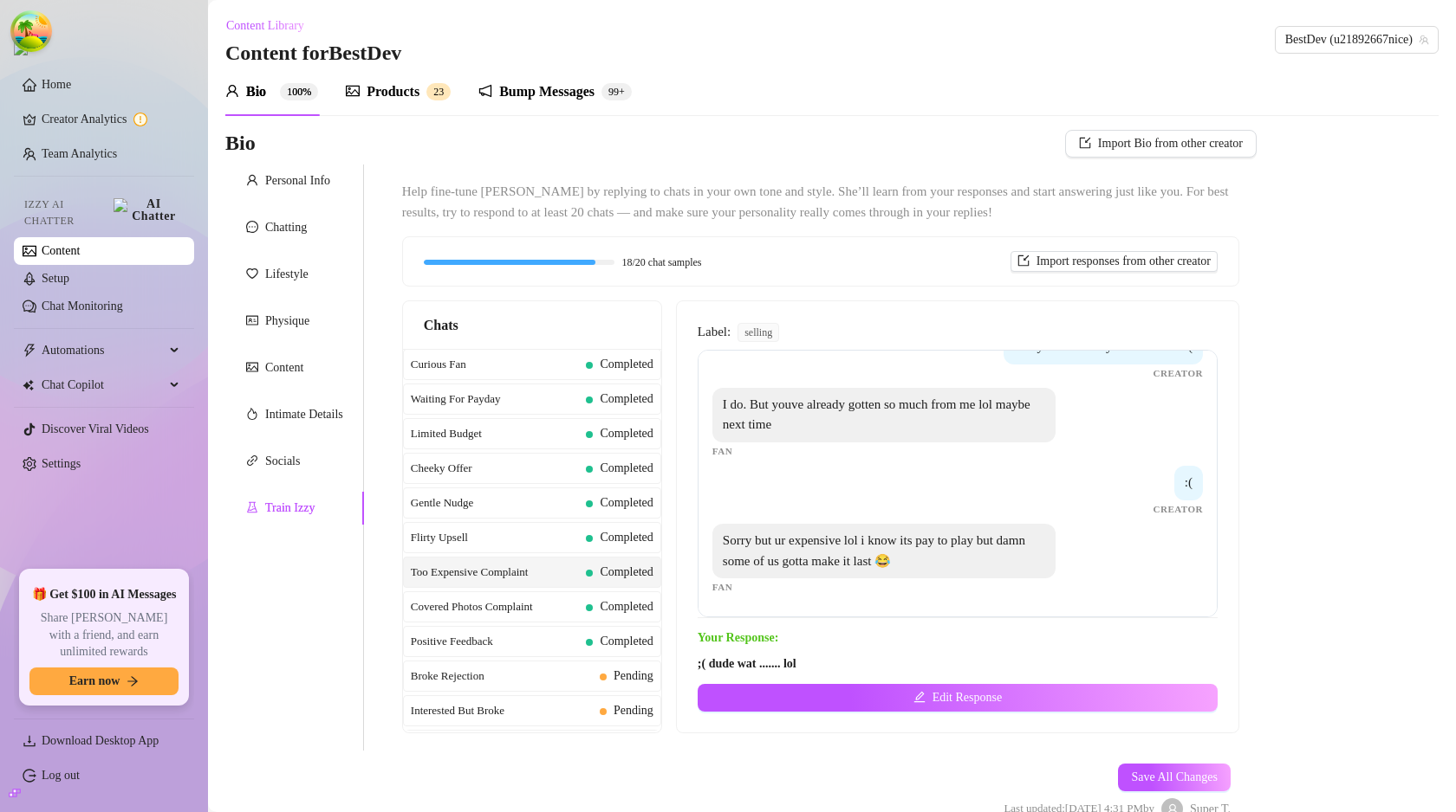
click at [758, 320] on div "Label: selling Oh no lol too expensive Fan its worth it 😘 Creator That may be t…" at bounding box center [957, 516] width 562 height 432
click at [758, 321] on div "Label: selling Oh no lol too expensive Fan its worth it 😘 Creator That may be t…" at bounding box center [957, 516] width 562 height 432
click at [927, 317] on div "Label: selling Oh no lol too expensive Fan its worth it 😘 Creator That may be t…" at bounding box center [957, 516] width 562 height 432
click at [762, 331] on span "selling" at bounding box center [758, 333] width 41 height 19
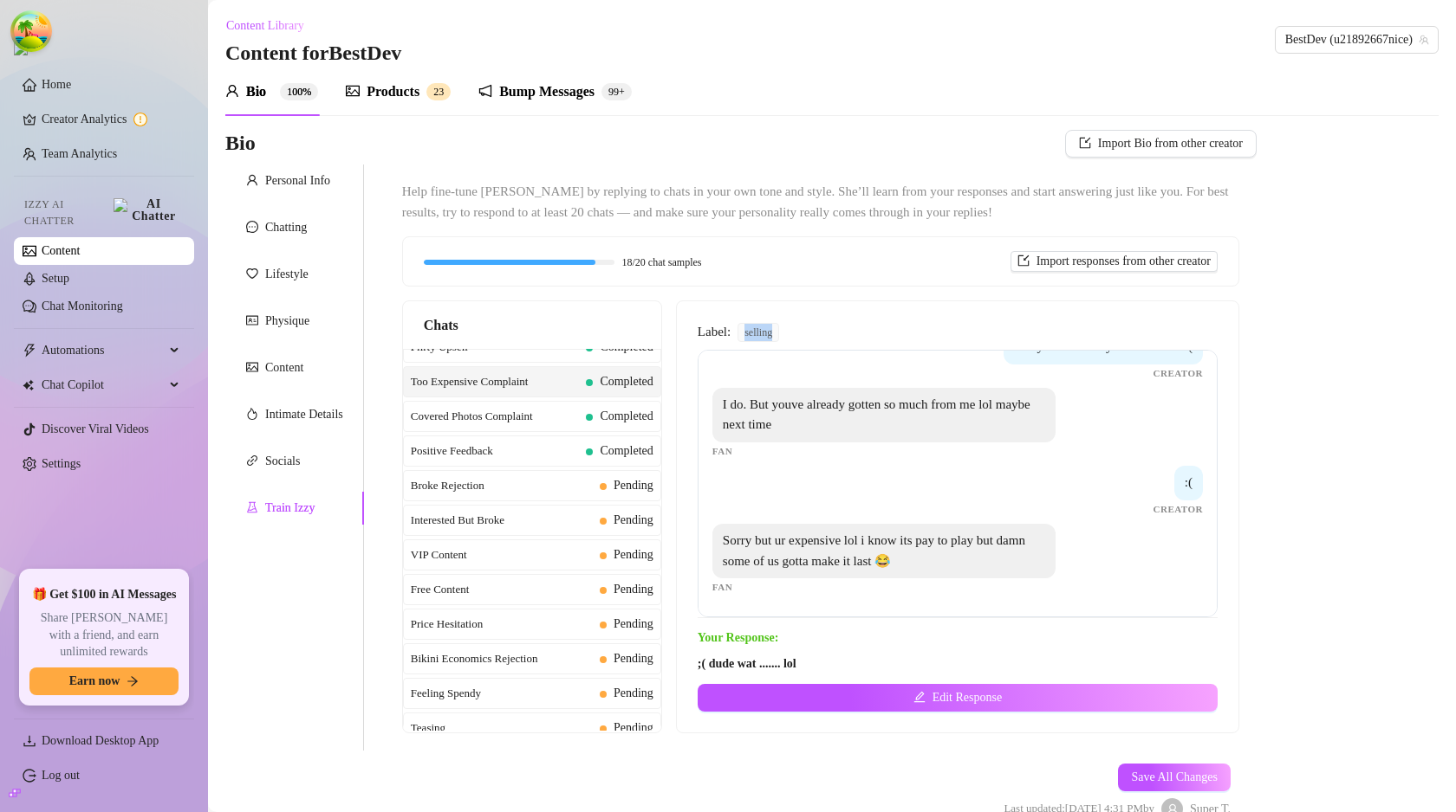
scroll to position [0, 0]
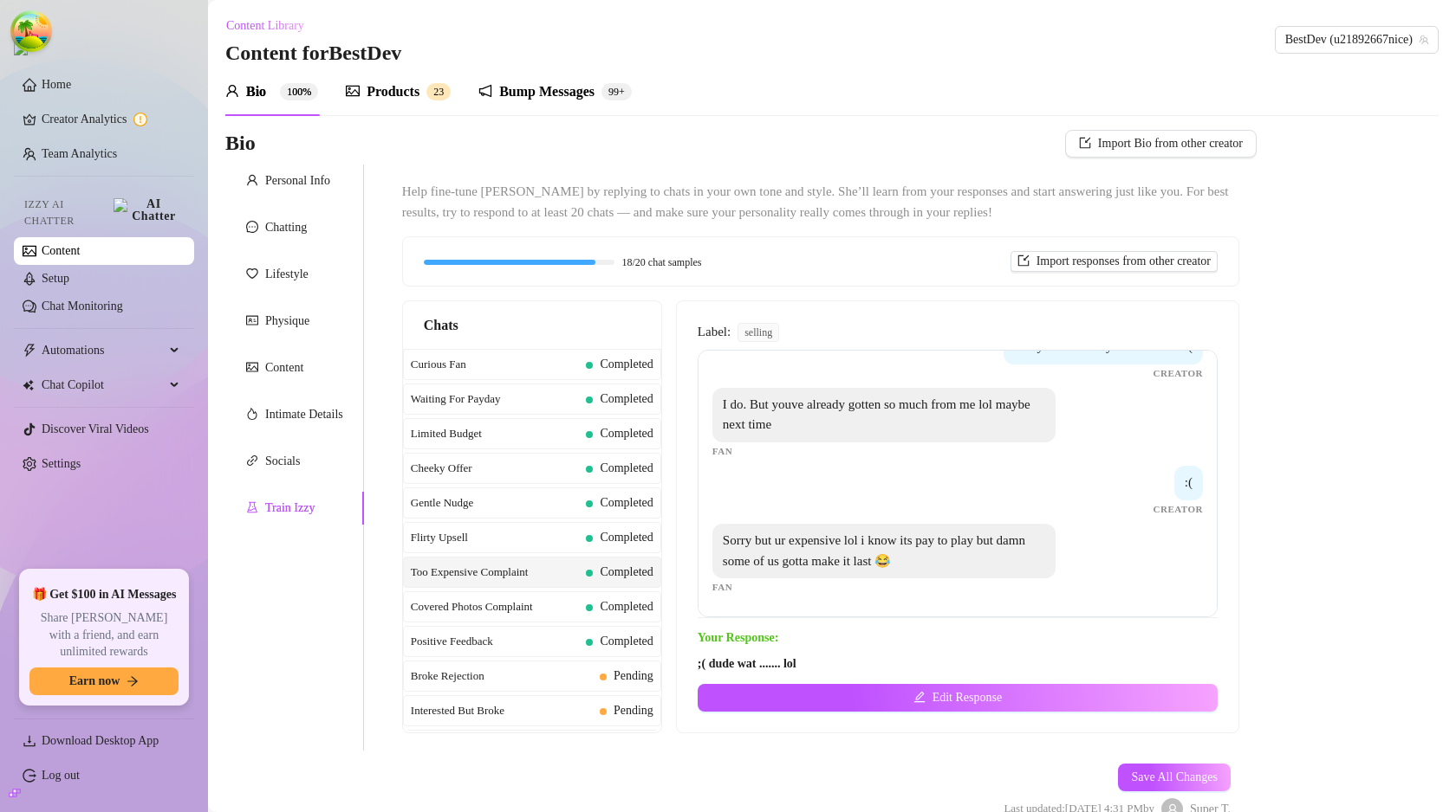
click at [720, 338] on span "Label:" at bounding box center [713, 333] width 33 height 21
click at [731, 352] on div "really excited for you to see that :( Creator" at bounding box center [957, 356] width 490 height 51
click at [718, 335] on span "Label:" at bounding box center [713, 333] width 33 height 21
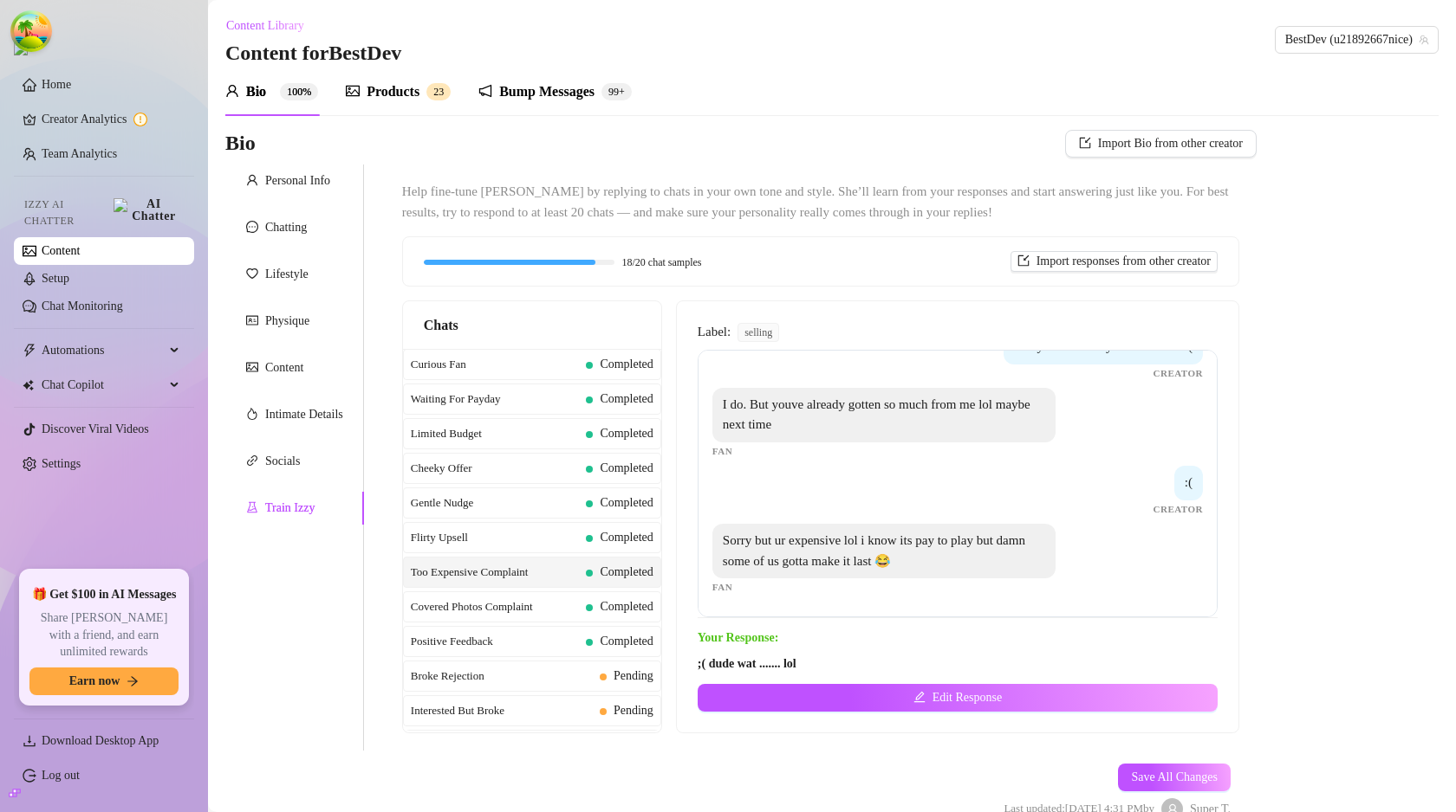
click at [770, 331] on span "selling" at bounding box center [758, 333] width 41 height 19
click at [775, 332] on span "selling" at bounding box center [758, 333] width 41 height 19
click at [670, 500] on div "Chats Curious Fan Completed Waiting For Payday Completed Limited Budget Complet…" at bounding box center [820, 517] width 837 height 433
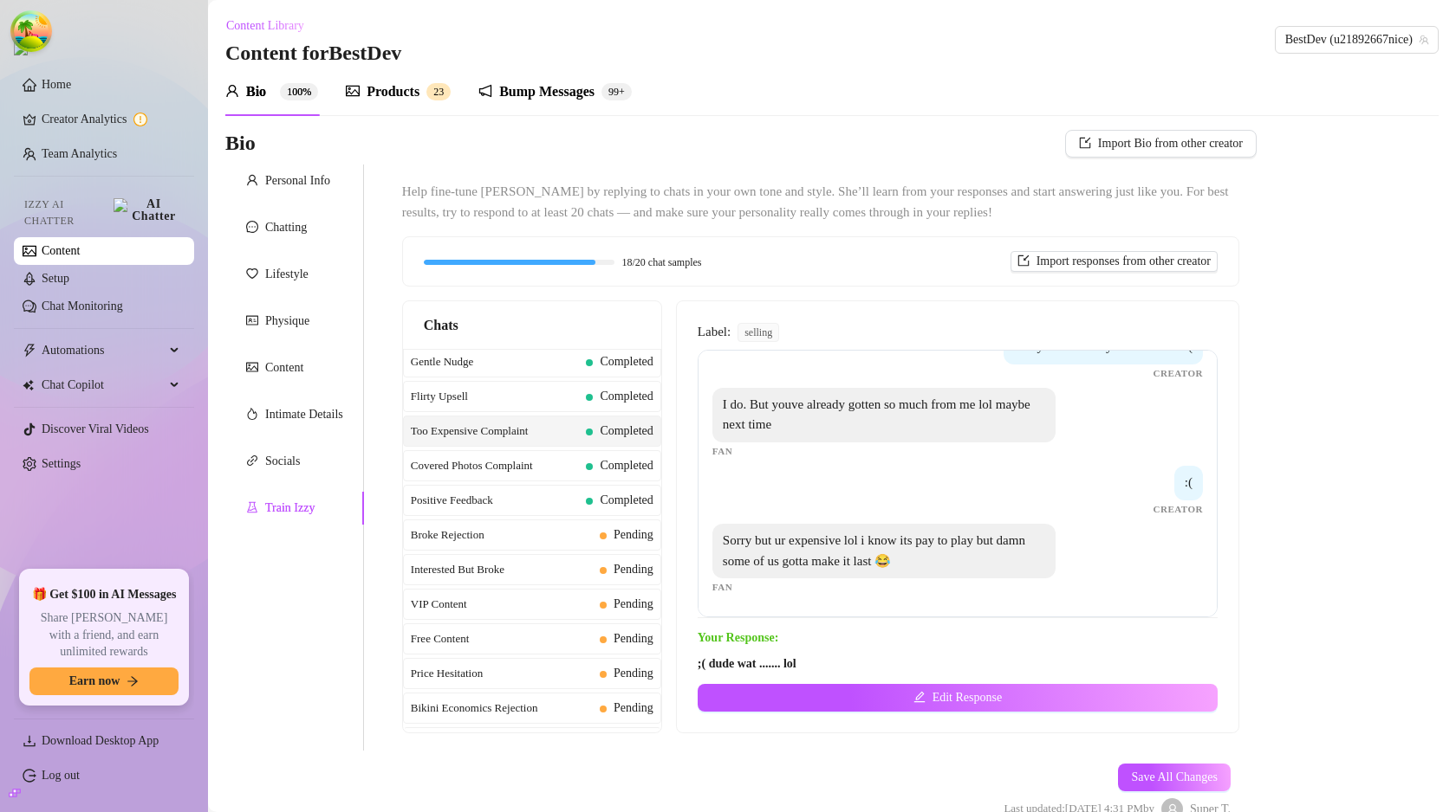
scroll to position [0, 0]
click at [779, 334] on span "selling" at bounding box center [758, 333] width 41 height 19
click at [661, 330] on div "Chats" at bounding box center [532, 325] width 258 height 49
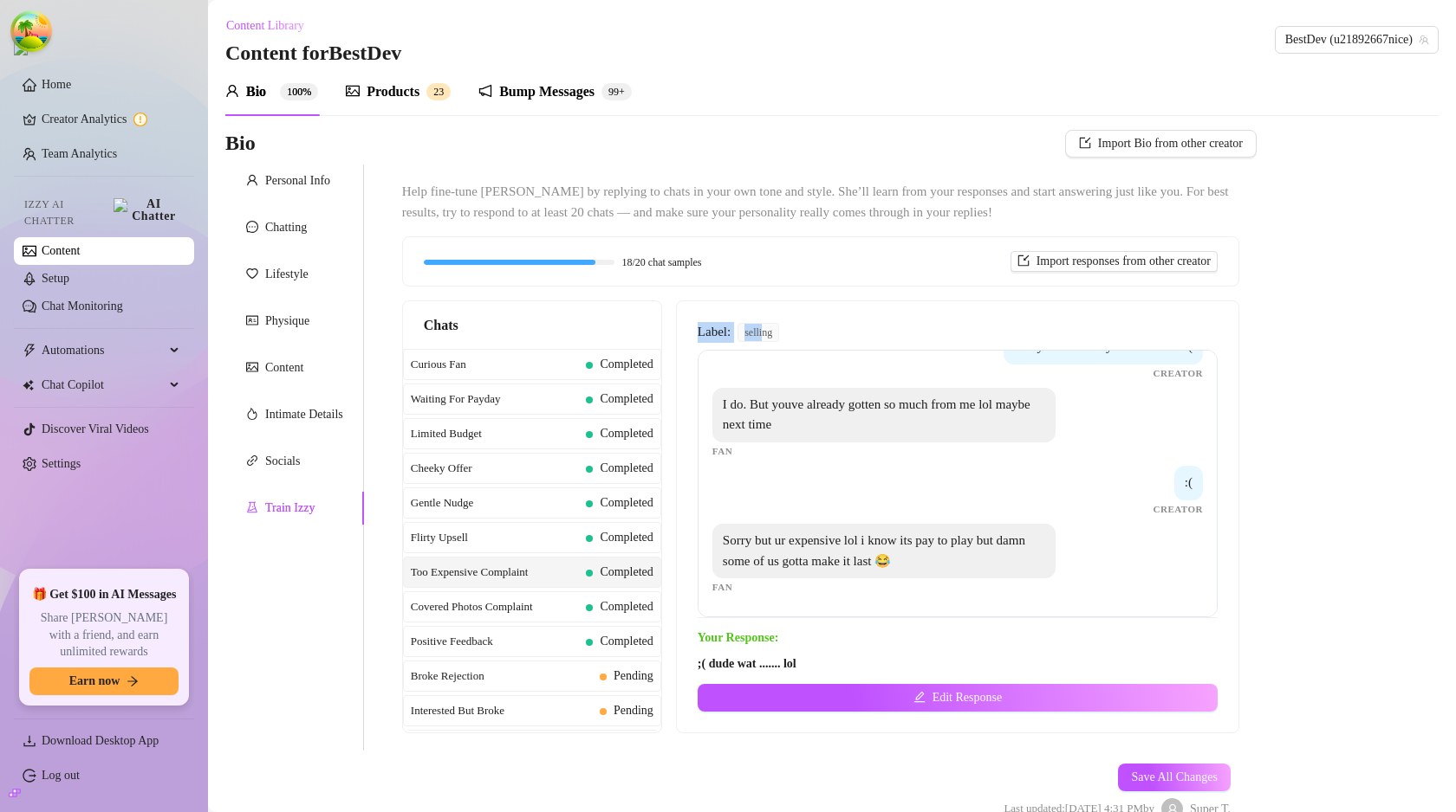
drag, startPoint x: 703, startPoint y: 332, endPoint x: 771, endPoint y: 332, distance: 68.0
click at [771, 332] on div "Label: selling Oh no lol too expensive Fan its worth it 😘 Creator That may be t…" at bounding box center [957, 516] width 562 height 432
click at [779, 333] on span "selling" at bounding box center [758, 333] width 41 height 19
drag, startPoint x: 719, startPoint y: 330, endPoint x: 796, endPoint y: 331, distance: 77.0
click at [796, 331] on div "Label: selling Oh no lol too expensive Fan its worth it 😘 Creator That may be t…" at bounding box center [957, 516] width 562 height 432
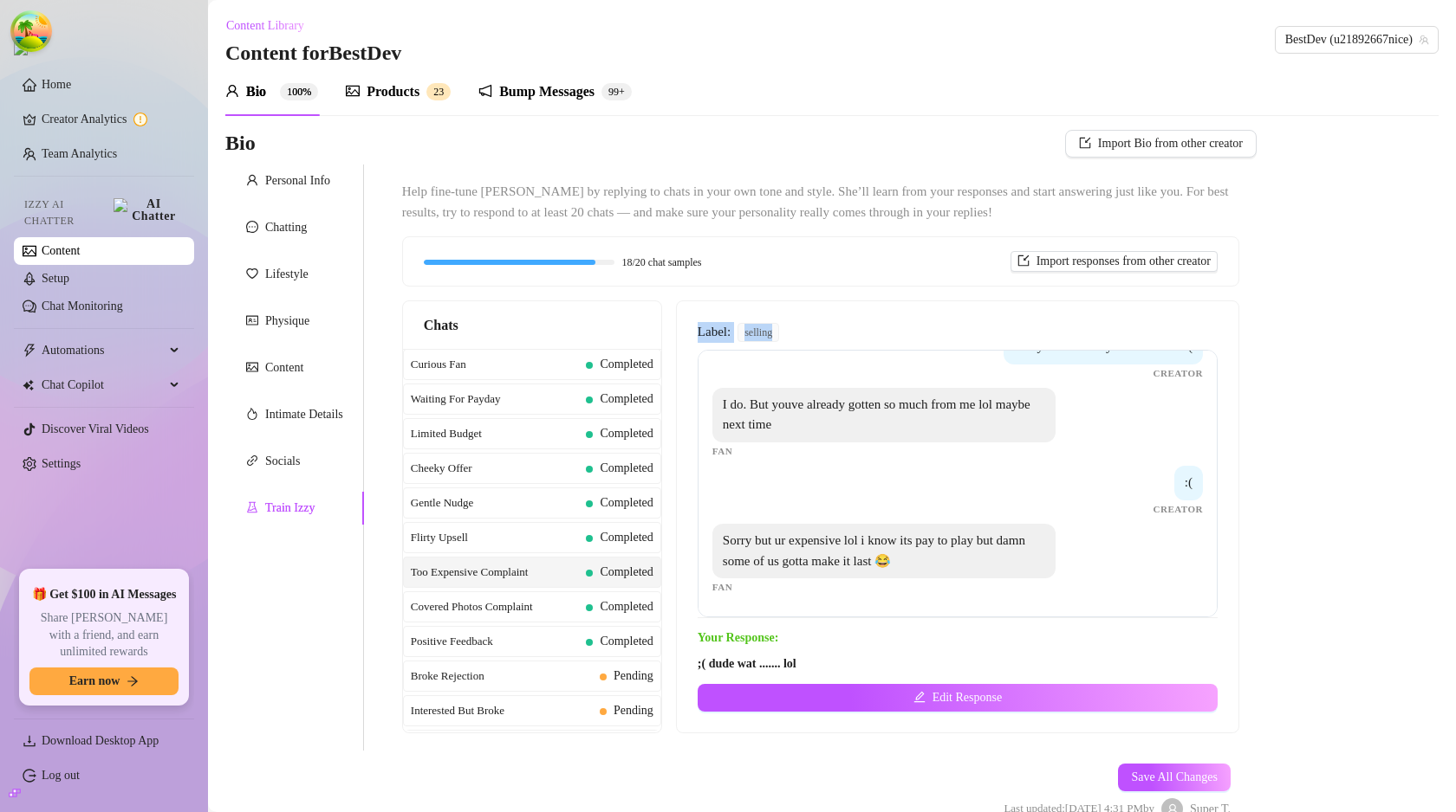
drag, startPoint x: 797, startPoint y: 332, endPoint x: 783, endPoint y: 343, distance: 17.8
click at [797, 331] on div "Label: selling Oh no lol too expensive Fan its worth it 😘 Creator That may be t…" at bounding box center [957, 470] width 520 height 297
click at [722, 378] on div "really excited for you to see that :( Creator" at bounding box center [957, 356] width 490 height 51
click at [722, 377] on div "really excited for you to see that :( Creator" at bounding box center [957, 356] width 490 height 51
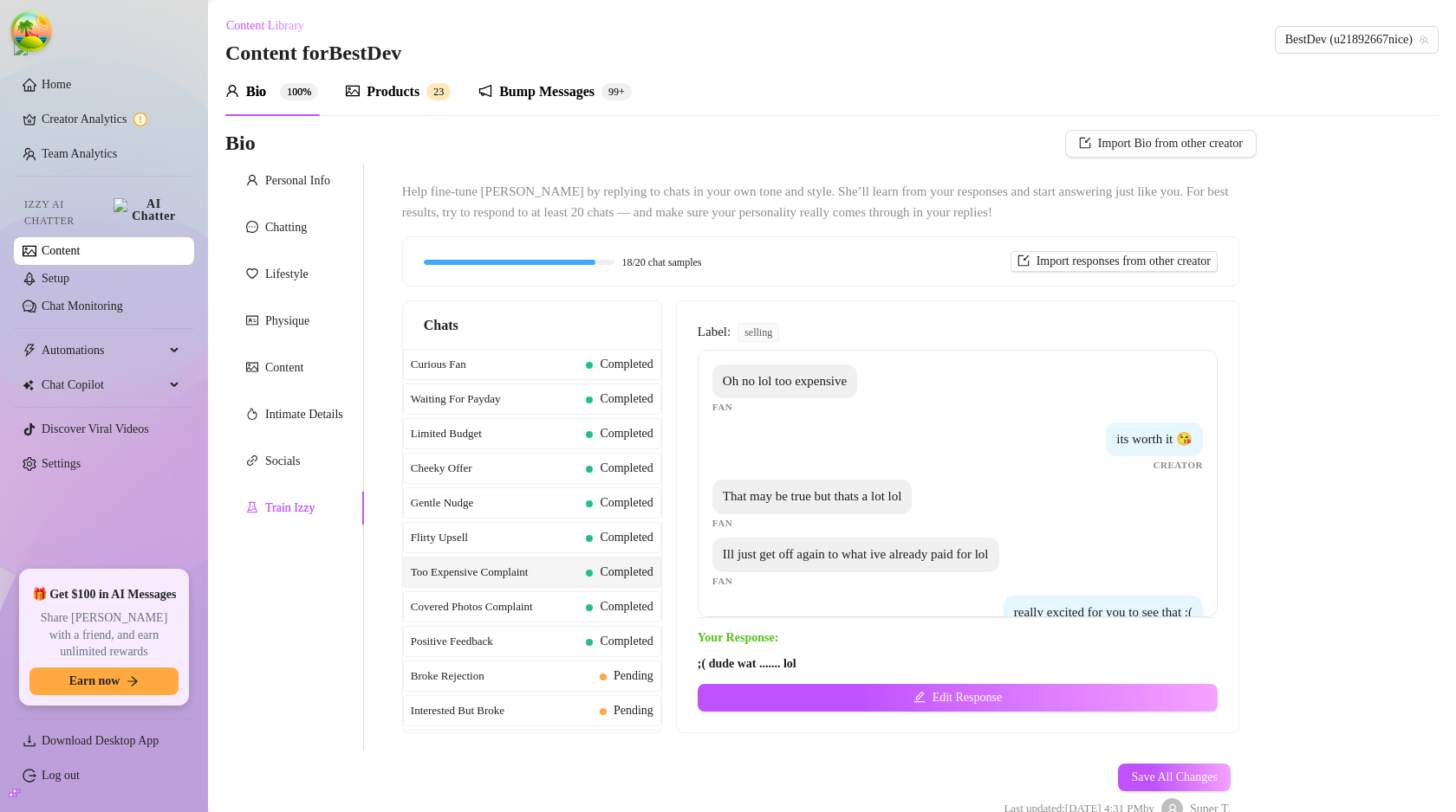
click at [720, 629] on span "Your Response:" at bounding box center [957, 638] width 520 height 19
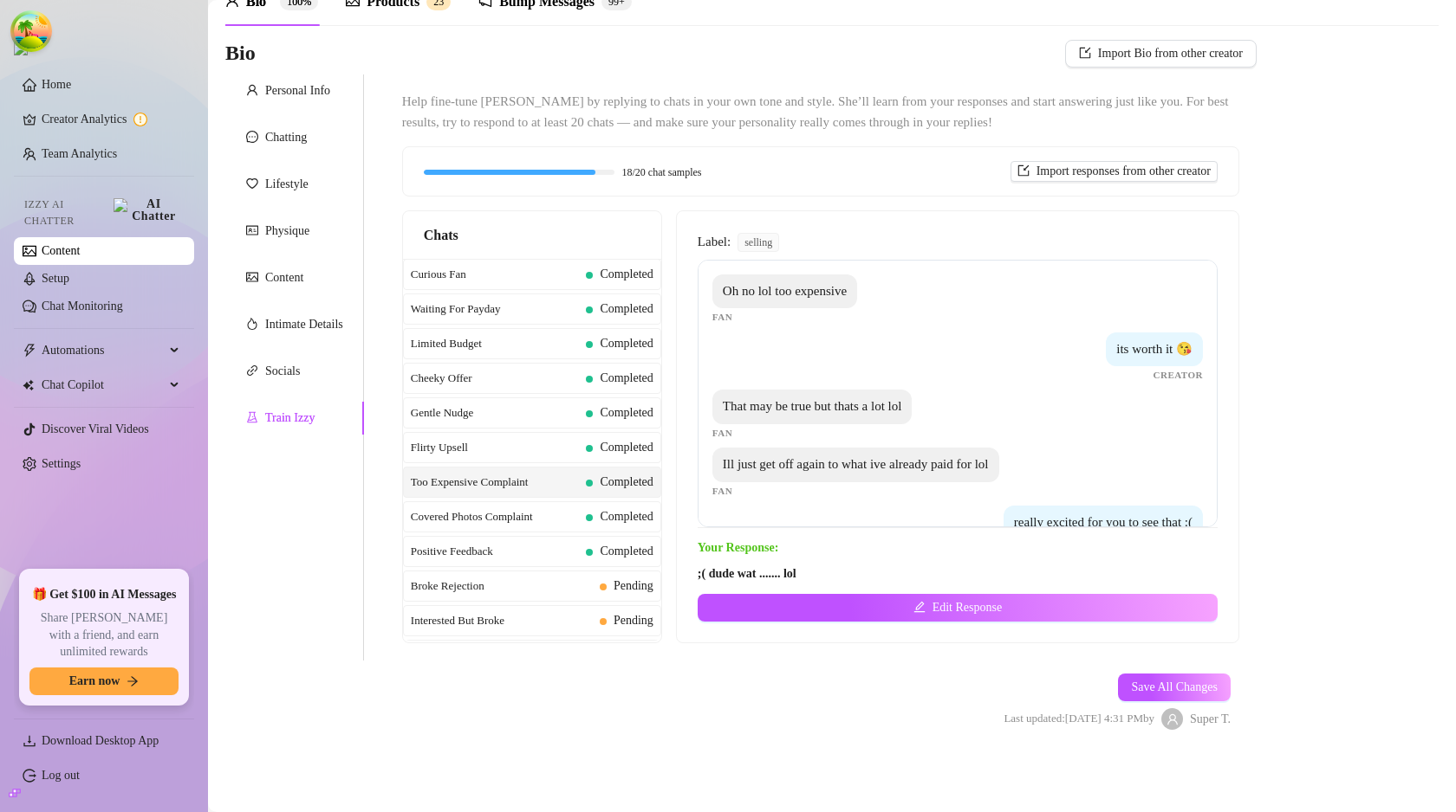
drag, startPoint x: 1080, startPoint y: 234, endPoint x: 1152, endPoint y: 236, distance: 72.0
click at [1199, 236] on div "Label: selling Oh no lol too expensive Fan its worth it 😘 Creator That may be t…" at bounding box center [957, 380] width 520 height 297
drag, startPoint x: 1152, startPoint y: 236, endPoint x: 1179, endPoint y: 237, distance: 27.0
click at [1228, 237] on div "Help fine-tune [PERSON_NAME] by replying to chats in your own tone and style. S…" at bounding box center [820, 367] width 871 height 586
drag, startPoint x: 1143, startPoint y: 241, endPoint x: 1216, endPoint y: 242, distance: 73.0
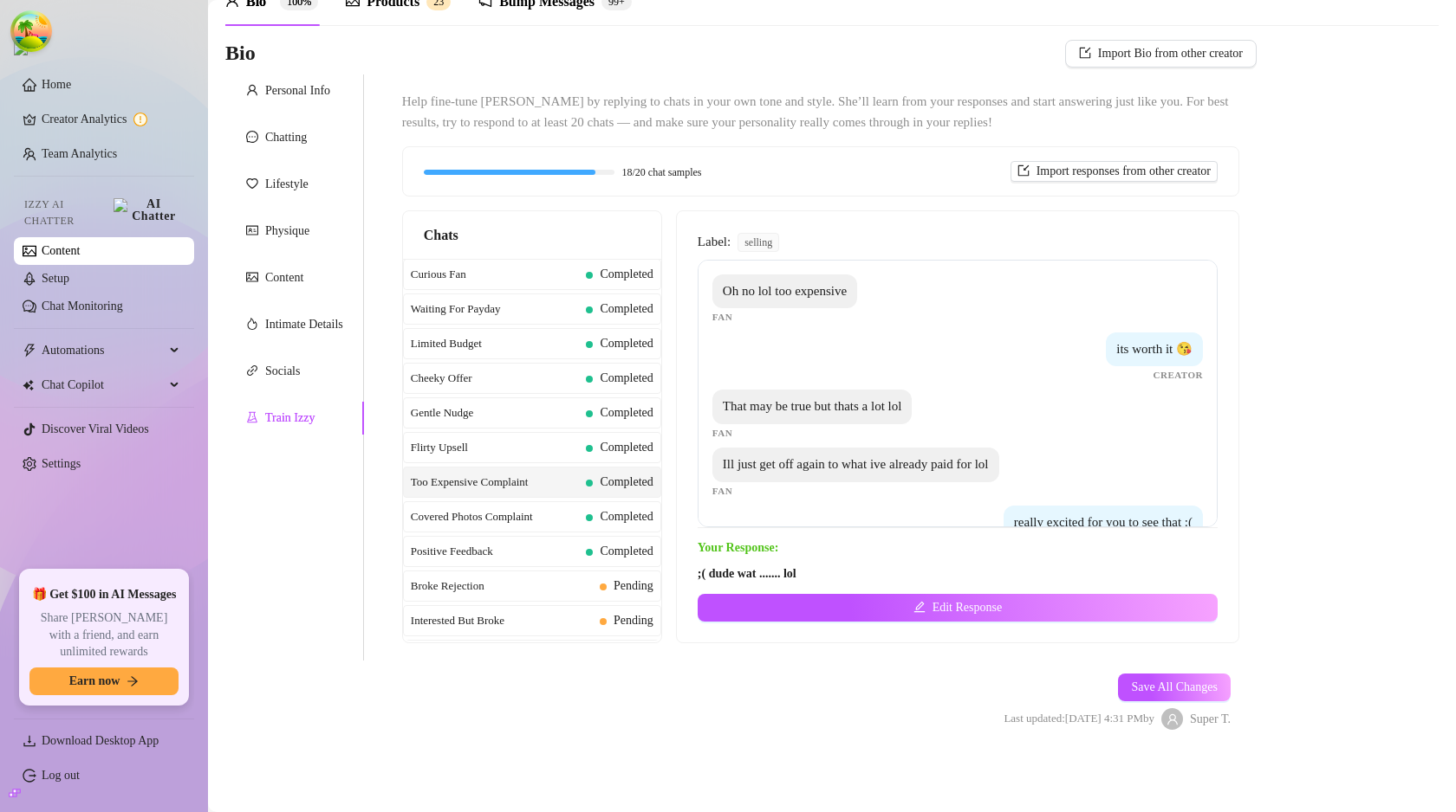
click at [1216, 242] on div "Label: selling Oh no lol too expensive Fan its worth it 😘 Creator That may be t…" at bounding box center [957, 426] width 562 height 432
drag, startPoint x: 1113, startPoint y: 241, endPoint x: 1195, endPoint y: 249, distance: 82.4
click at [1194, 249] on div "Label: selling Oh no lol too expensive Fan its worth it 😘 Creator That may be t…" at bounding box center [957, 380] width 520 height 297
click at [720, 241] on span "Label:" at bounding box center [713, 243] width 33 height 21
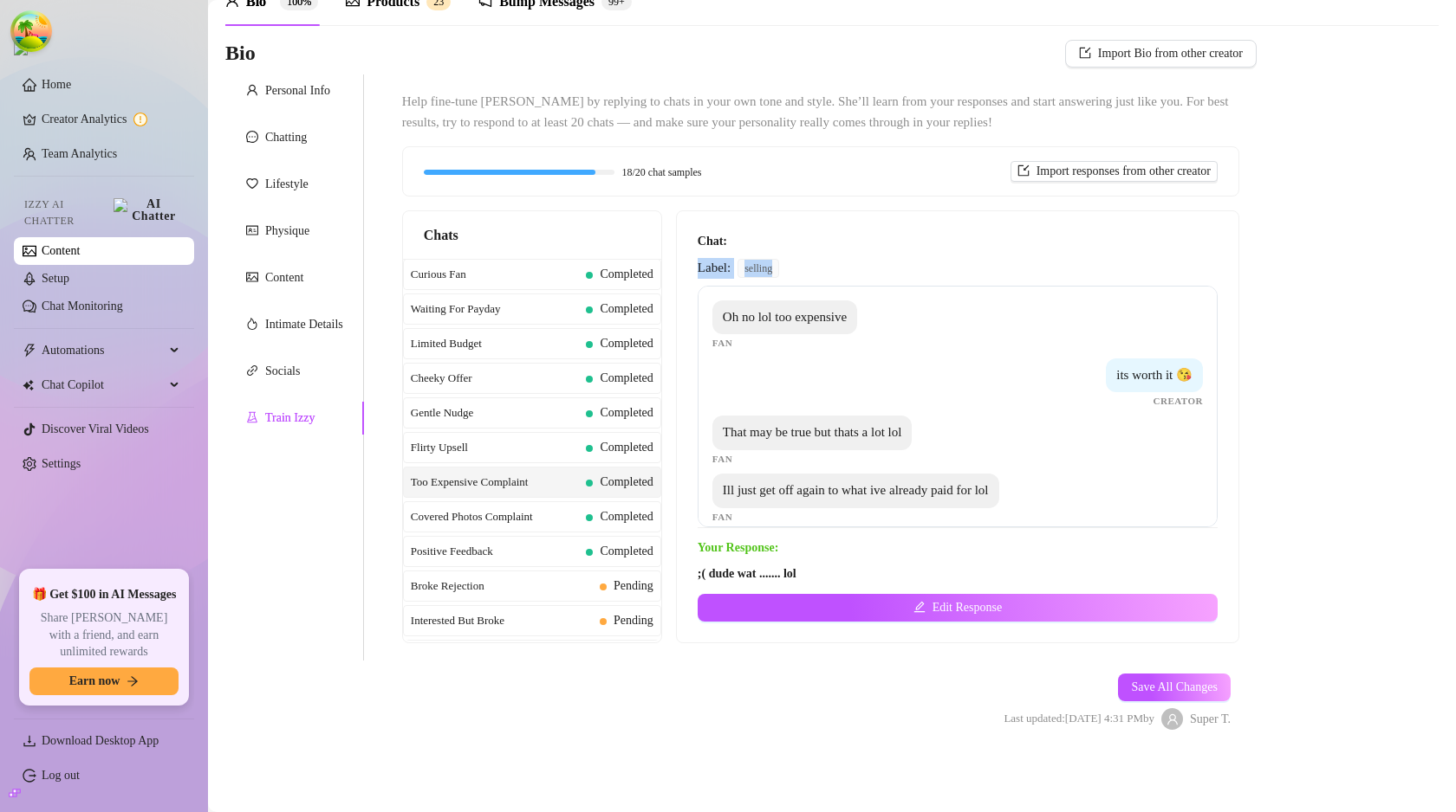
drag, startPoint x: 700, startPoint y: 267, endPoint x: 856, endPoint y: 275, distance: 156.2
click at [856, 275] on div "Chat: Label: selling Oh no lol too expensive Fan its worth it 😘 Creator That ma…" at bounding box center [957, 426] width 562 height 432
click at [856, 275] on div "Chat: Label: selling Oh no lol too expensive Fan its worth it 😘 Creator That ma…" at bounding box center [957, 380] width 520 height 297
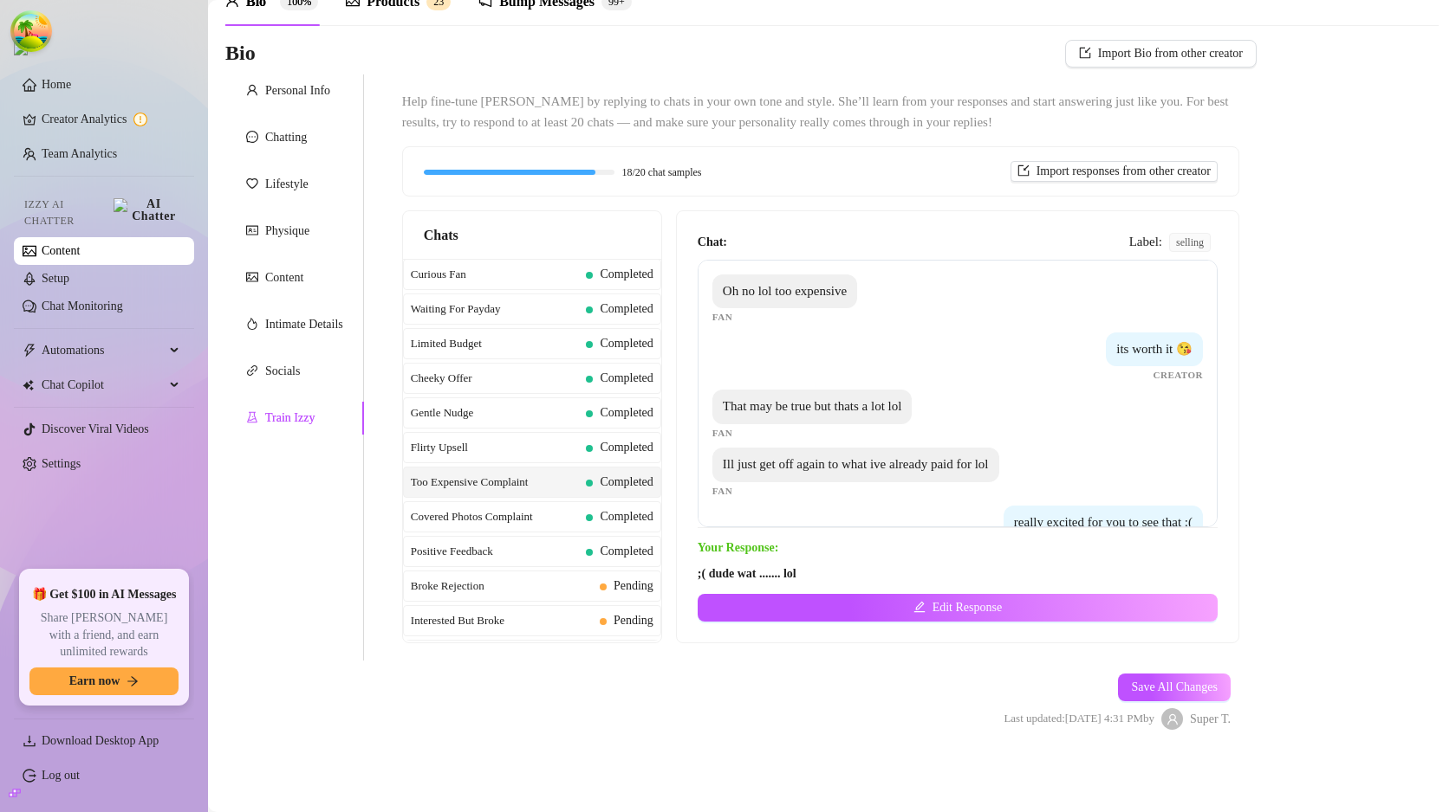
click at [1139, 245] on span "Label:" at bounding box center [1145, 243] width 33 height 21
click at [1133, 250] on span "Label:" at bounding box center [1145, 243] width 33 height 21
click at [1248, 395] on div "Bio Import Bio from other creator Personal Info Chatting Lifestyle Physique Con…" at bounding box center [832, 400] width 1213 height 720
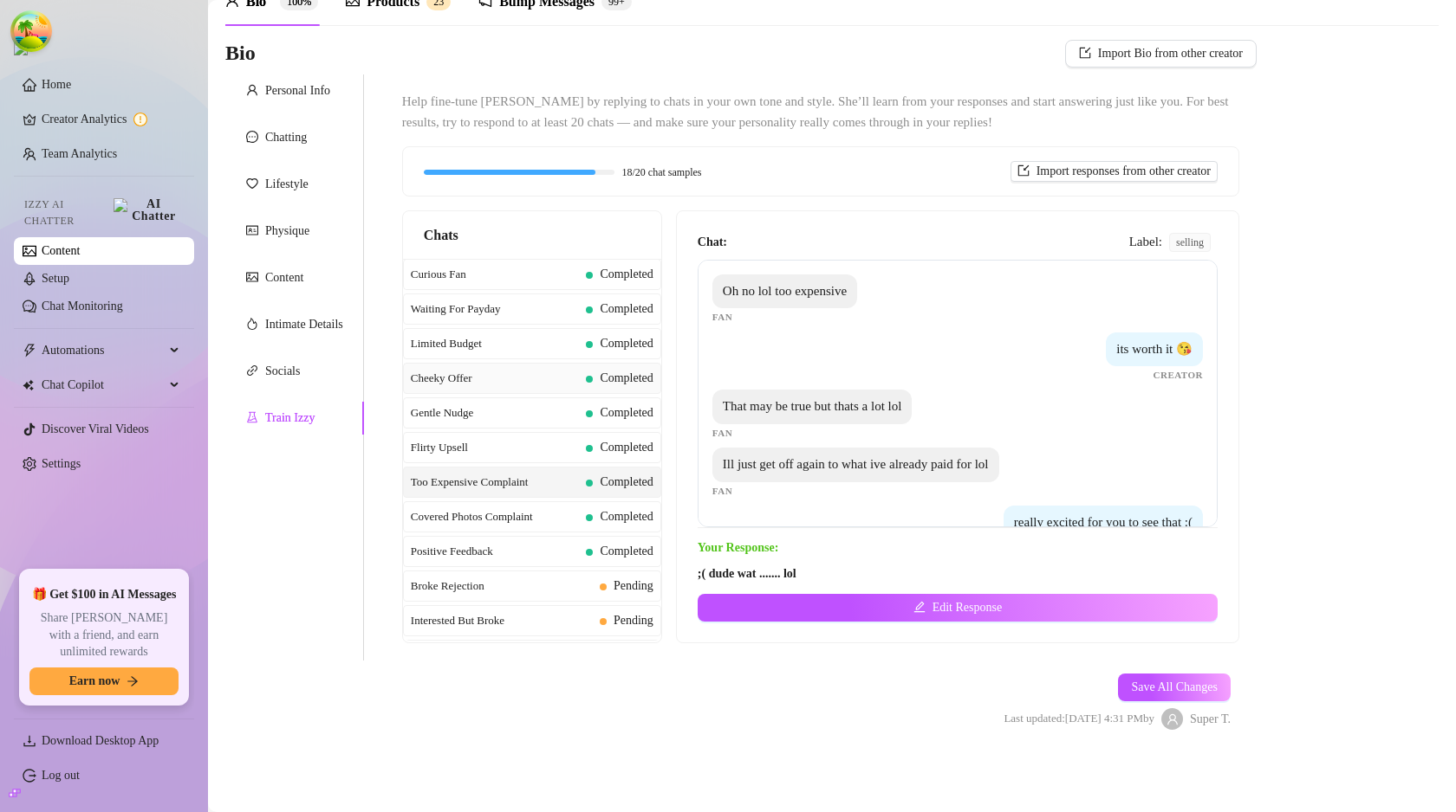
click at [532, 373] on span "Cheeky Offer" at bounding box center [494, 379] width 169 height 18
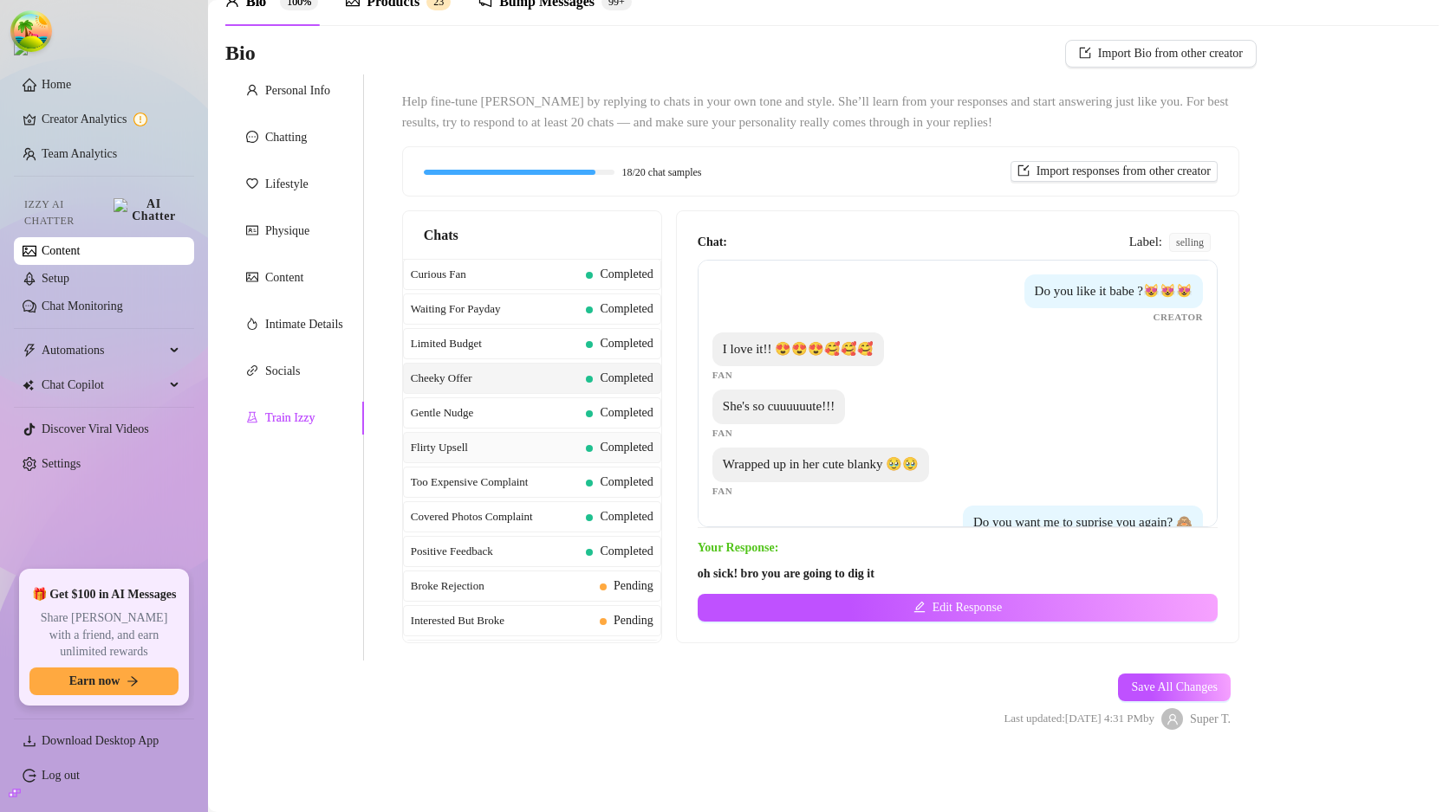
click at [532, 435] on div "Flirty Upsell Completed" at bounding box center [532, 447] width 258 height 31
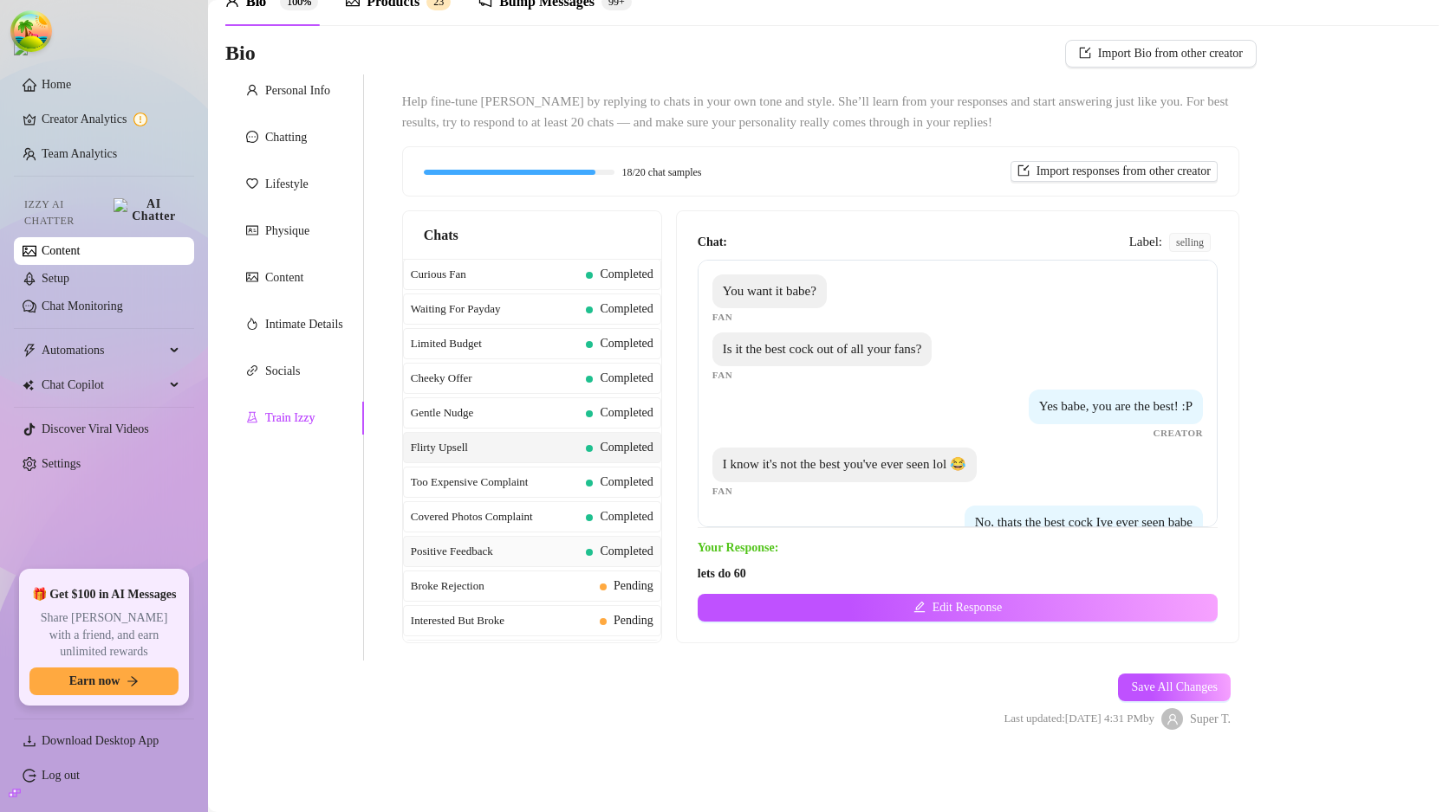
click at [502, 547] on span "Positive Feedback" at bounding box center [494, 552] width 169 height 18
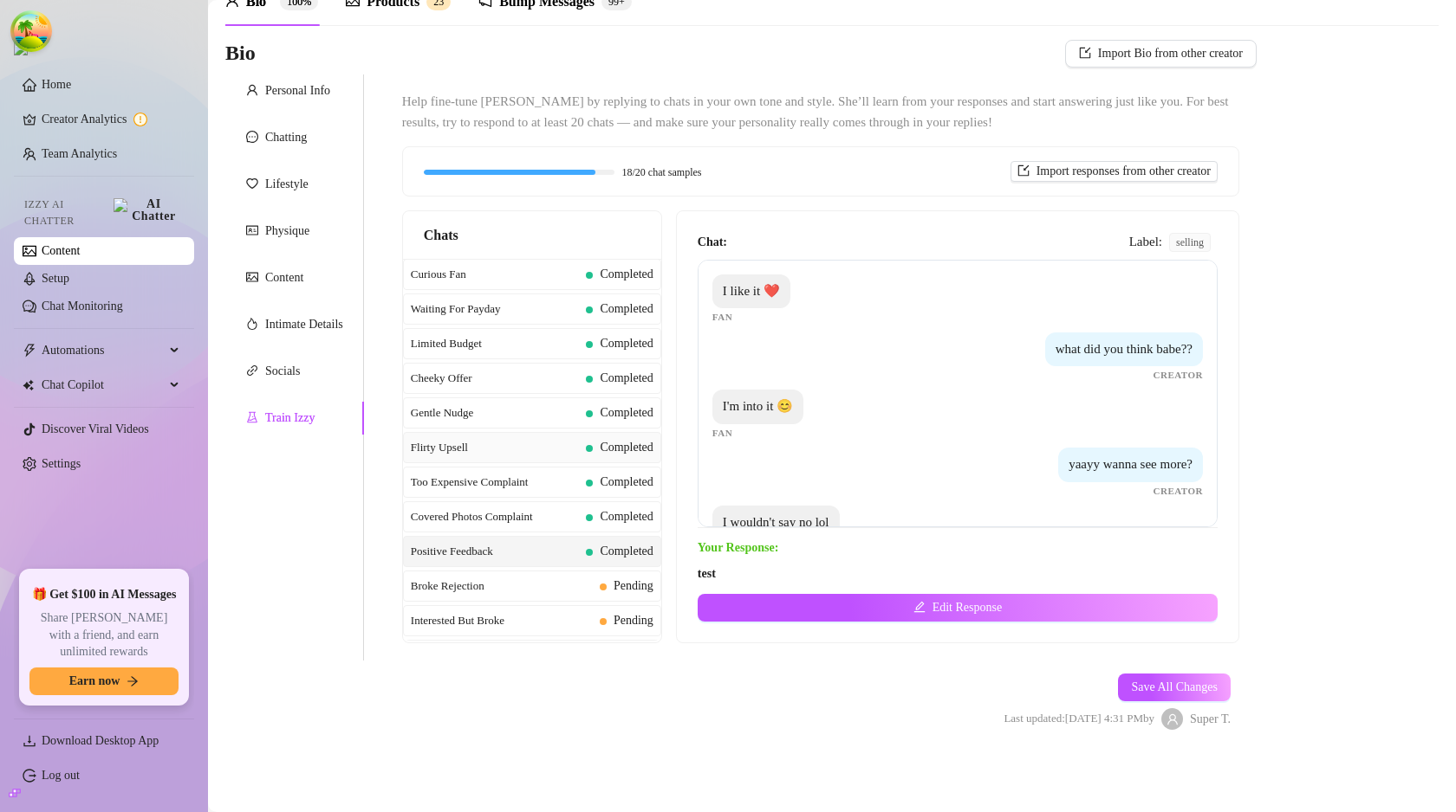
click at [499, 460] on div "Flirty Upsell Completed" at bounding box center [532, 447] width 258 height 31
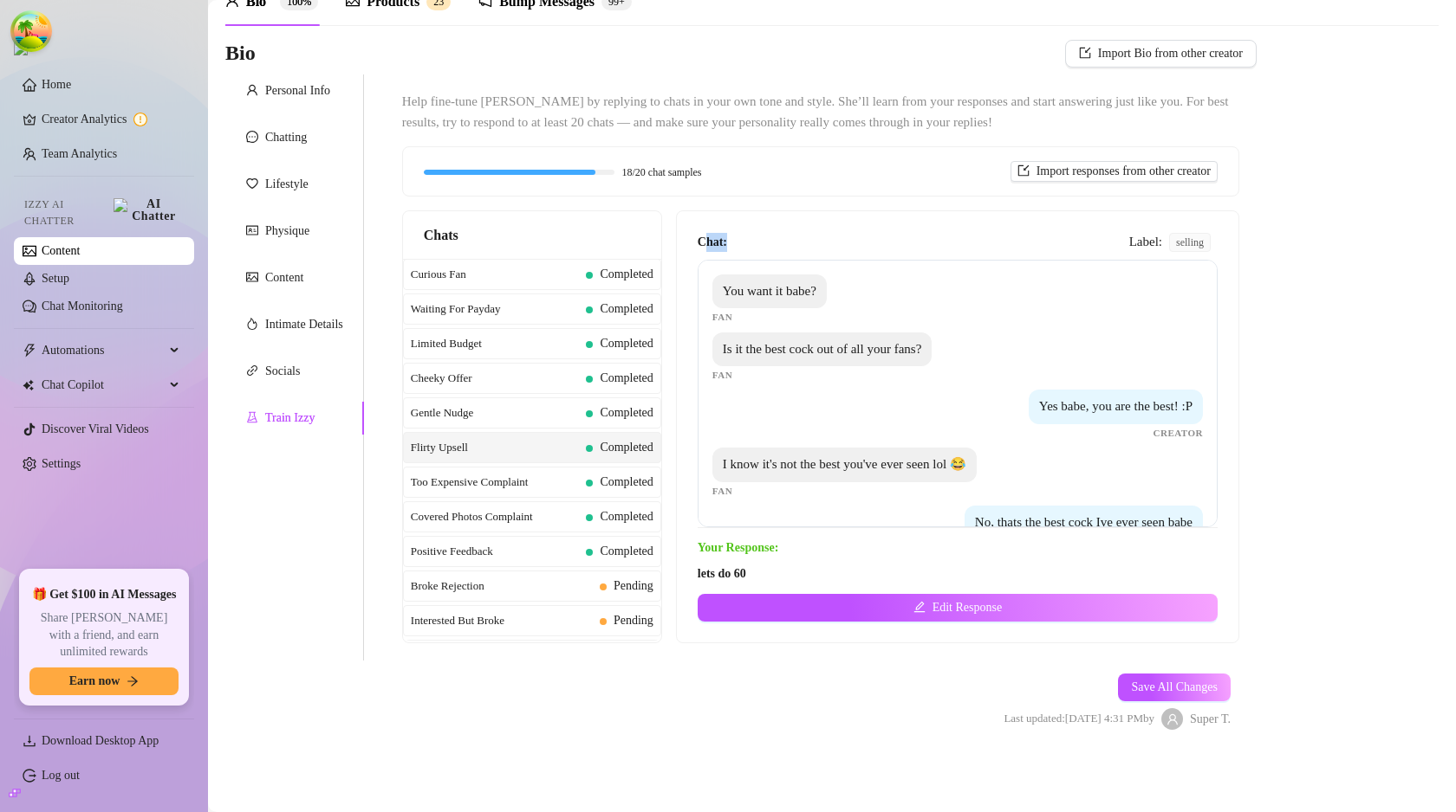
drag, startPoint x: 714, startPoint y: 245, endPoint x: 738, endPoint y: 244, distance: 24.0
click at [738, 244] on div "Chat: Label: selling" at bounding box center [957, 243] width 520 height 21
click at [721, 380] on span "Fan" at bounding box center [722, 375] width 20 height 15
click at [1131, 233] on span "Label:" at bounding box center [1145, 243] width 33 height 21
click at [1218, 241] on div "Chat: Label: selling You want it babe? Fan Is it the best cock out of all your …" at bounding box center [957, 426] width 562 height 432
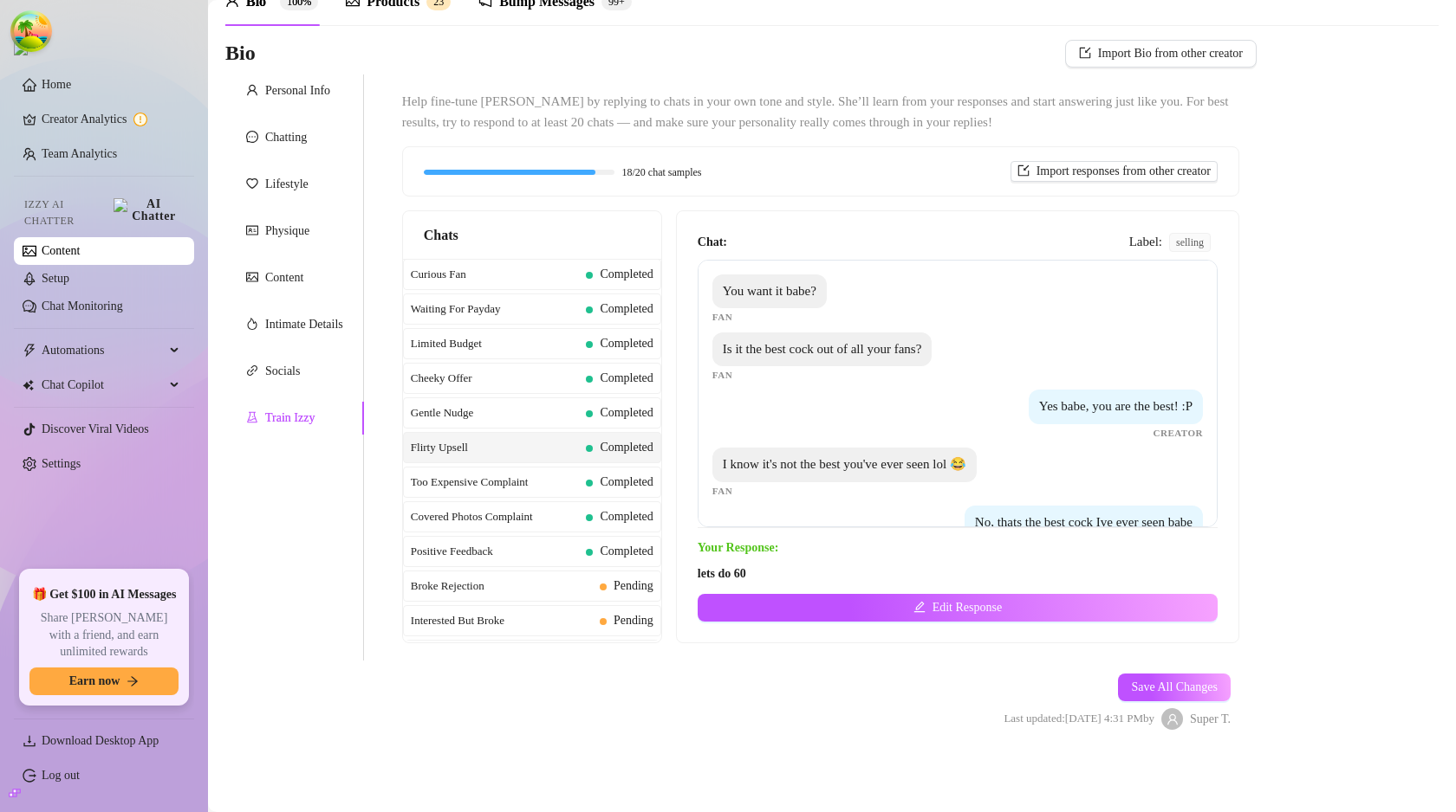
click at [1179, 240] on span "selling" at bounding box center [1189, 243] width 41 height 19
click at [1315, 329] on div "Bio Import Bio from other creator Personal Info Chatting Lifestyle Physique Con…" at bounding box center [832, 400] width 1213 height 720
click at [1177, 253] on div "Chat: Label: selling You want it babe? Fan Is it the best cock out of all your …" at bounding box center [957, 380] width 520 height 297
click at [1180, 244] on span "selling" at bounding box center [1188, 243] width 43 height 19
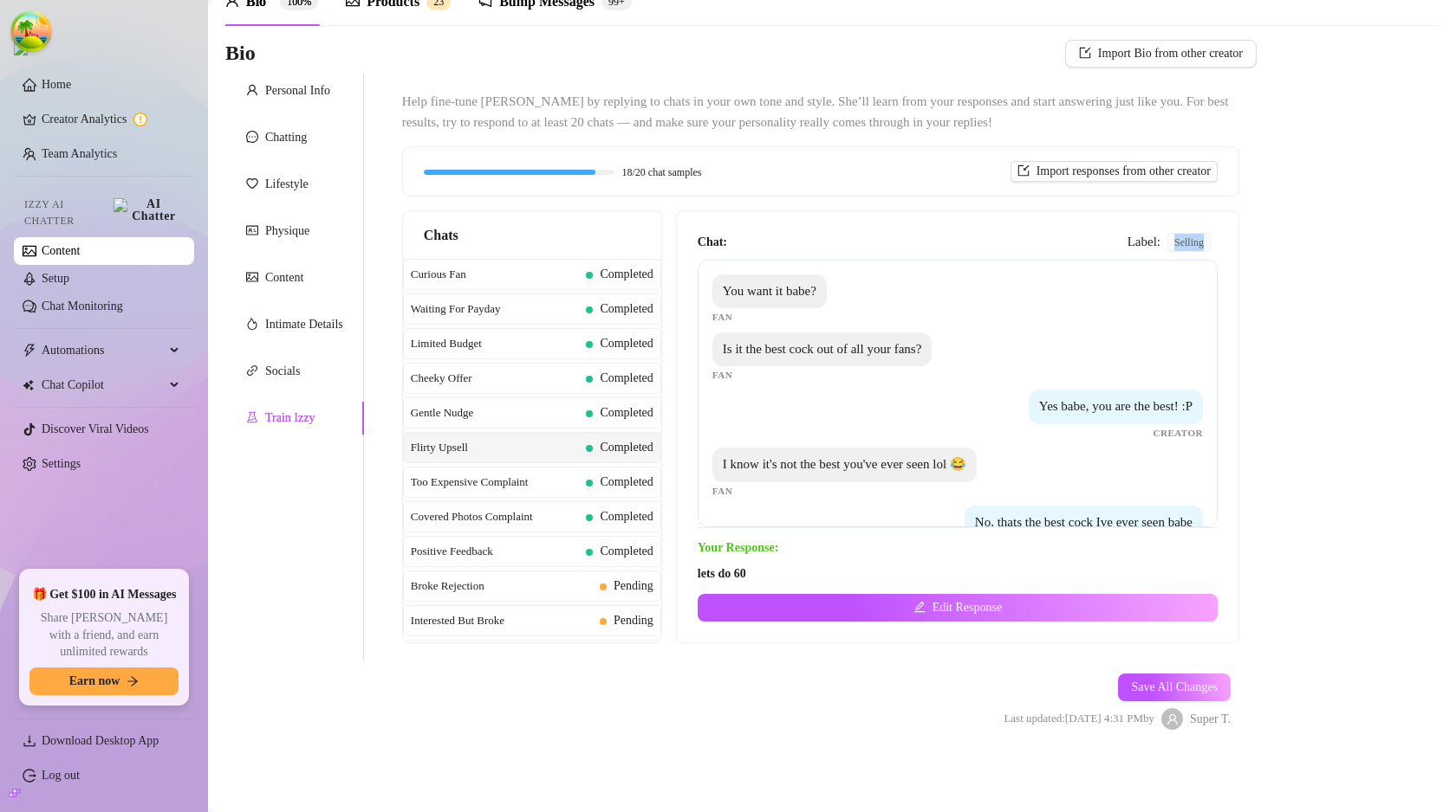
click at [1180, 244] on span "selling" at bounding box center [1188, 243] width 43 height 19
click at [1289, 366] on div "Bio Import Bio from other creator Personal Info Chatting Lifestyle Physique Con…" at bounding box center [832, 400] width 1213 height 720
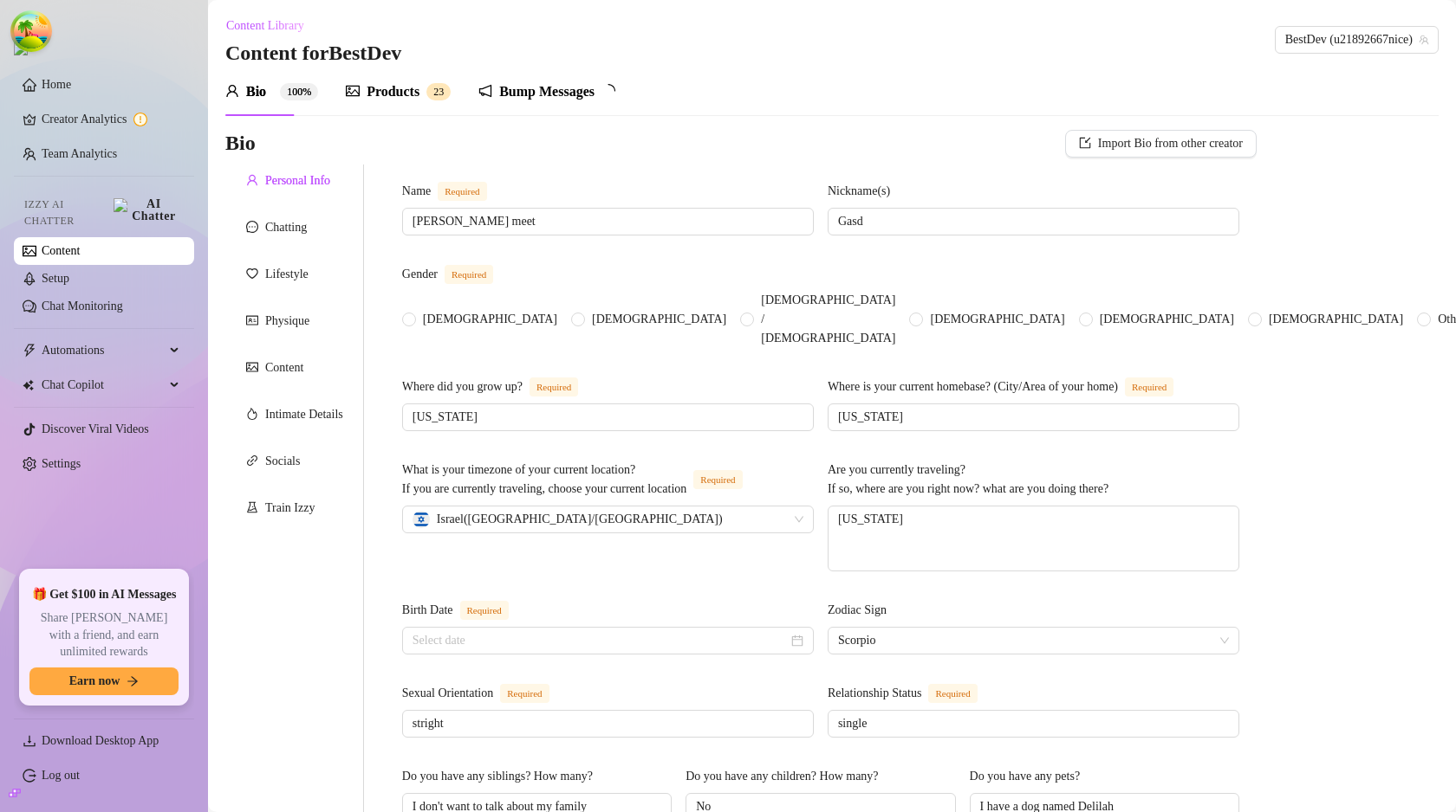
radio input "true"
type input "[DATE]"
click at [302, 506] on div "Train Izzy" at bounding box center [290, 508] width 49 height 19
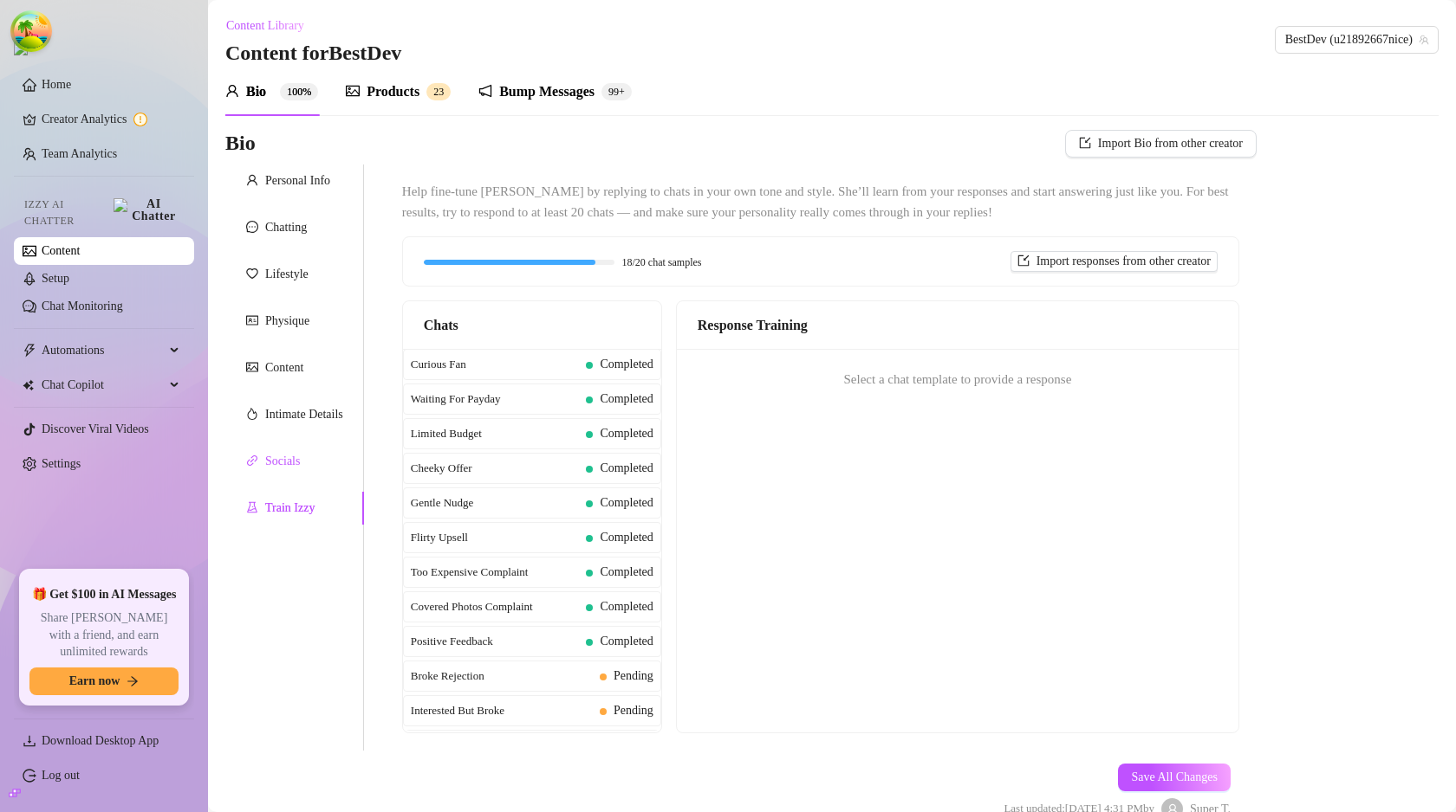
click at [290, 467] on div "Socials" at bounding box center [282, 462] width 34 height 19
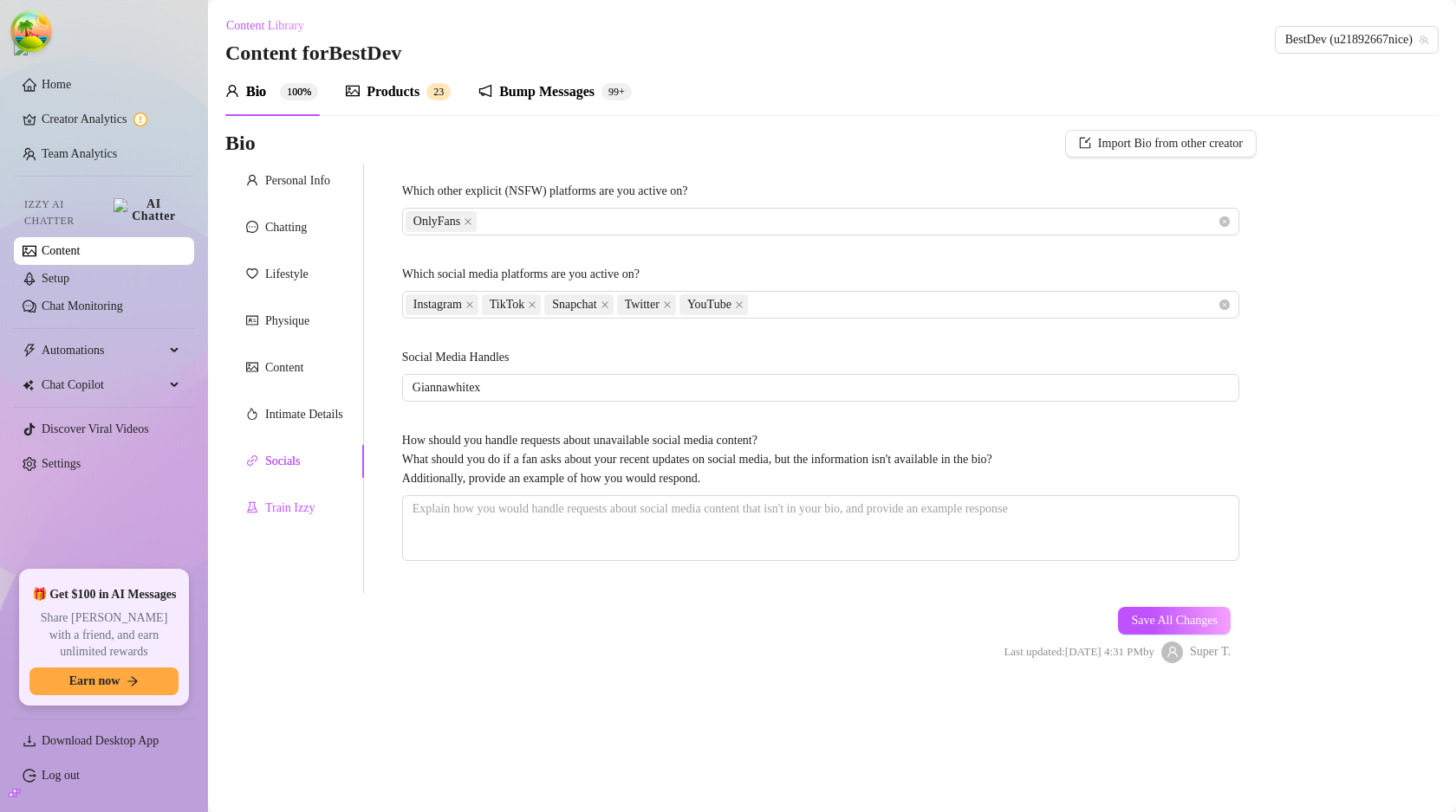
click at [298, 502] on div "Train Izzy" at bounding box center [290, 508] width 49 height 19
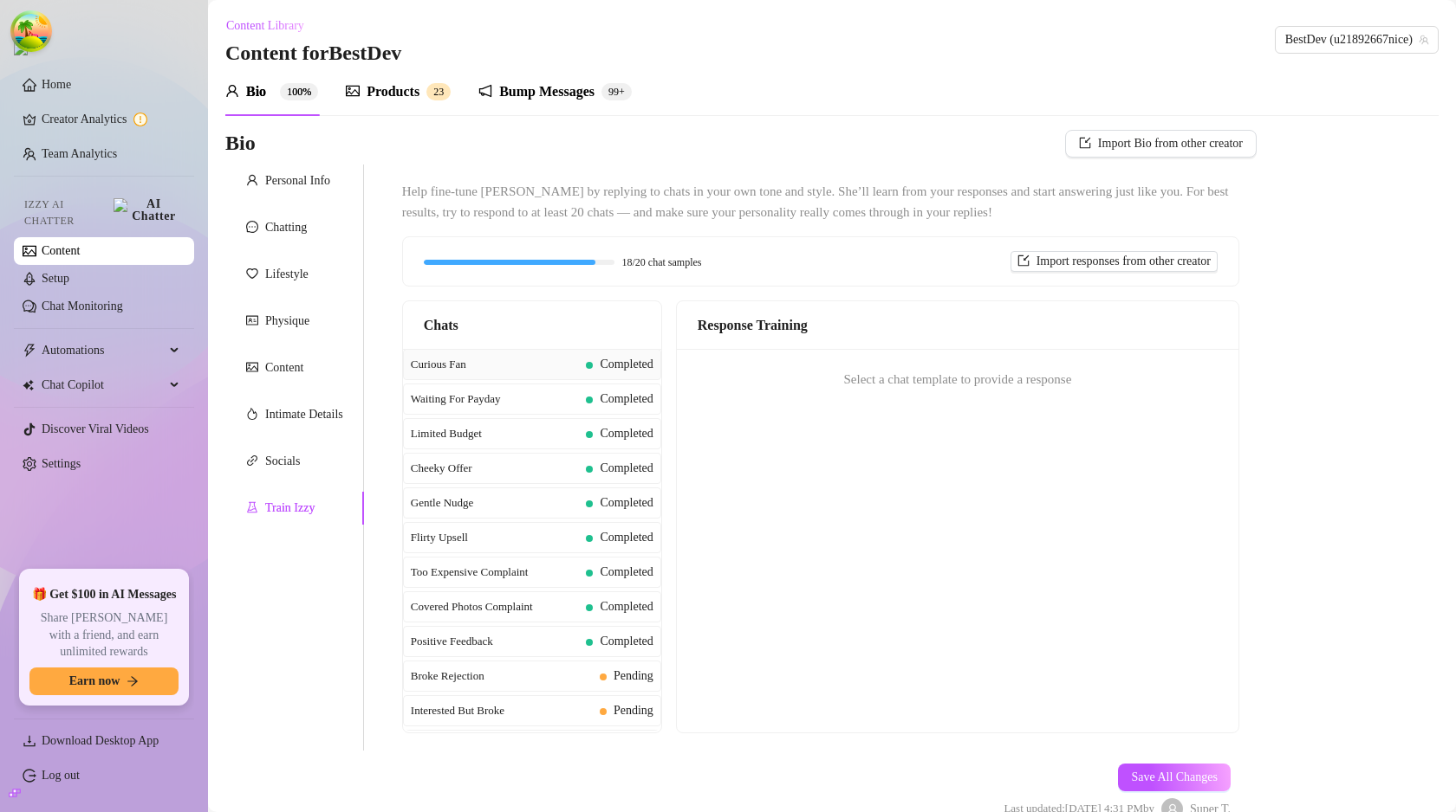
click at [518, 368] on span "Curious Fan" at bounding box center [494, 365] width 169 height 18
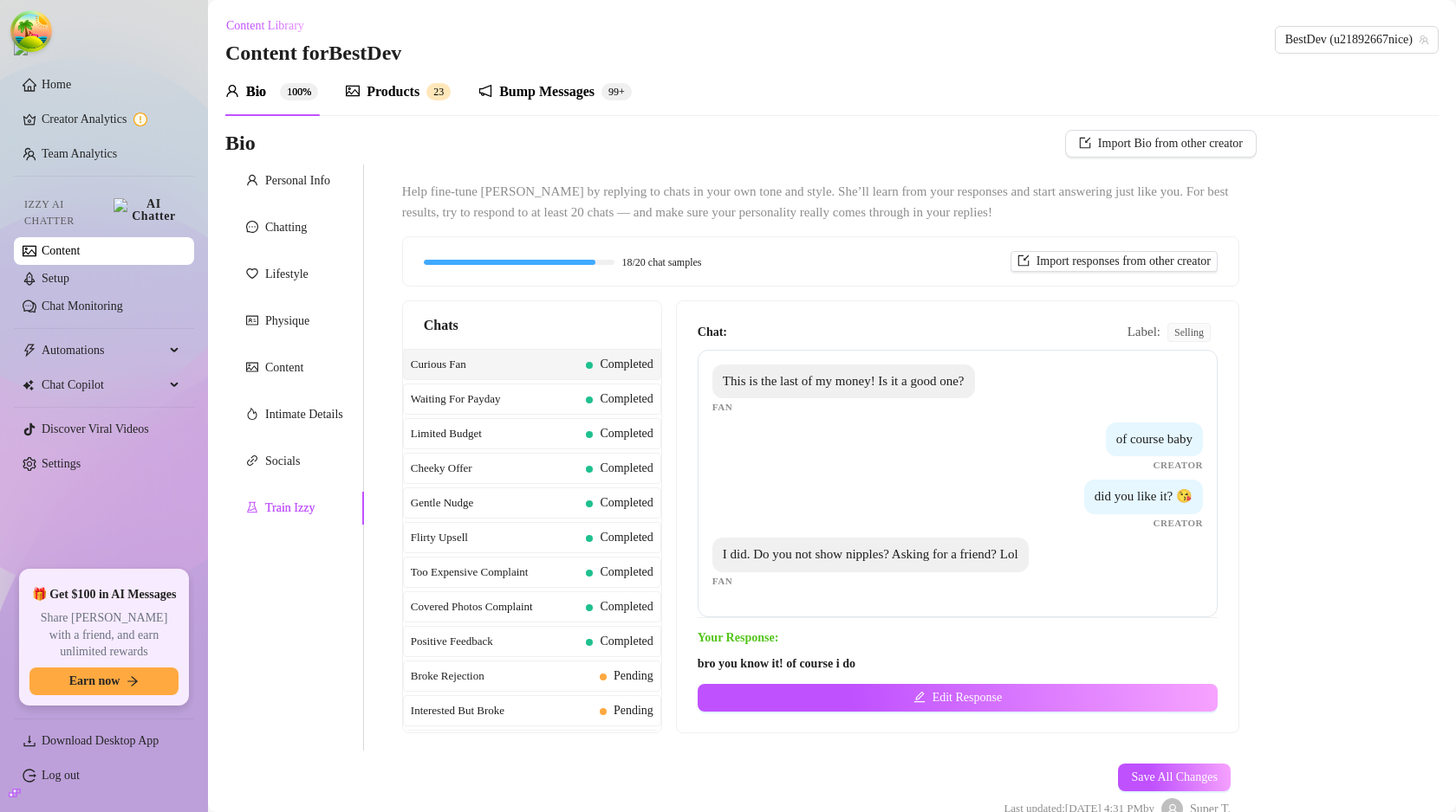
click at [1128, 331] on span "Label:" at bounding box center [1143, 333] width 33 height 21
click at [1236, 364] on div "Help fine-tune [PERSON_NAME] by replying to chats in your own tone and style. S…" at bounding box center [820, 457] width 871 height 586
click at [1128, 333] on span "Label:" at bounding box center [1143, 333] width 33 height 21
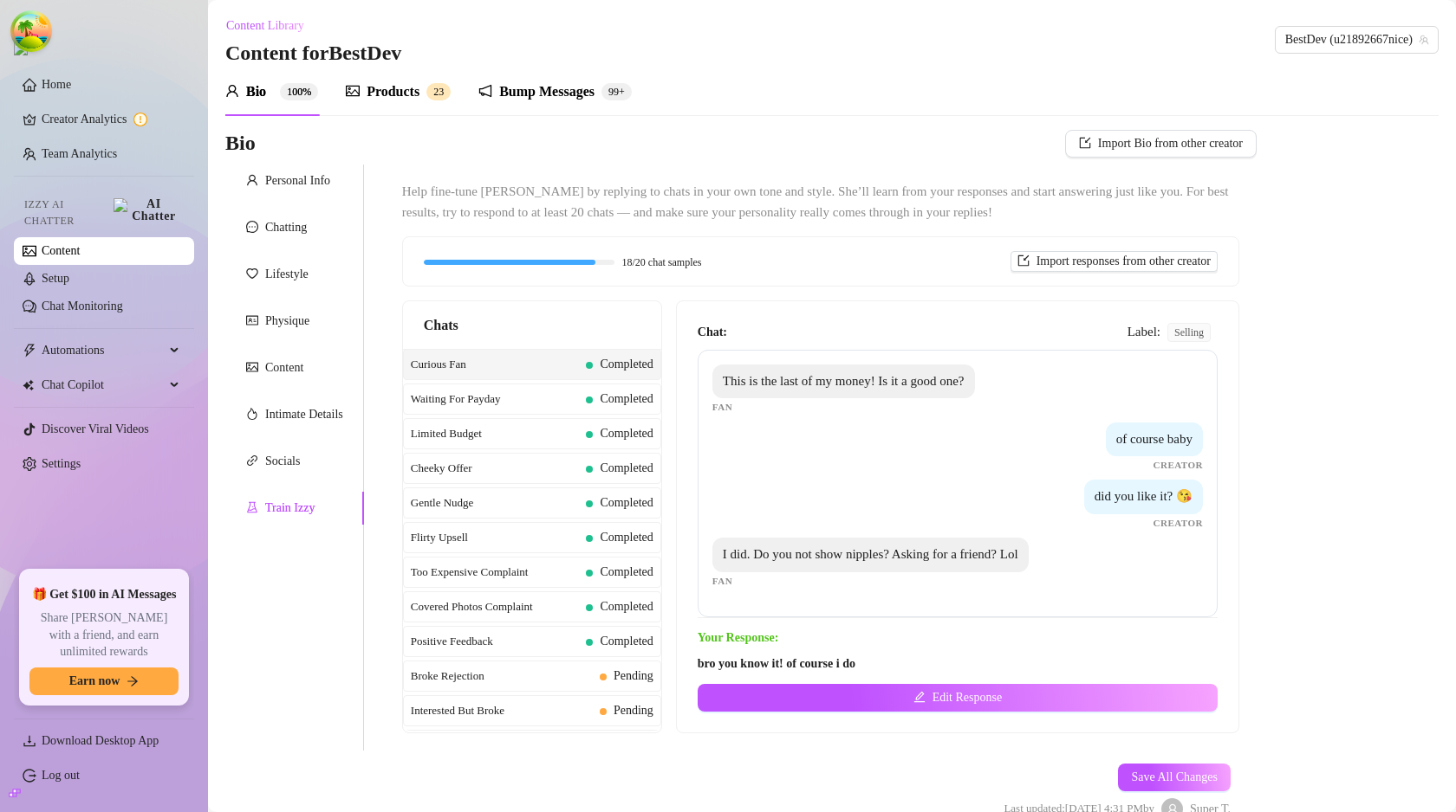
click at [811, 314] on div "Chat: Label: selling This is the last of my money! Is it a good one? Fan of cou…" at bounding box center [957, 516] width 562 height 432
click at [939, 302] on div "Chat: Label: selling This is the last of my money! Is it a good one? Fan of cou…" at bounding box center [957, 516] width 562 height 432
click at [276, 459] on div "Socials" at bounding box center [282, 462] width 34 height 19
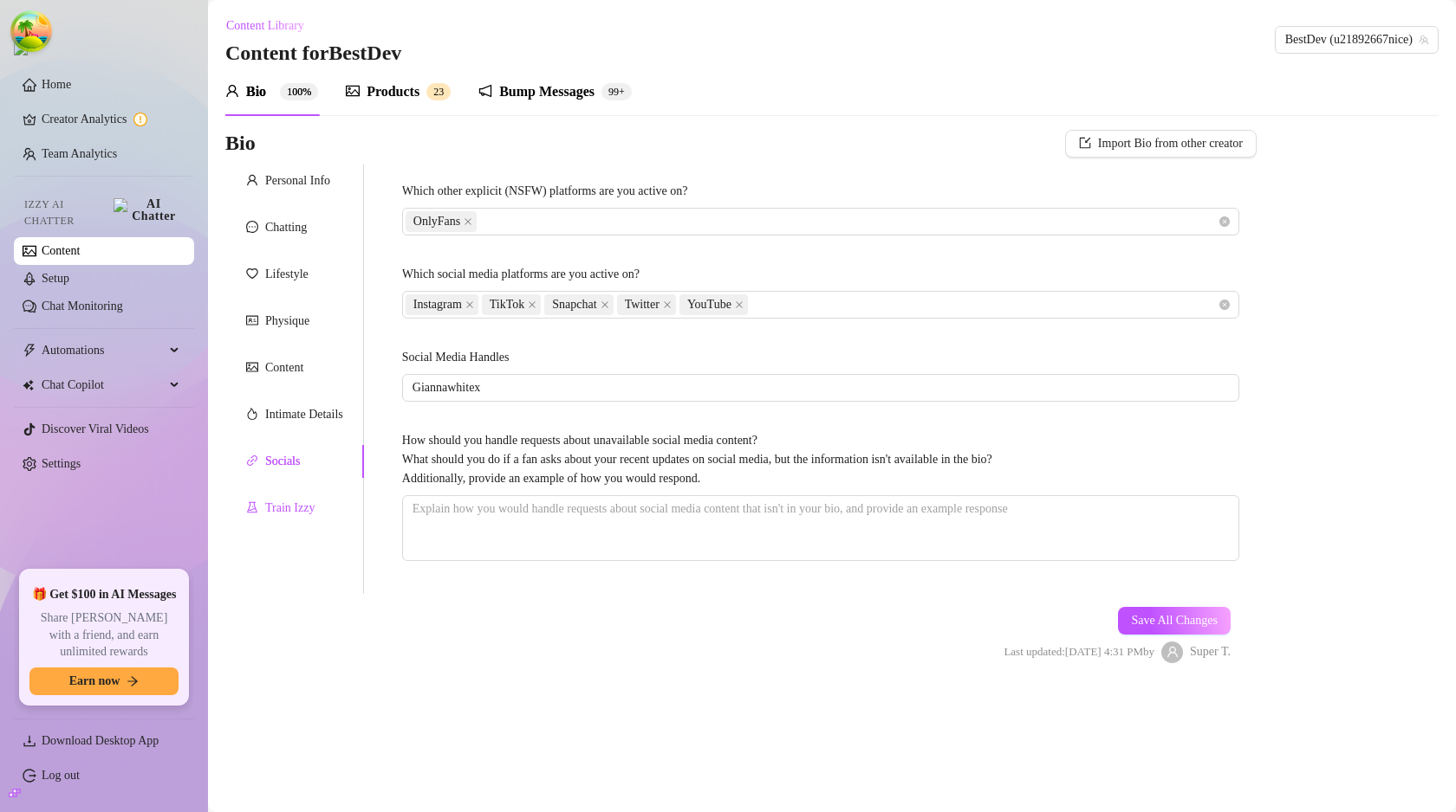
click at [311, 506] on div "Train Izzy" at bounding box center [290, 508] width 49 height 19
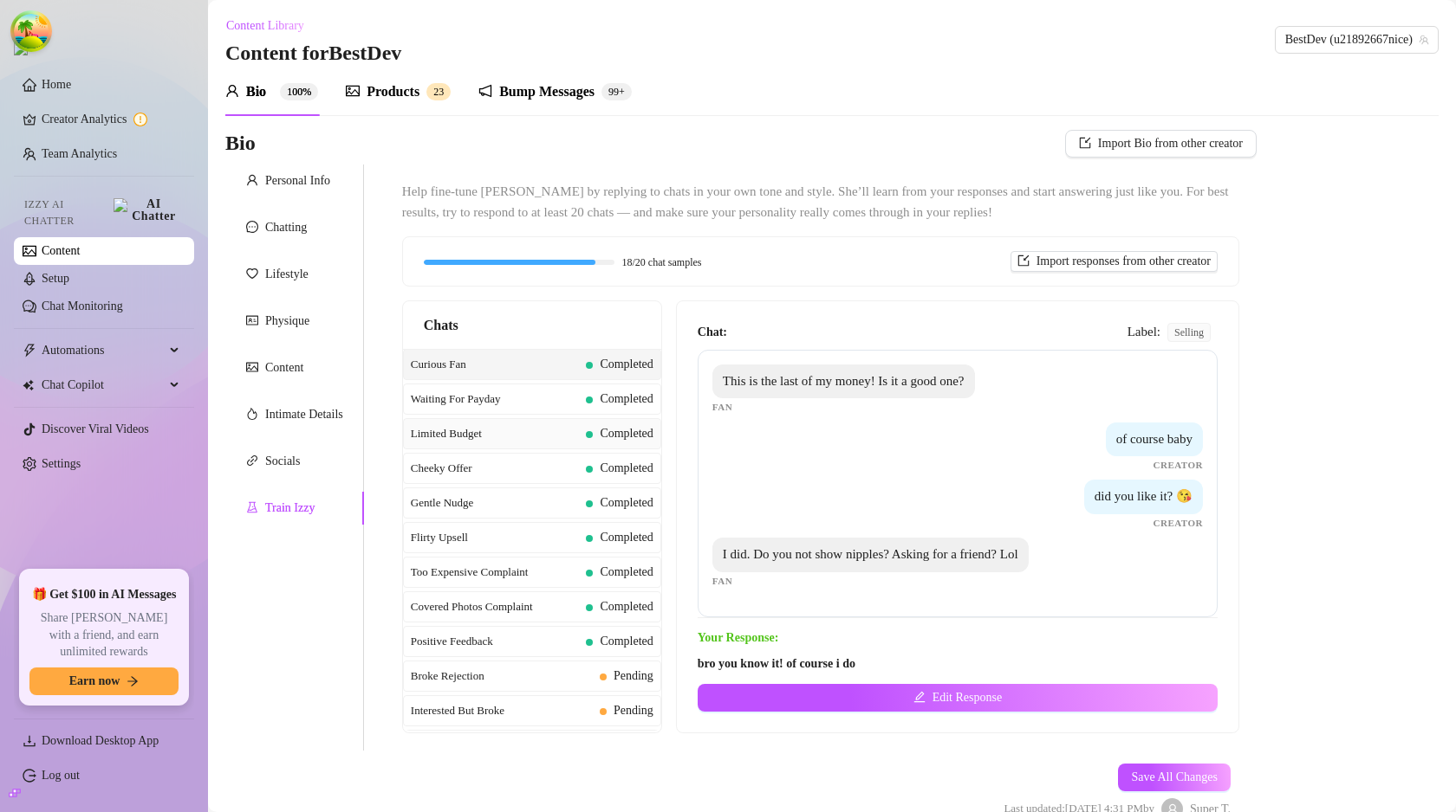
click at [622, 447] on div "Limited Budget Completed" at bounding box center [532, 433] width 258 height 31
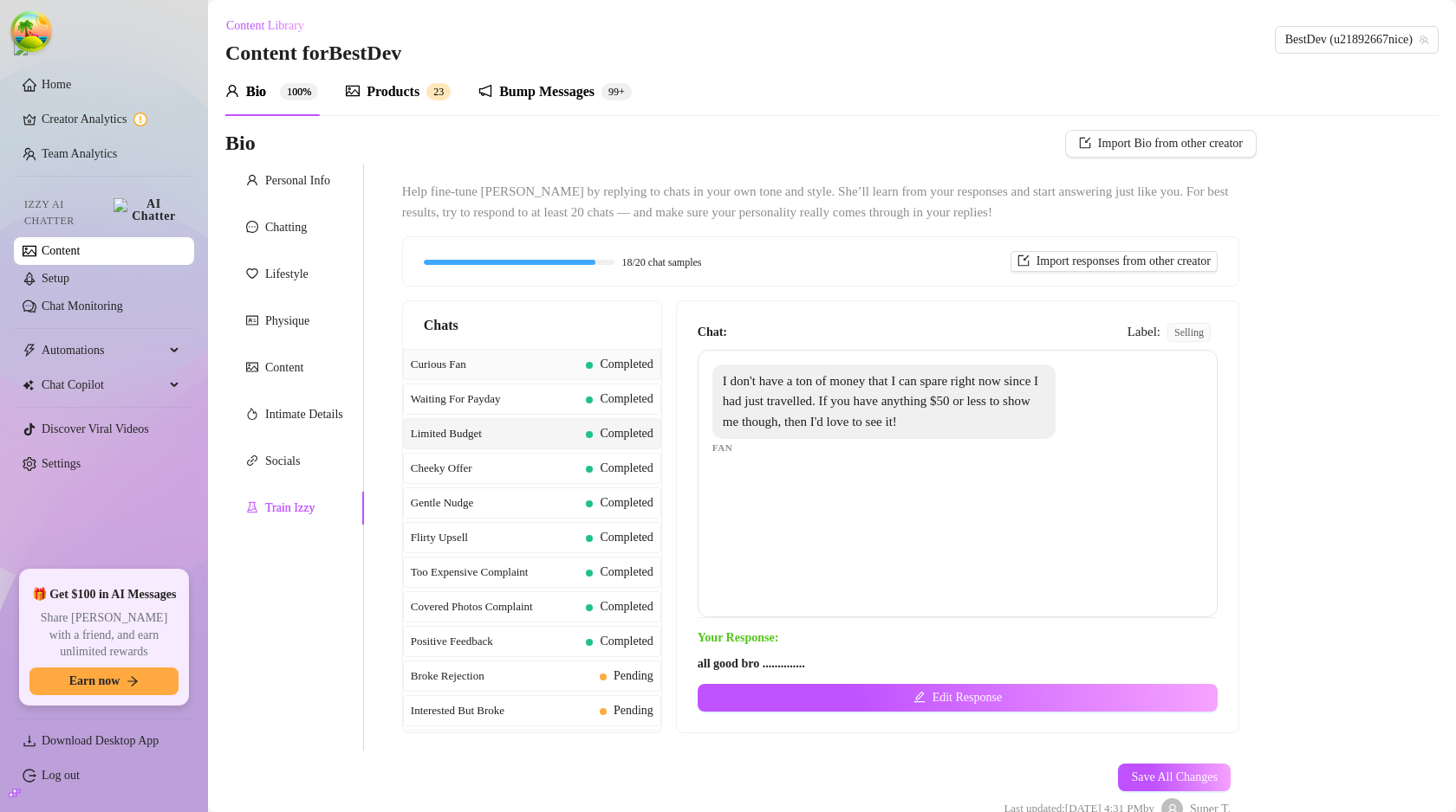
click at [605, 365] on span "Completed" at bounding box center [626, 364] width 53 height 13
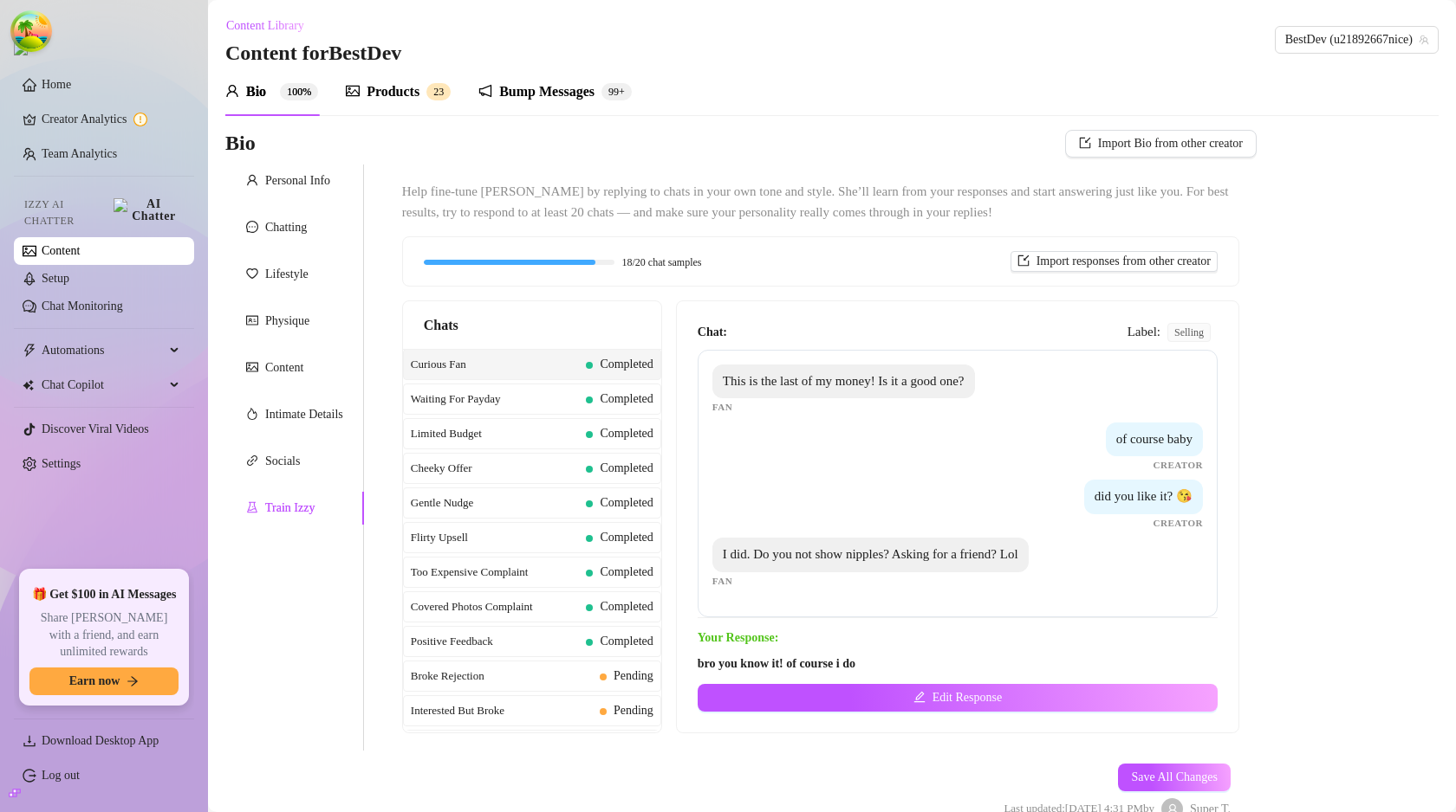
click at [1257, 328] on div "Bio Import Bio from other creator Personal Info Chatting Lifestyle Physique Con…" at bounding box center [832, 490] width 1213 height 720
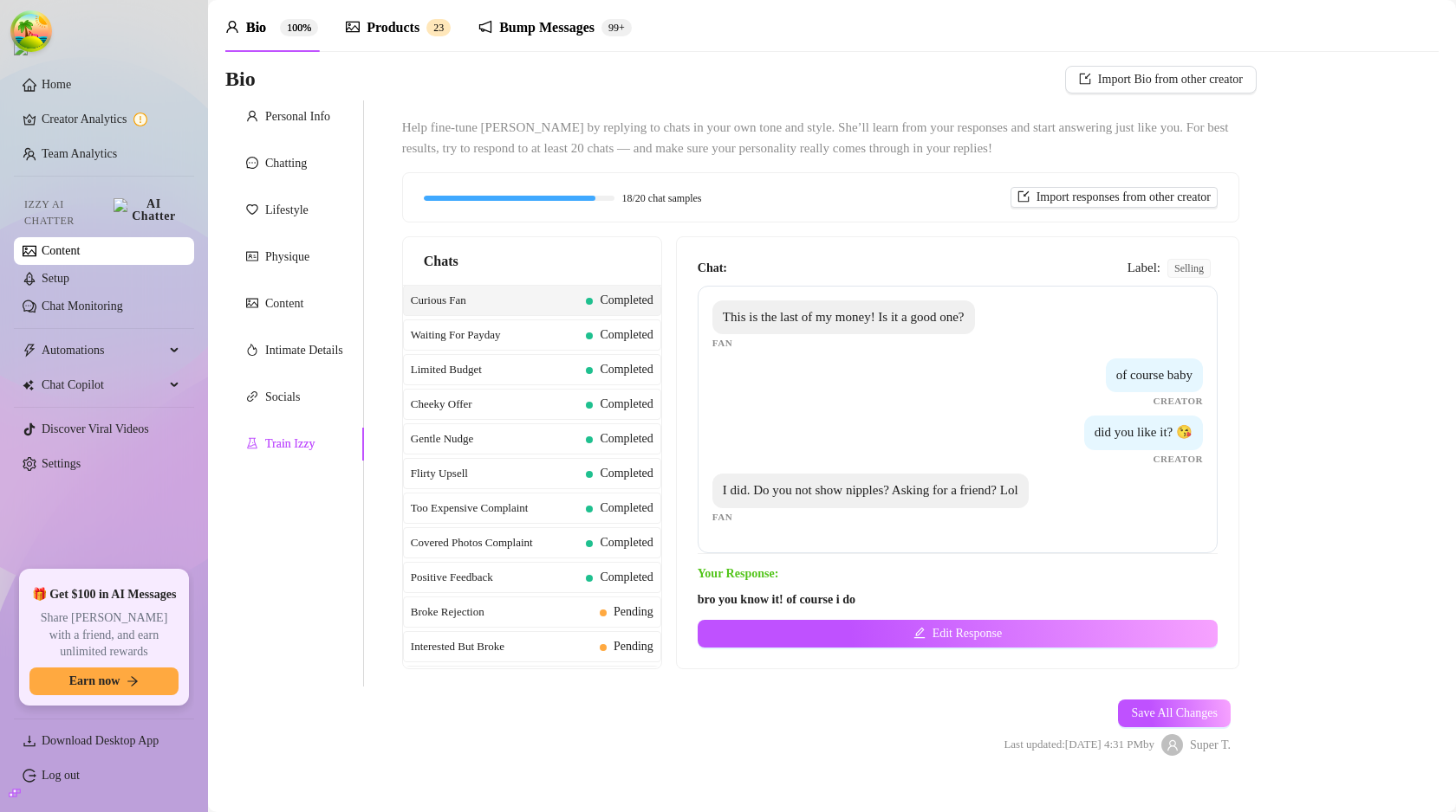
scroll to position [90, 0]
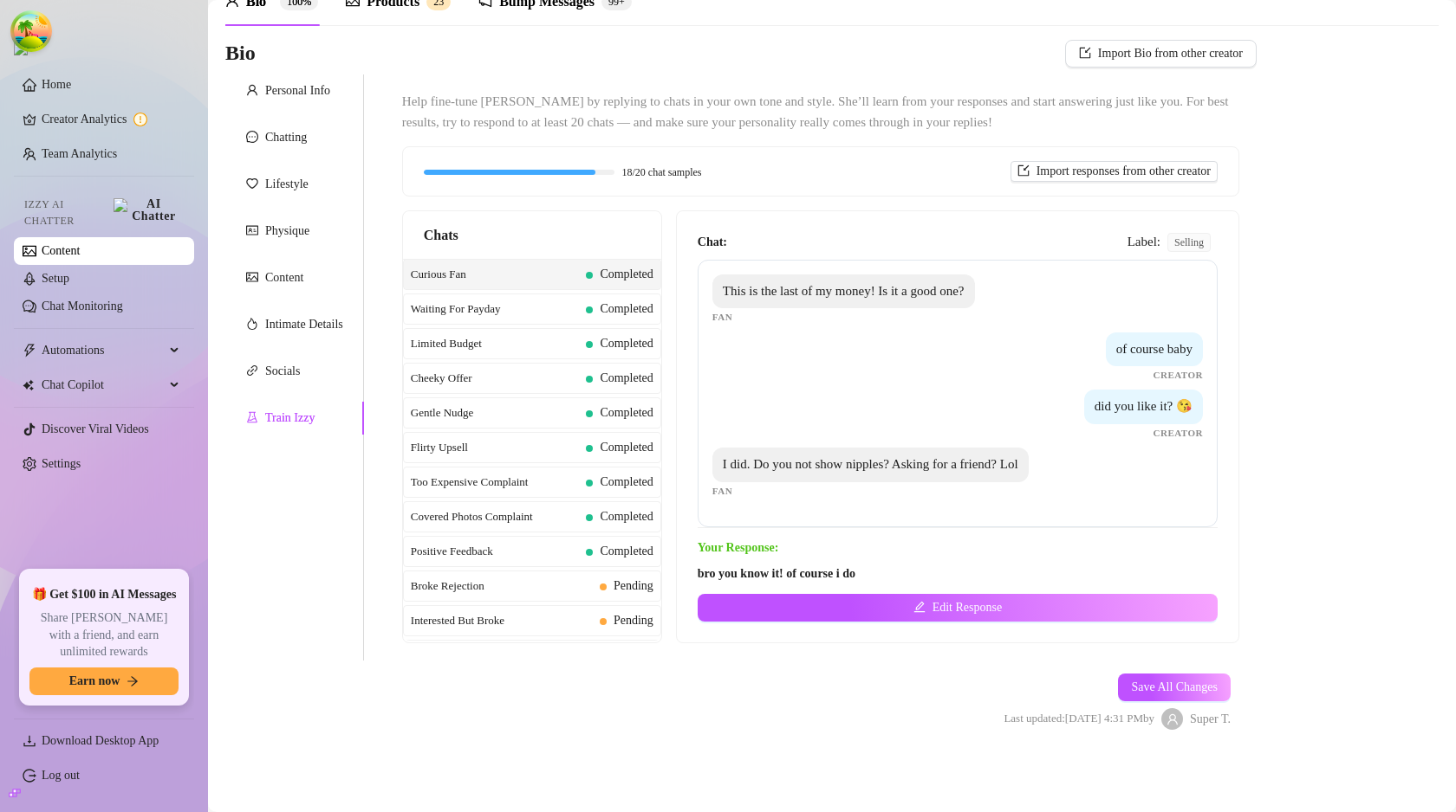
click at [751, 544] on strong "Your Response:" at bounding box center [737, 547] width 80 height 13
click at [748, 733] on form "Personal Info Chatting Lifestyle Physique Content Intimate Details Socials Trai…" at bounding box center [741, 417] width 1031 height 686
click at [730, 562] on div "Your Response: bro you know it! of course i do Edit Response" at bounding box center [957, 580] width 520 height 83
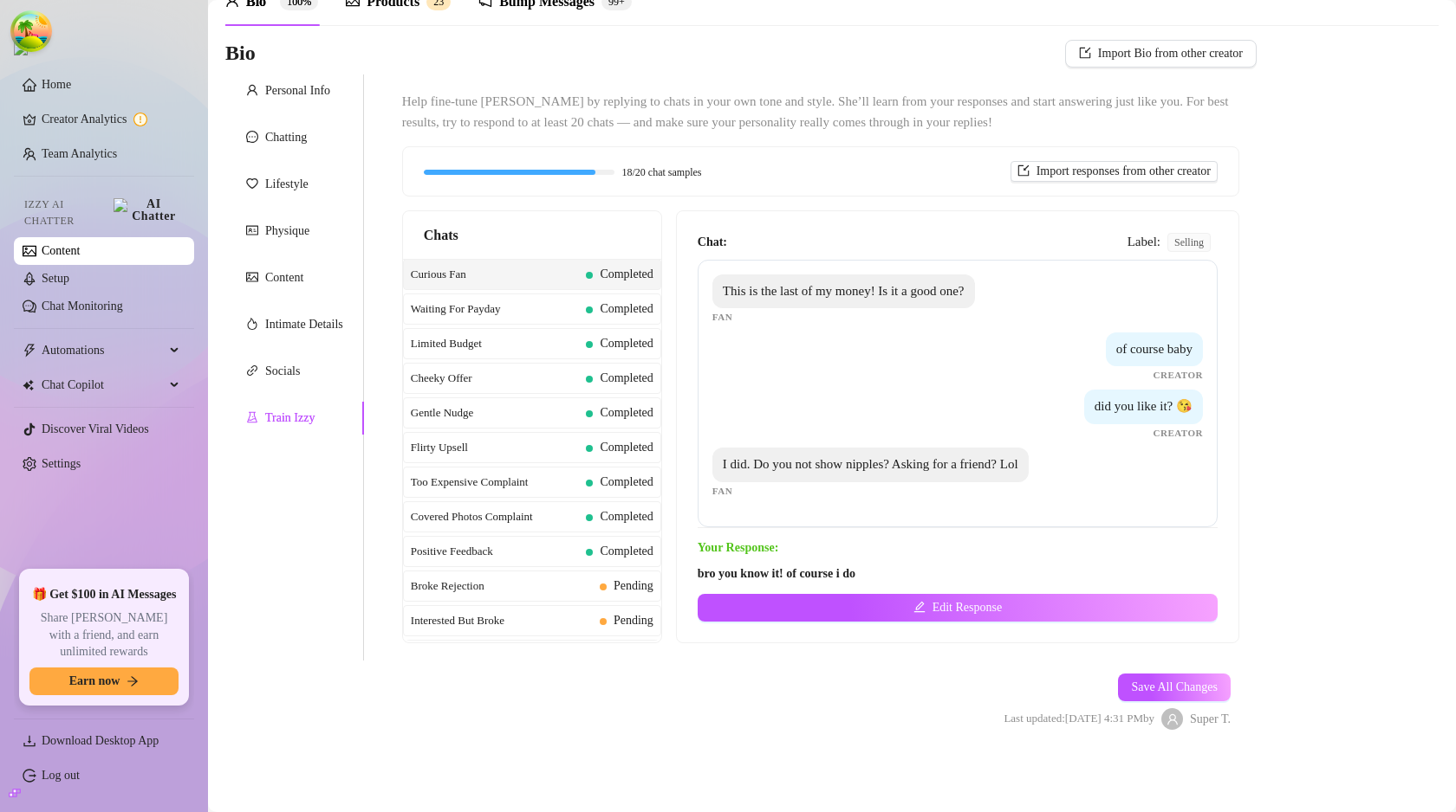
click at [735, 550] on strong "Your Response:" at bounding box center [737, 547] width 80 height 13
click at [585, 560] on span "Completed" at bounding box center [619, 552] width 67 height 19
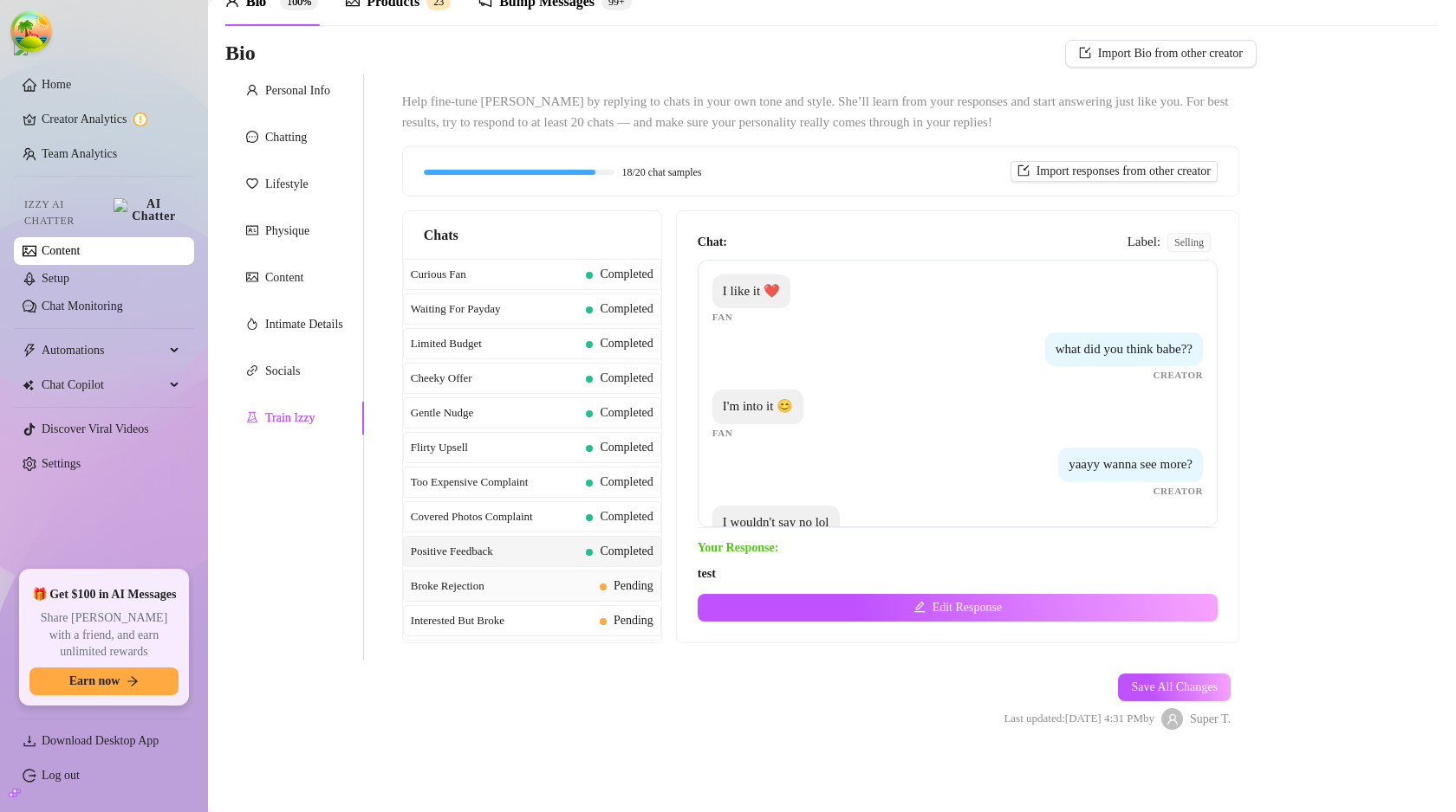
click at [600, 590] on span "Pending" at bounding box center [626, 587] width 54 height 19
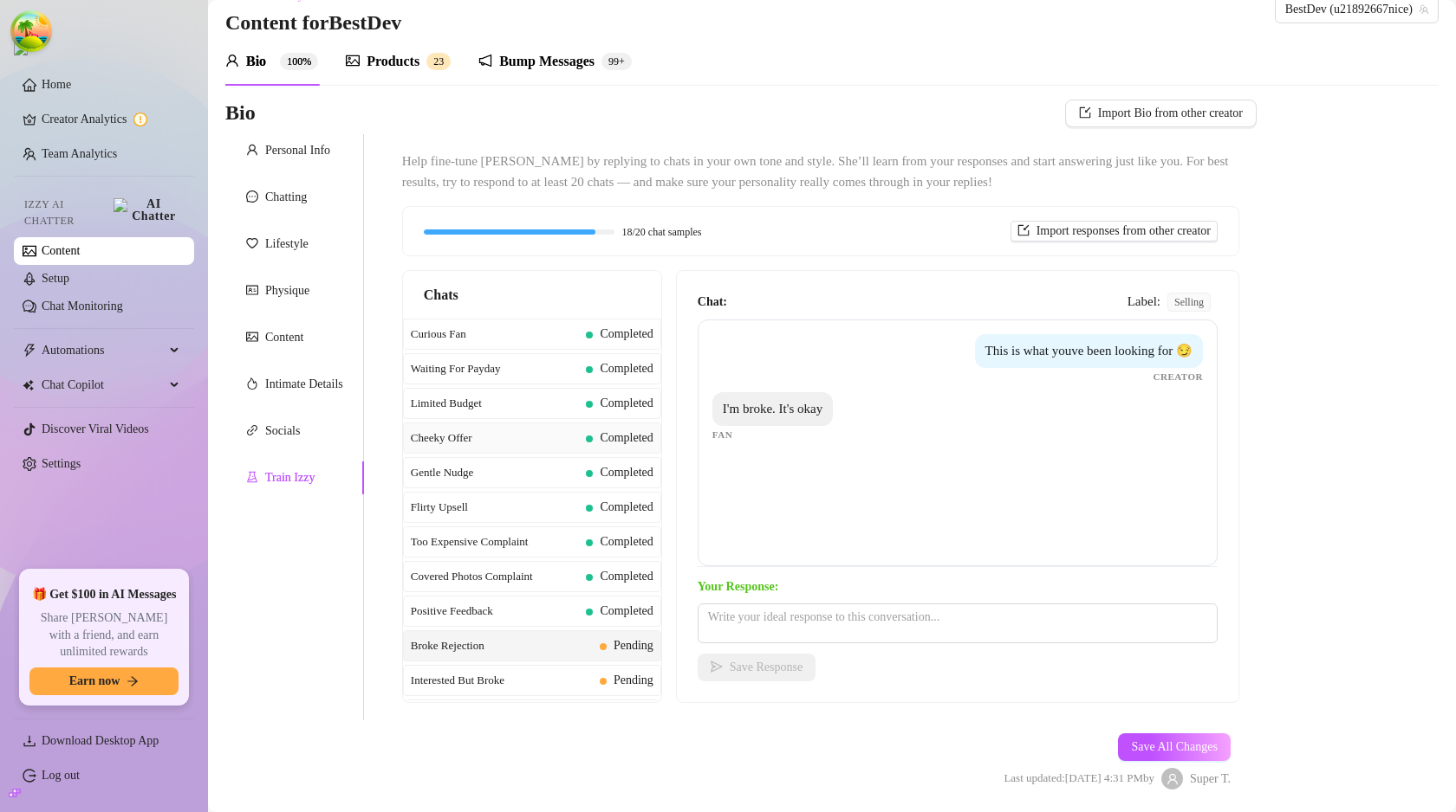
scroll to position [0, 0]
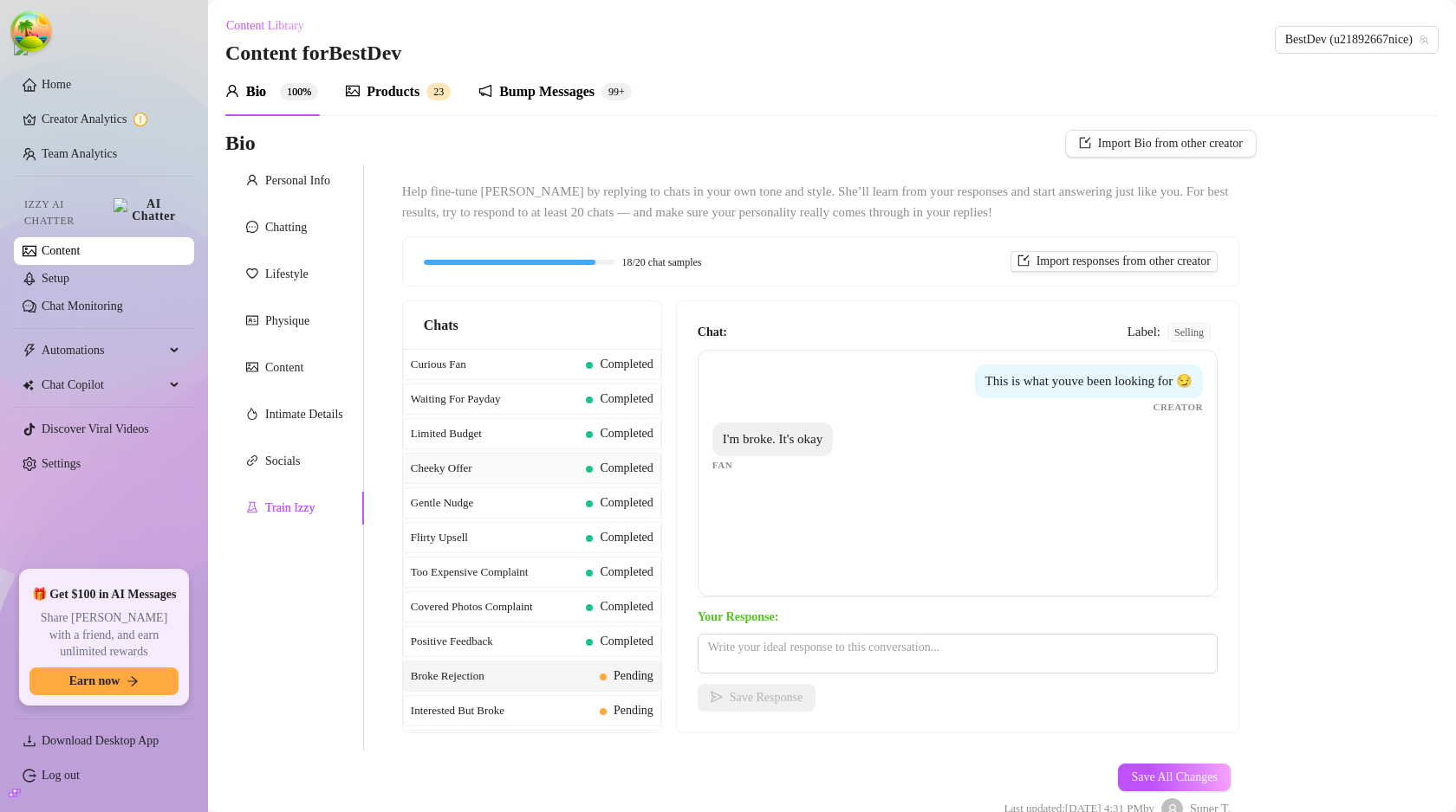
click at [585, 473] on span "Completed" at bounding box center [619, 469] width 67 height 19
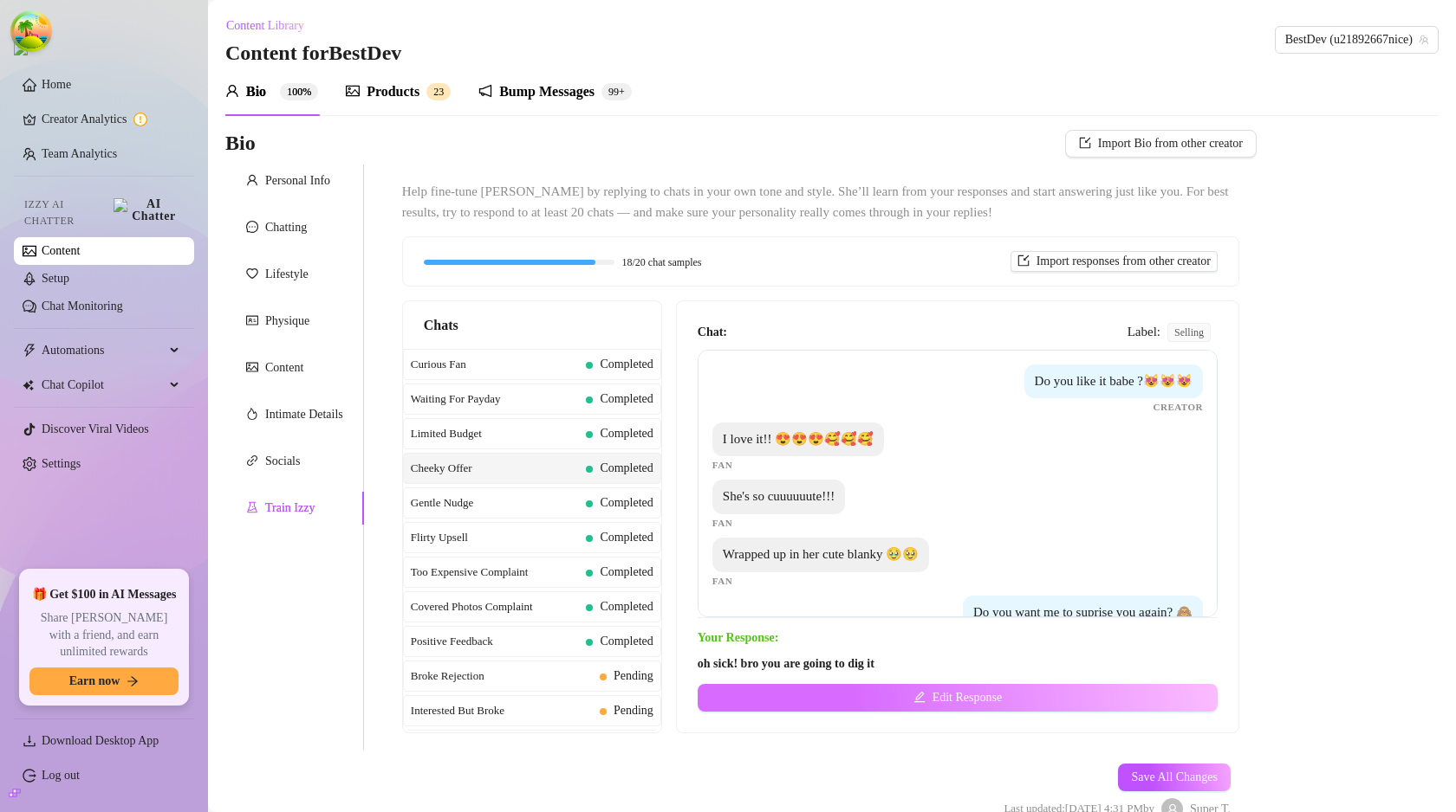
click at [771, 696] on button "Edit Response" at bounding box center [957, 697] width 520 height 27
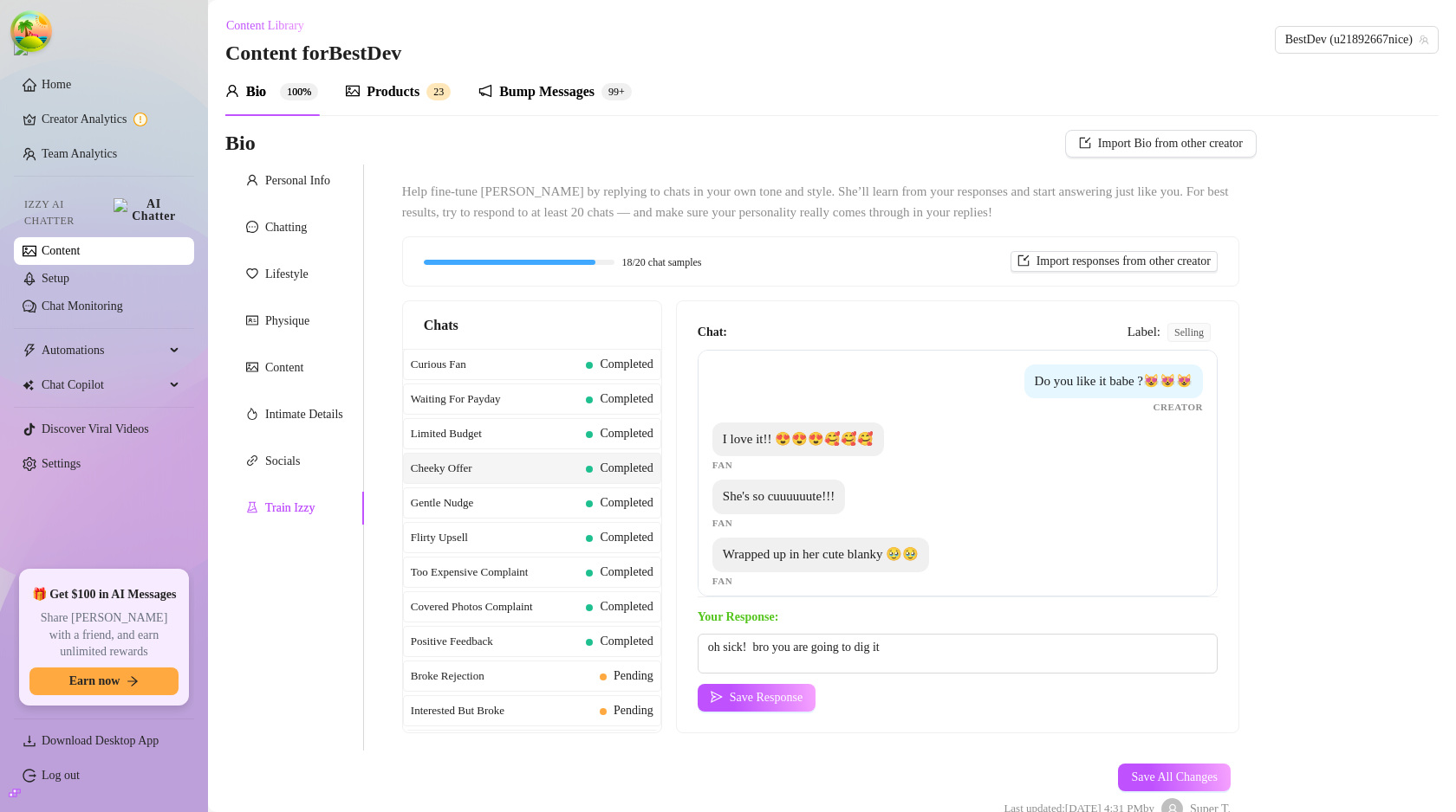
click at [755, 622] on strong "Your Response:" at bounding box center [737, 617] width 80 height 13
click at [541, 669] on span "Broke Rejection" at bounding box center [502, 677] width 182 height 18
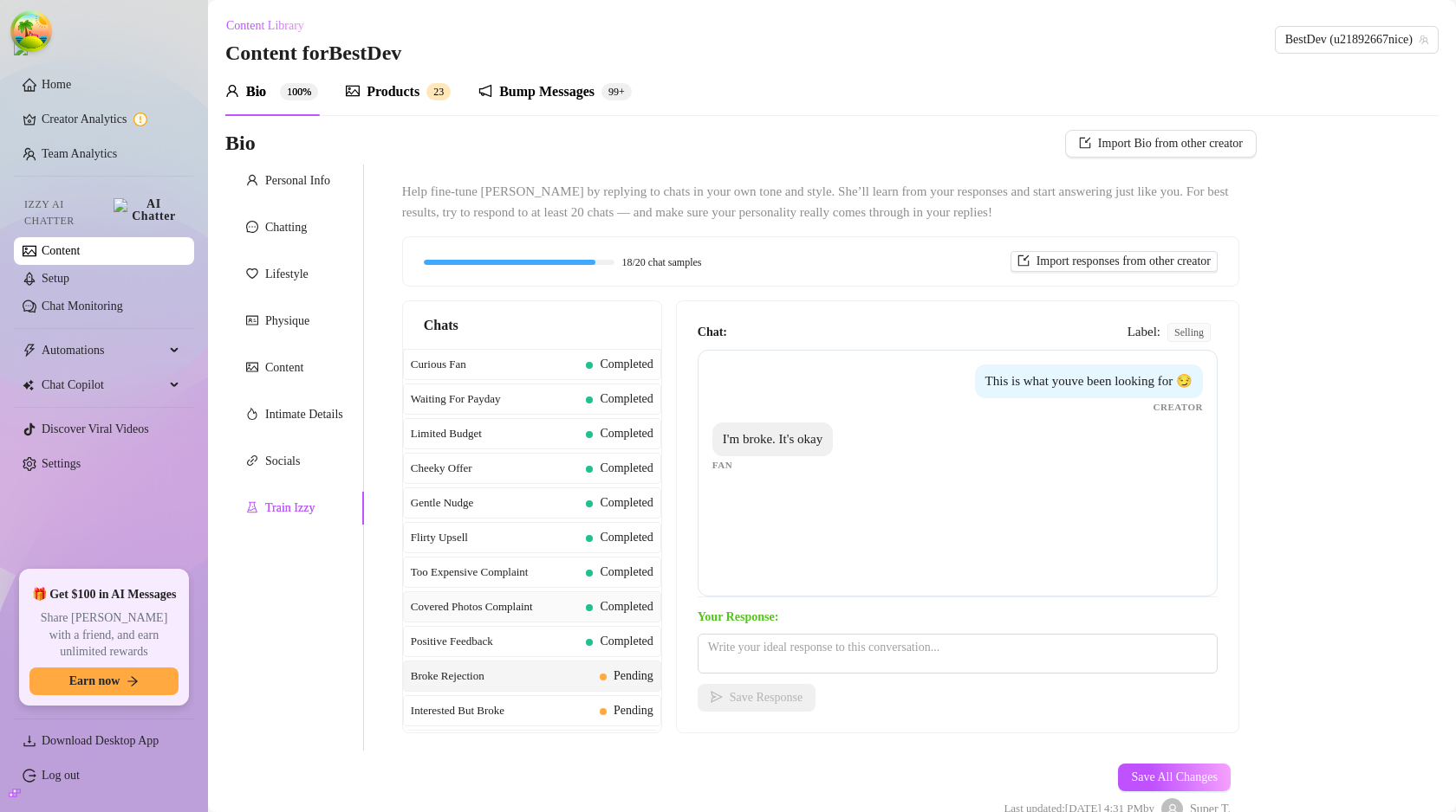
click at [554, 614] on span "Covered Photos Complaint" at bounding box center [494, 607] width 169 height 18
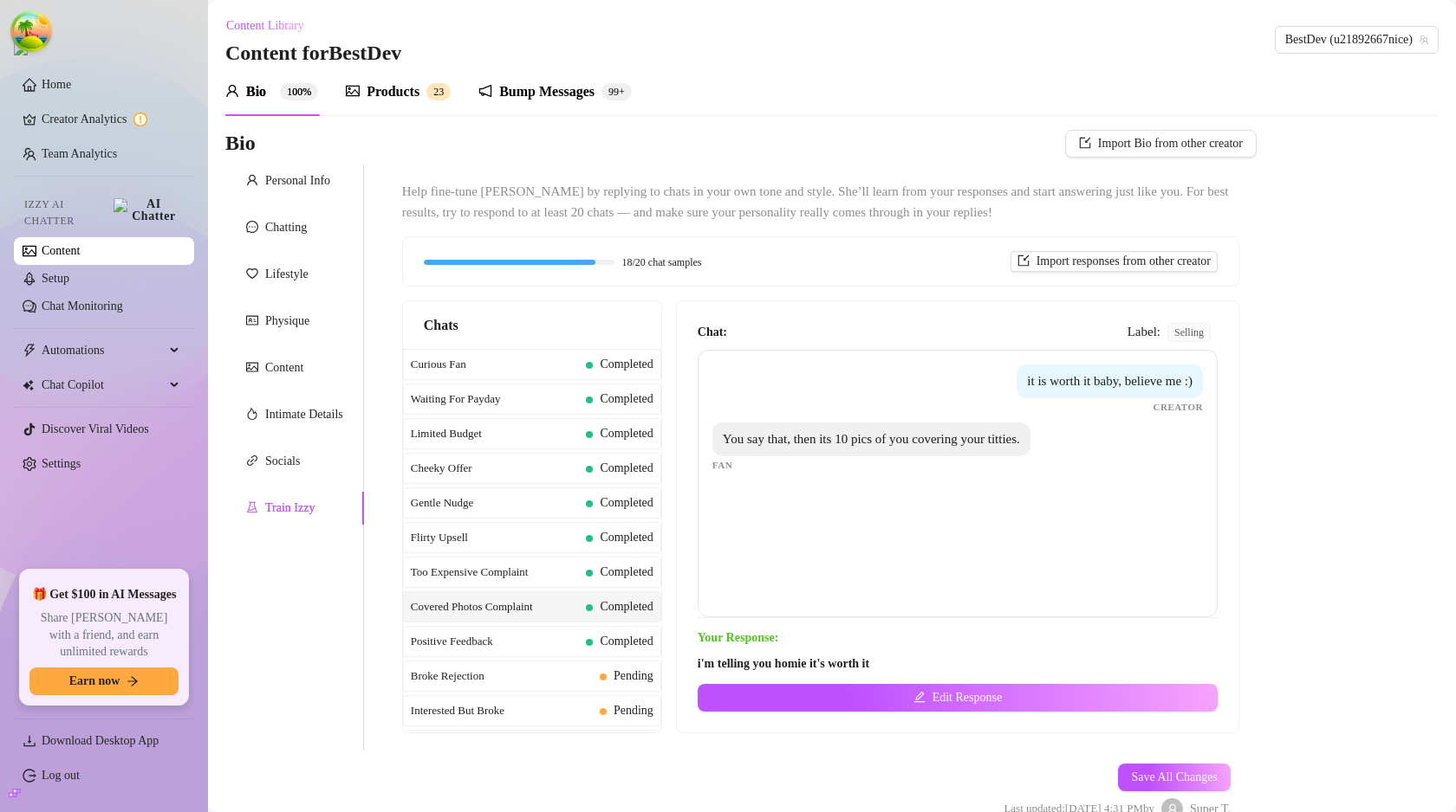
click at [736, 635] on strong "Your Response:" at bounding box center [737, 637] width 80 height 13
click at [585, 637] on span "Completed" at bounding box center [619, 642] width 67 height 19
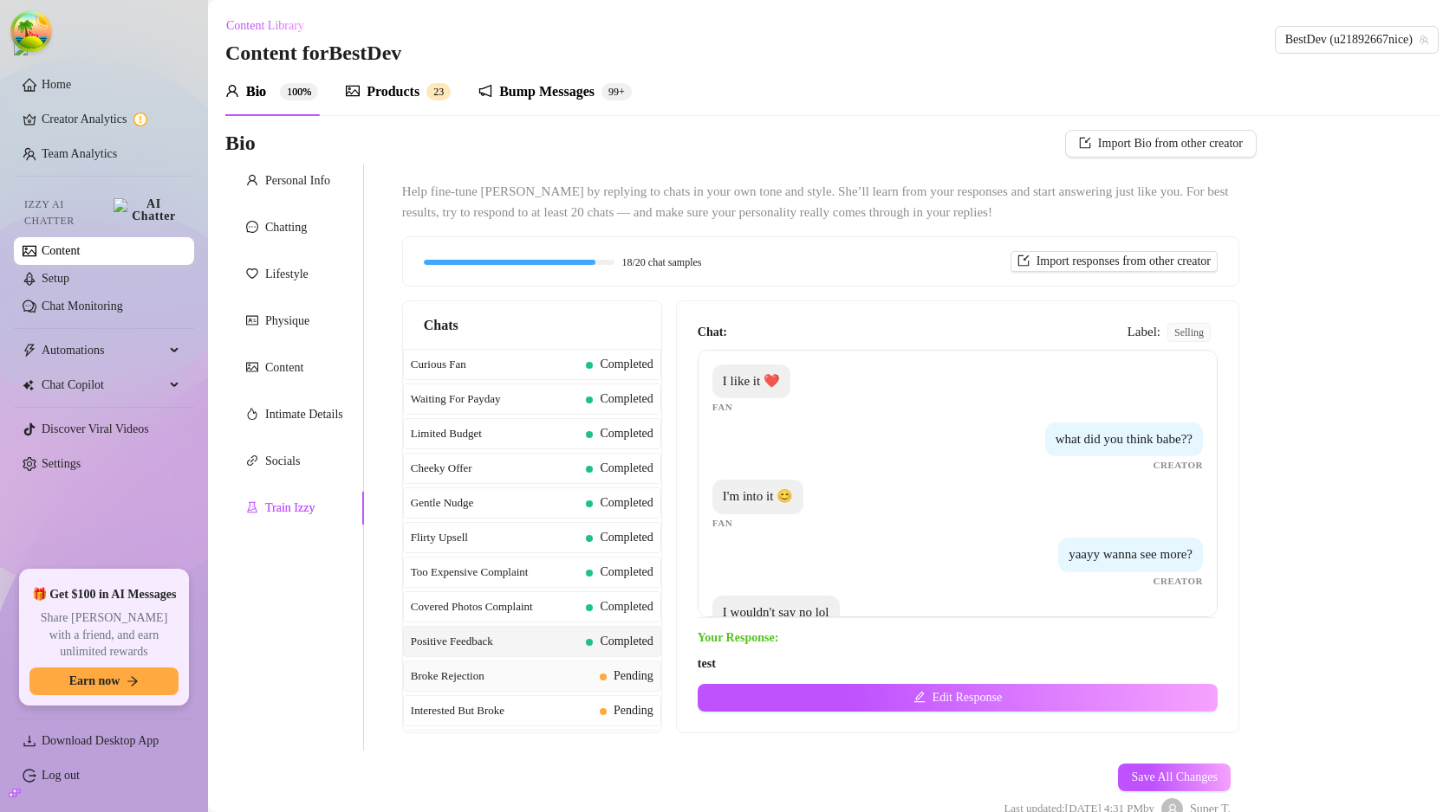
drag, startPoint x: 580, startPoint y: 656, endPoint x: 579, endPoint y: 686, distance: 30.0
click at [580, 657] on div "Positive Feedback Completed" at bounding box center [532, 641] width 258 height 31
click at [576, 690] on div "Broke Rejection Pending" at bounding box center [532, 676] width 258 height 31
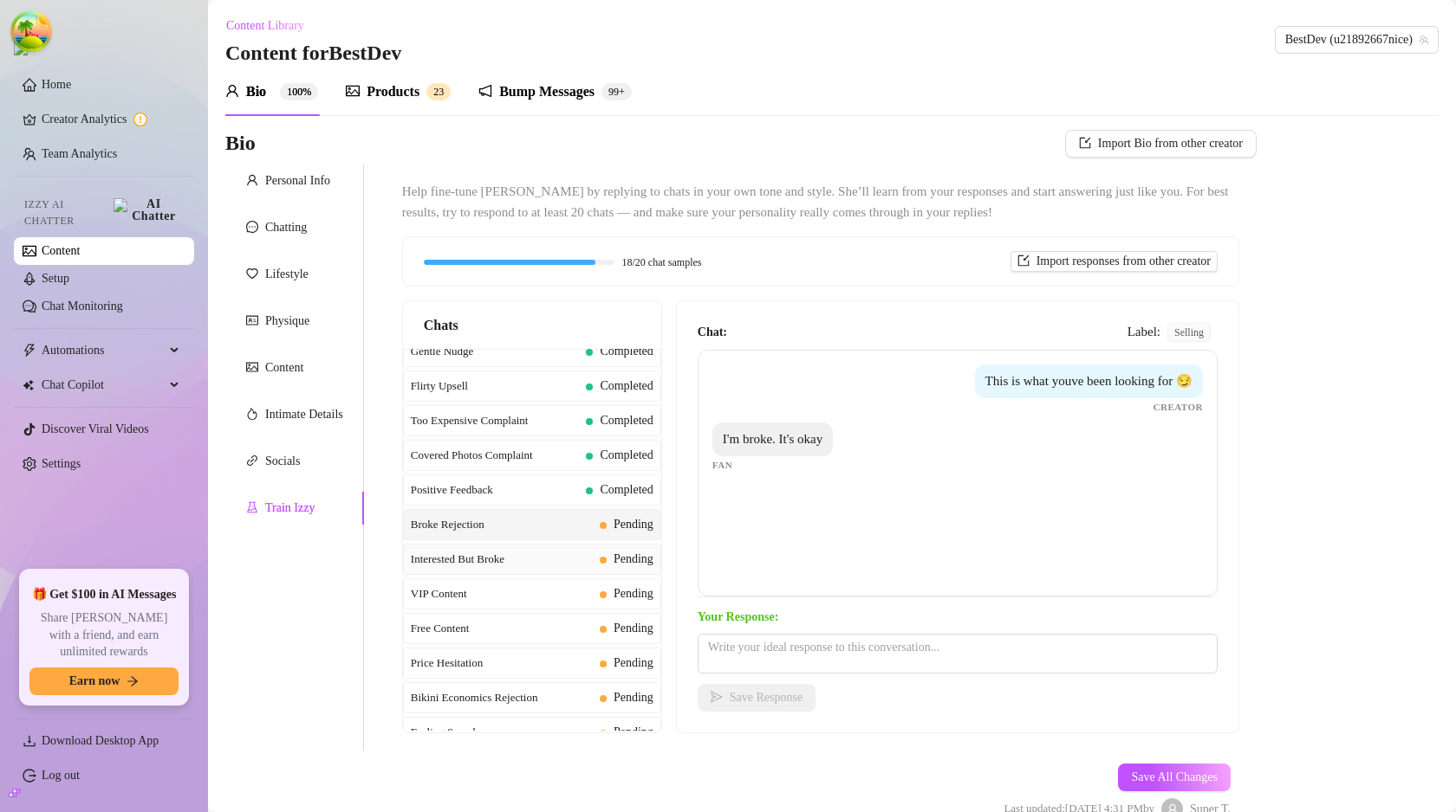
scroll to position [319, 0]
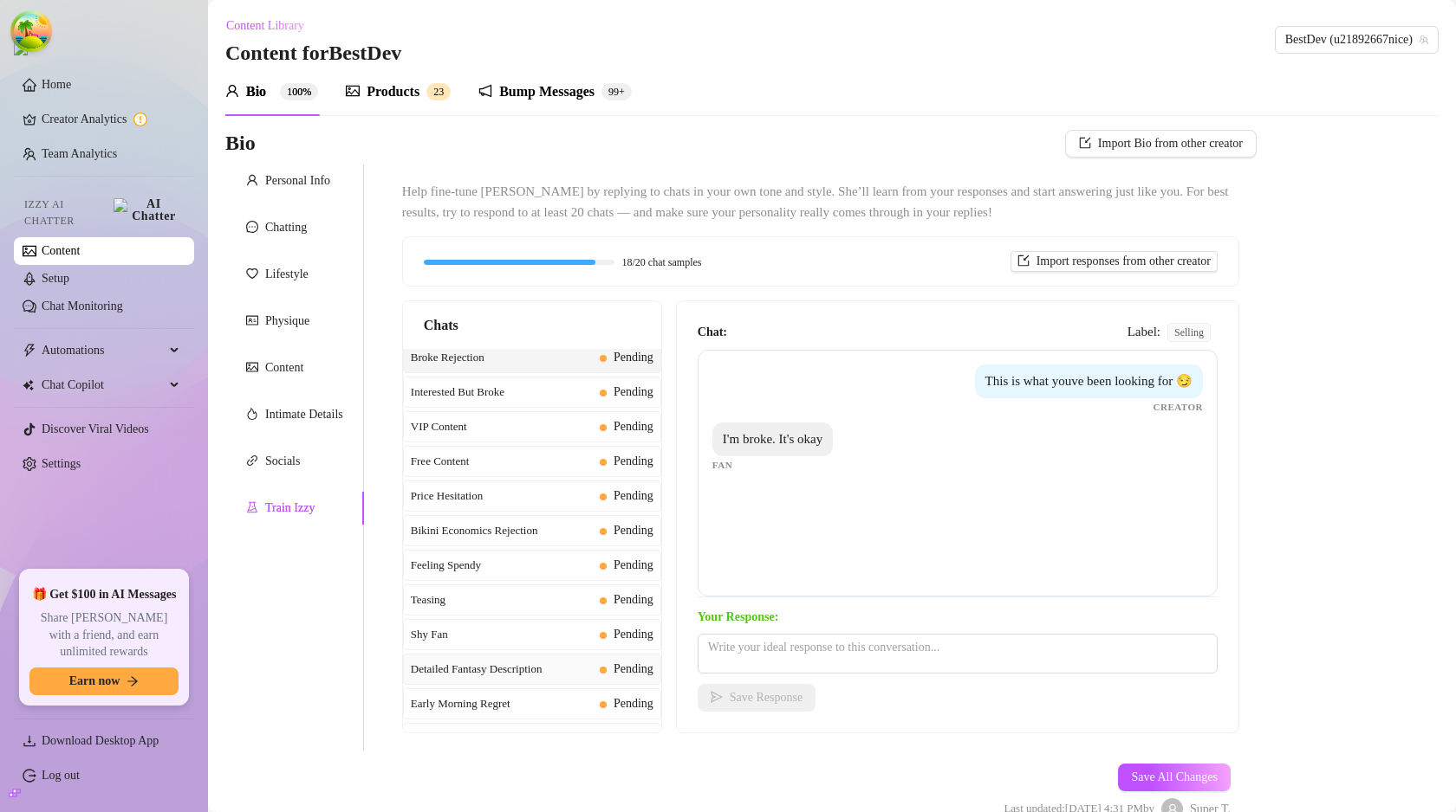
click at [591, 657] on div "Detailed Fantasy Description Pending" at bounding box center [532, 669] width 258 height 31
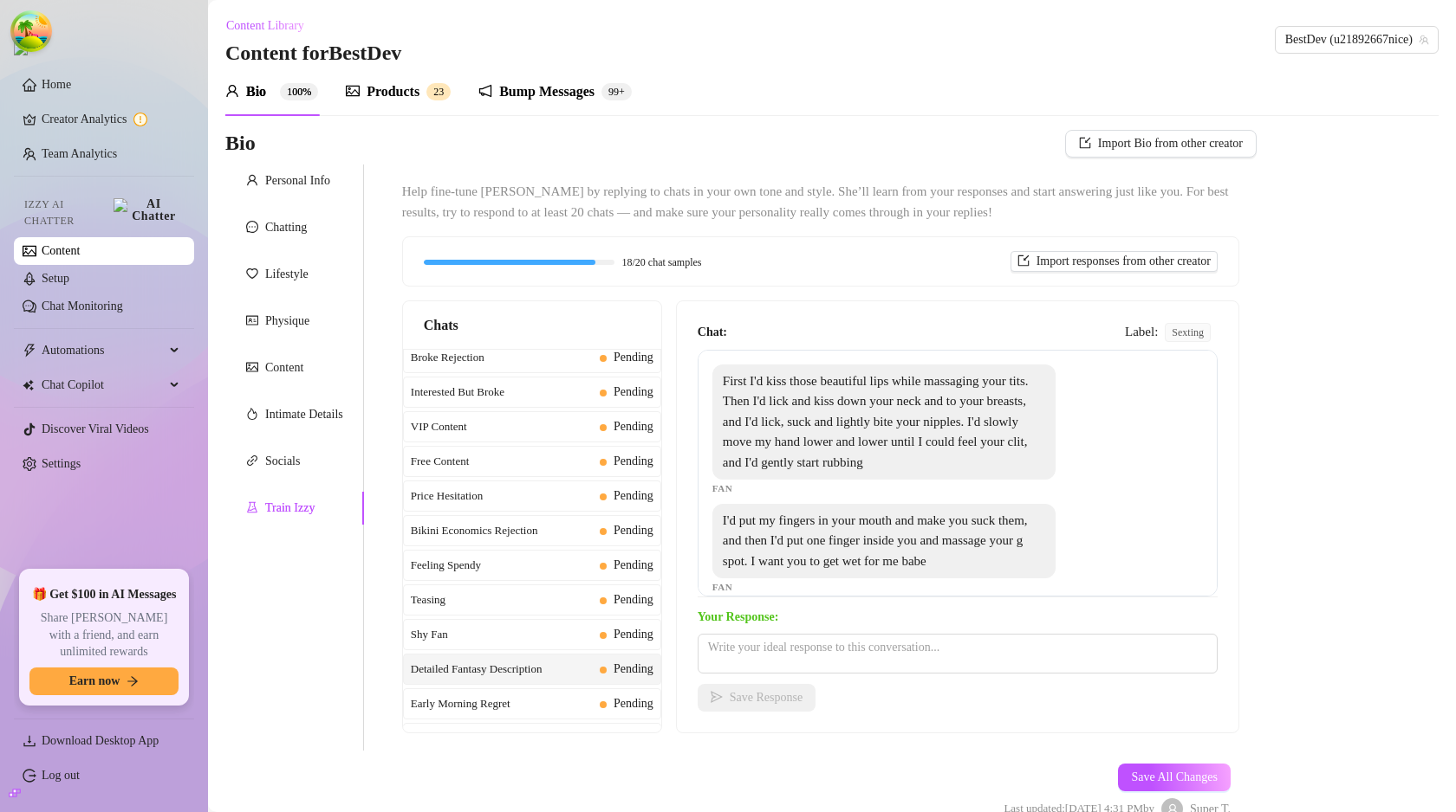
click at [574, 683] on div "Detailed Fantasy Description Pending" at bounding box center [532, 669] width 258 height 31
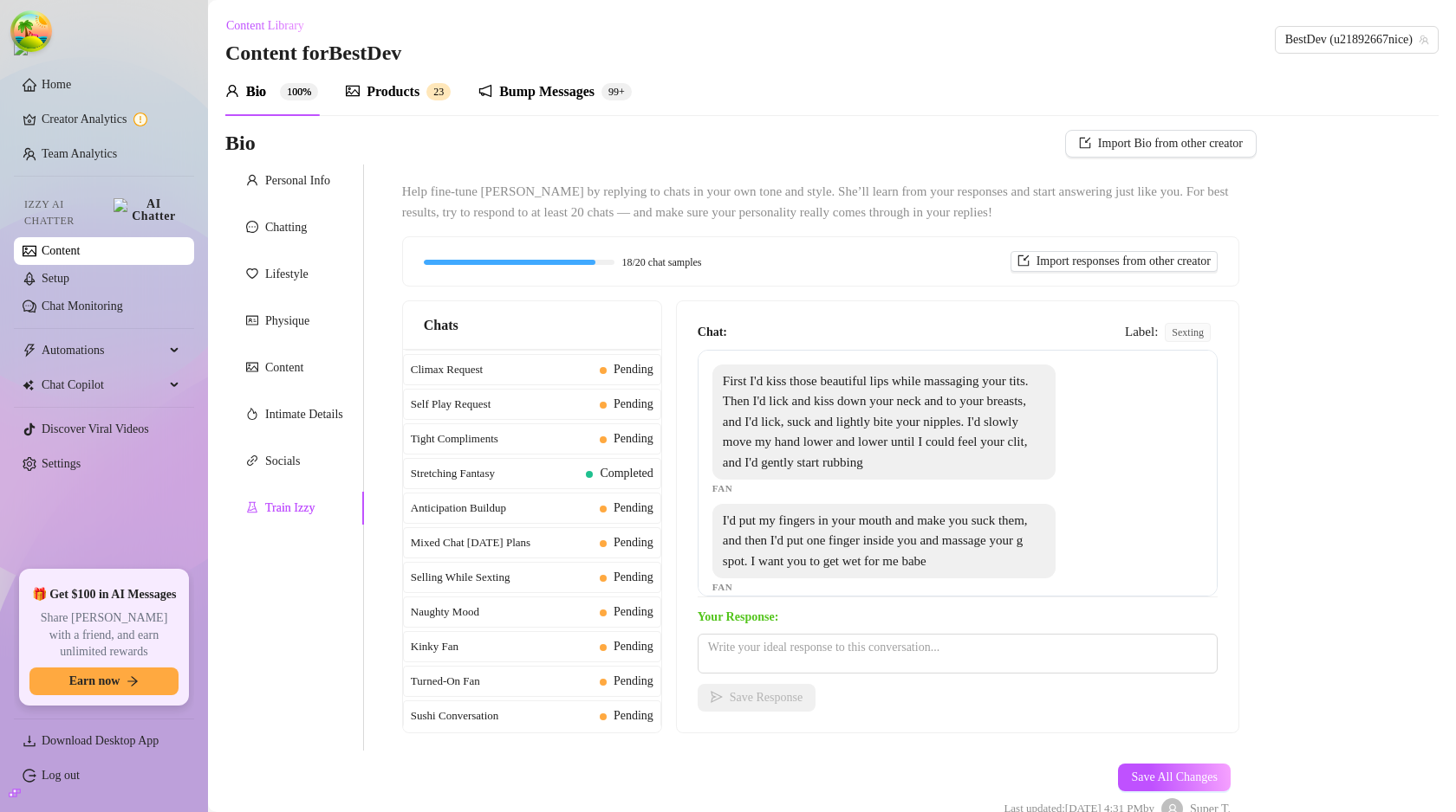
scroll to position [1063, 0]
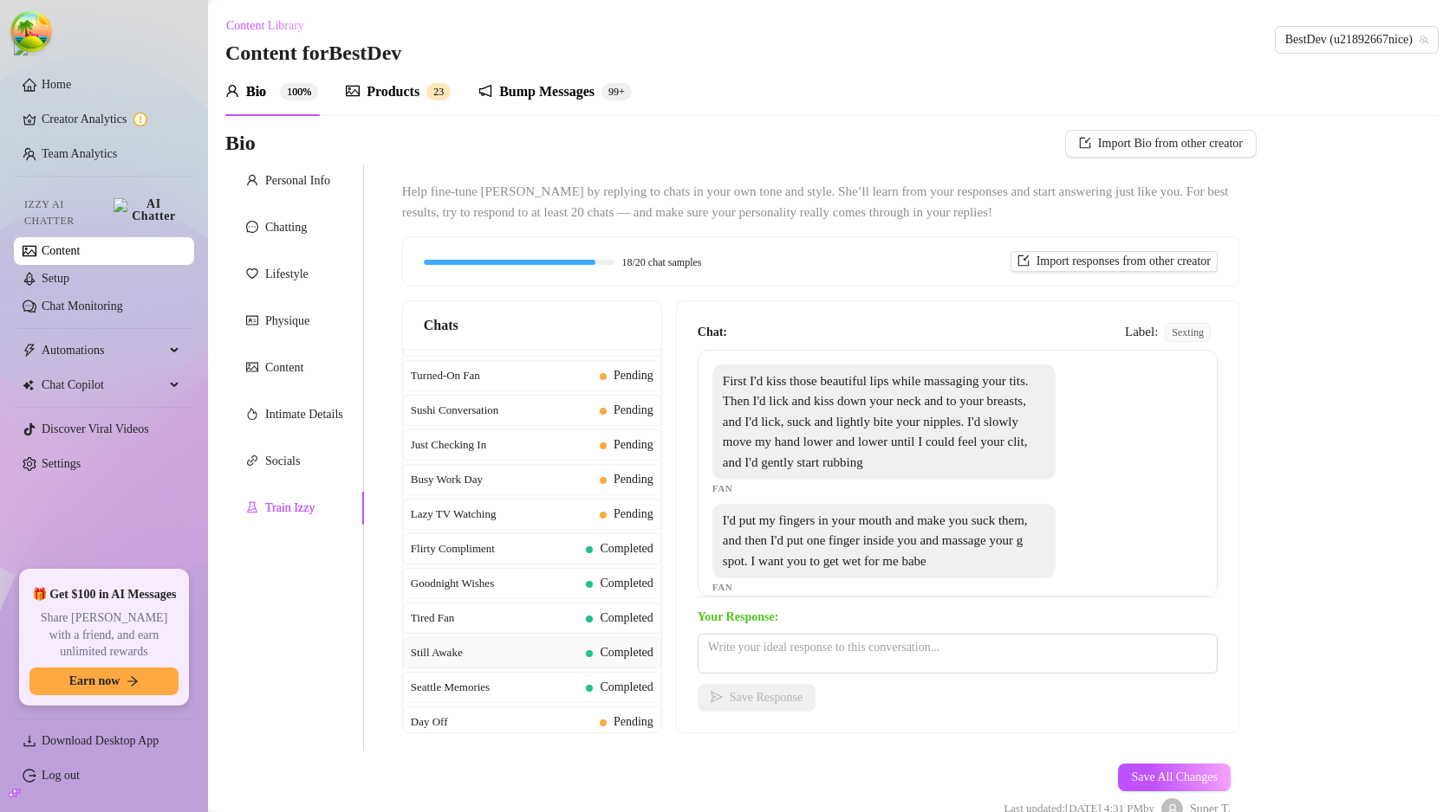
click at [600, 659] on span "Completed" at bounding box center [626, 652] width 53 height 13
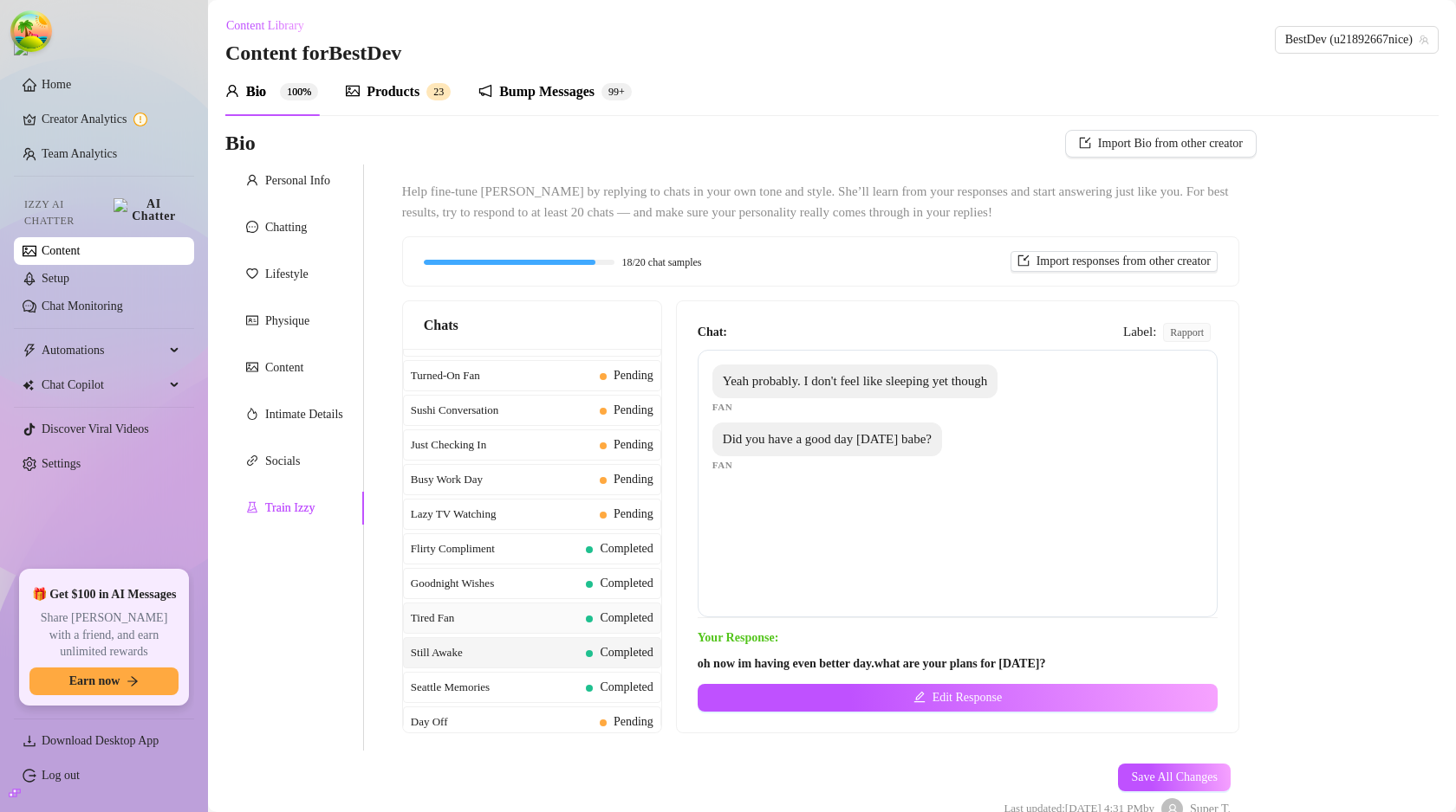
scroll to position [1658, 0]
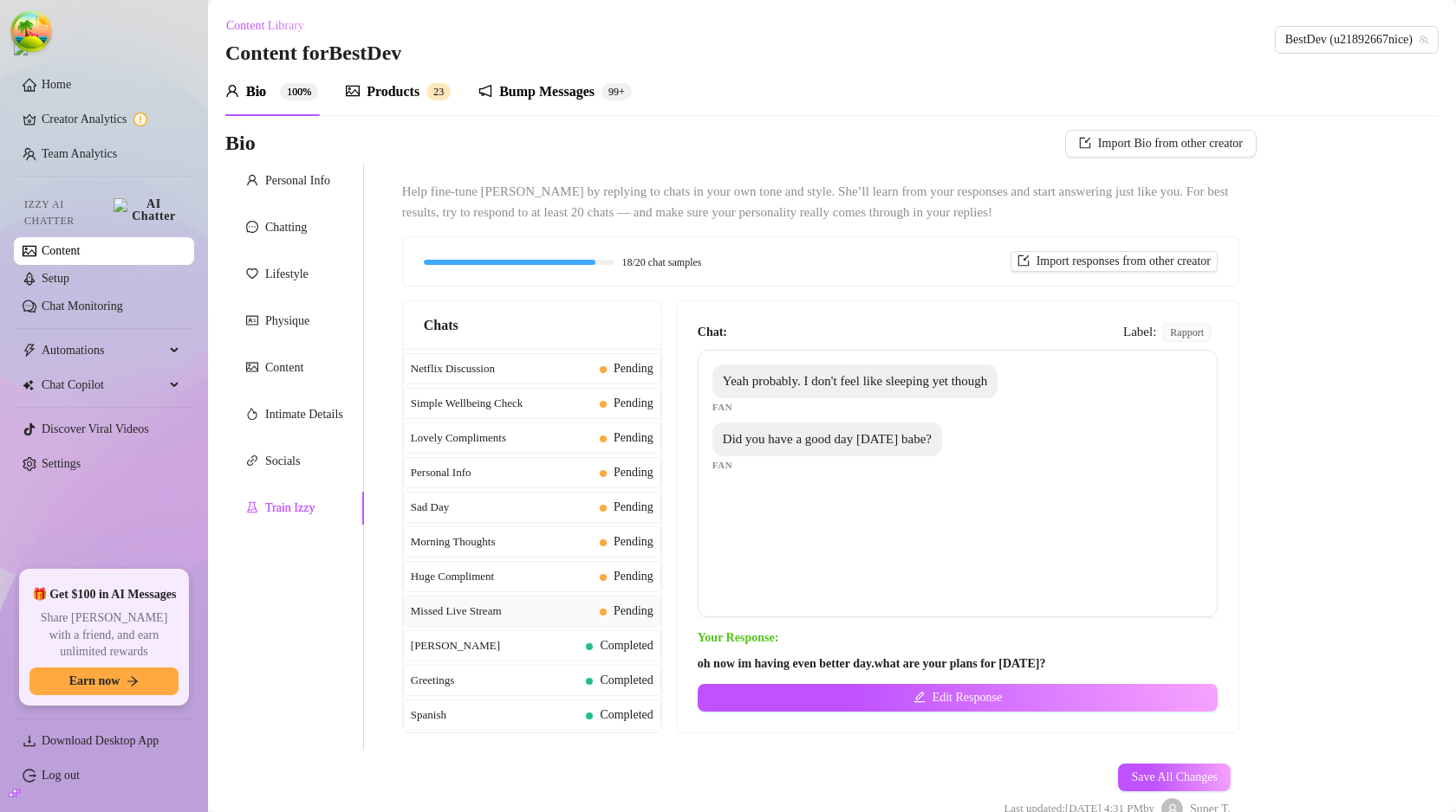
click at [600, 620] on span "Pending" at bounding box center [626, 612] width 54 height 19
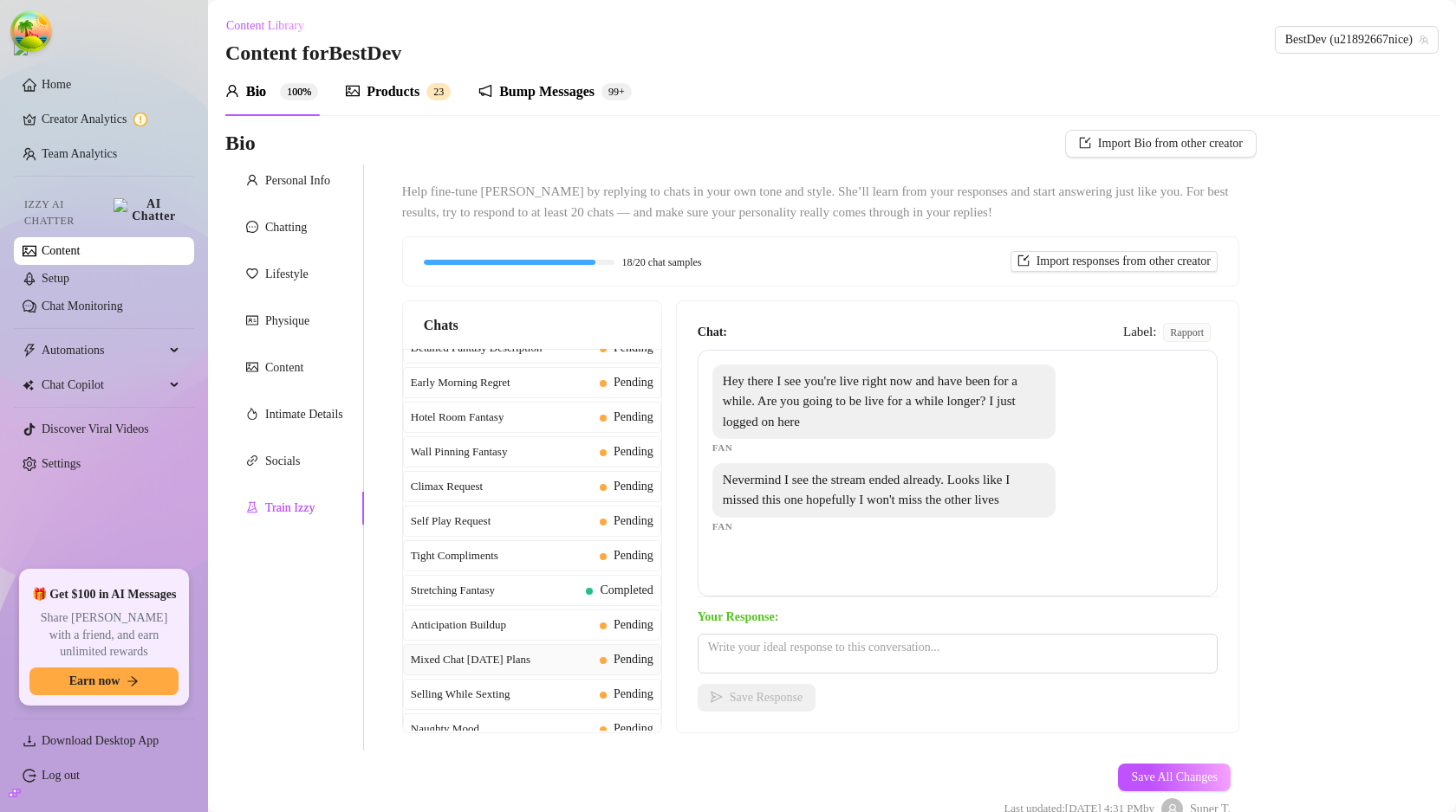
scroll to position [0, 0]
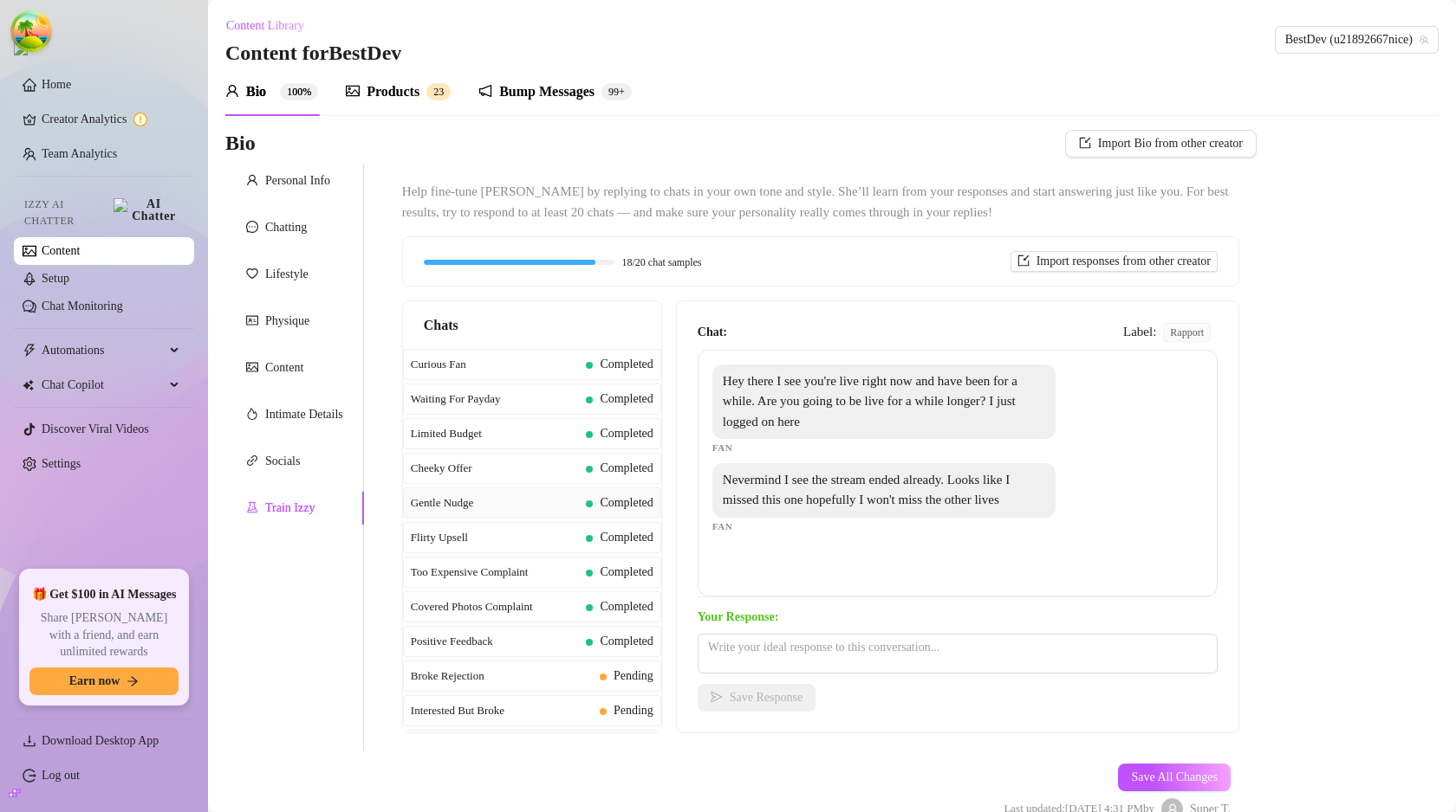
click at [585, 505] on span at bounding box center [589, 504] width 7 height 7
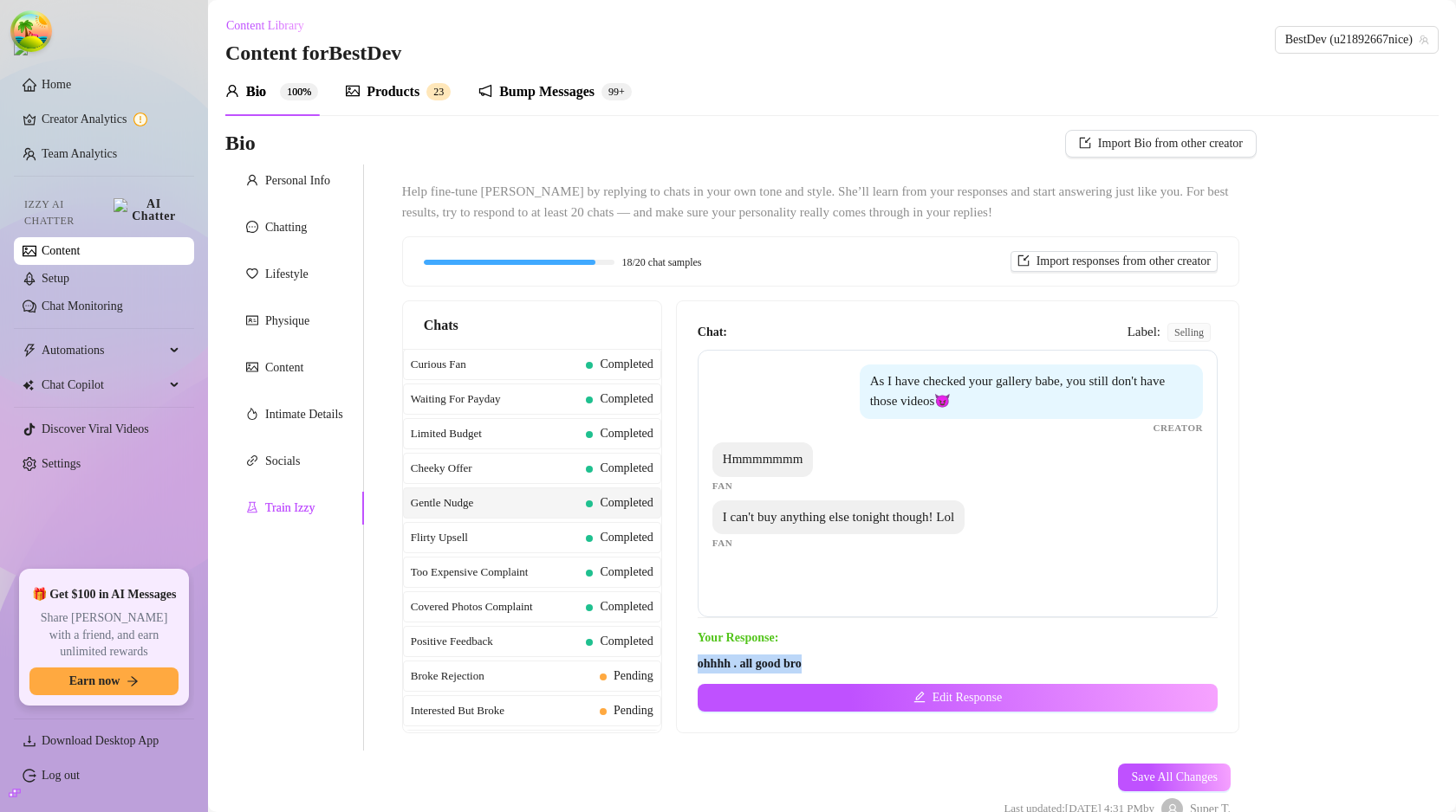
drag, startPoint x: 704, startPoint y: 665, endPoint x: 826, endPoint y: 664, distance: 122.0
click at [826, 664] on span "ohhhh . all good bro" at bounding box center [957, 665] width 520 height 19
click at [826, 663] on span "ohhhh . all good bro" at bounding box center [957, 665] width 520 height 19
drag, startPoint x: 1015, startPoint y: 417, endPoint x: 846, endPoint y: 374, distance: 174.4
click at [846, 374] on div "As I have checked your gallery babe, you still don't have those videos😈 Creator" at bounding box center [957, 400] width 490 height 71
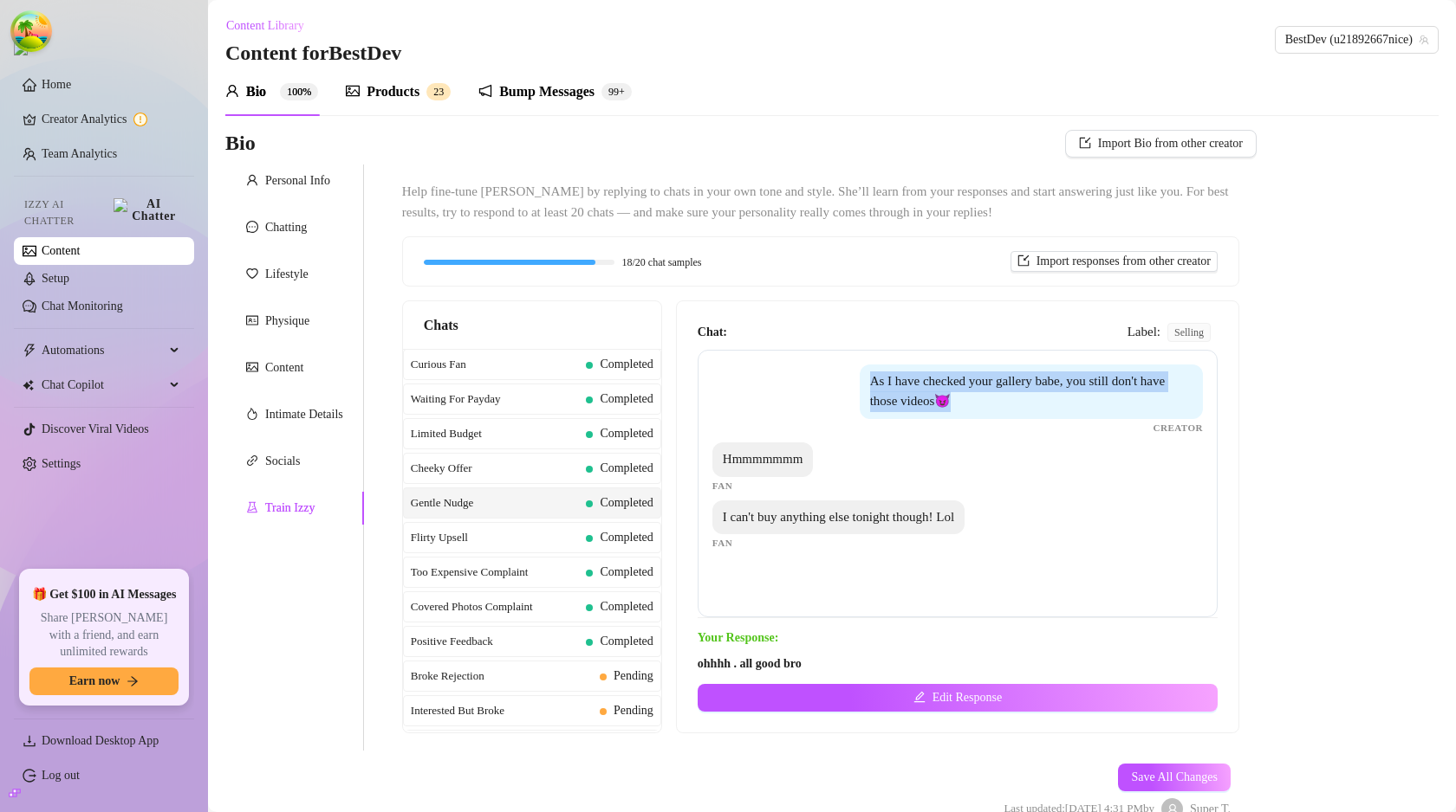
click at [859, 377] on div "As I have checked your gallery babe, you still don't have those videos😈 Creator" at bounding box center [957, 400] width 490 height 71
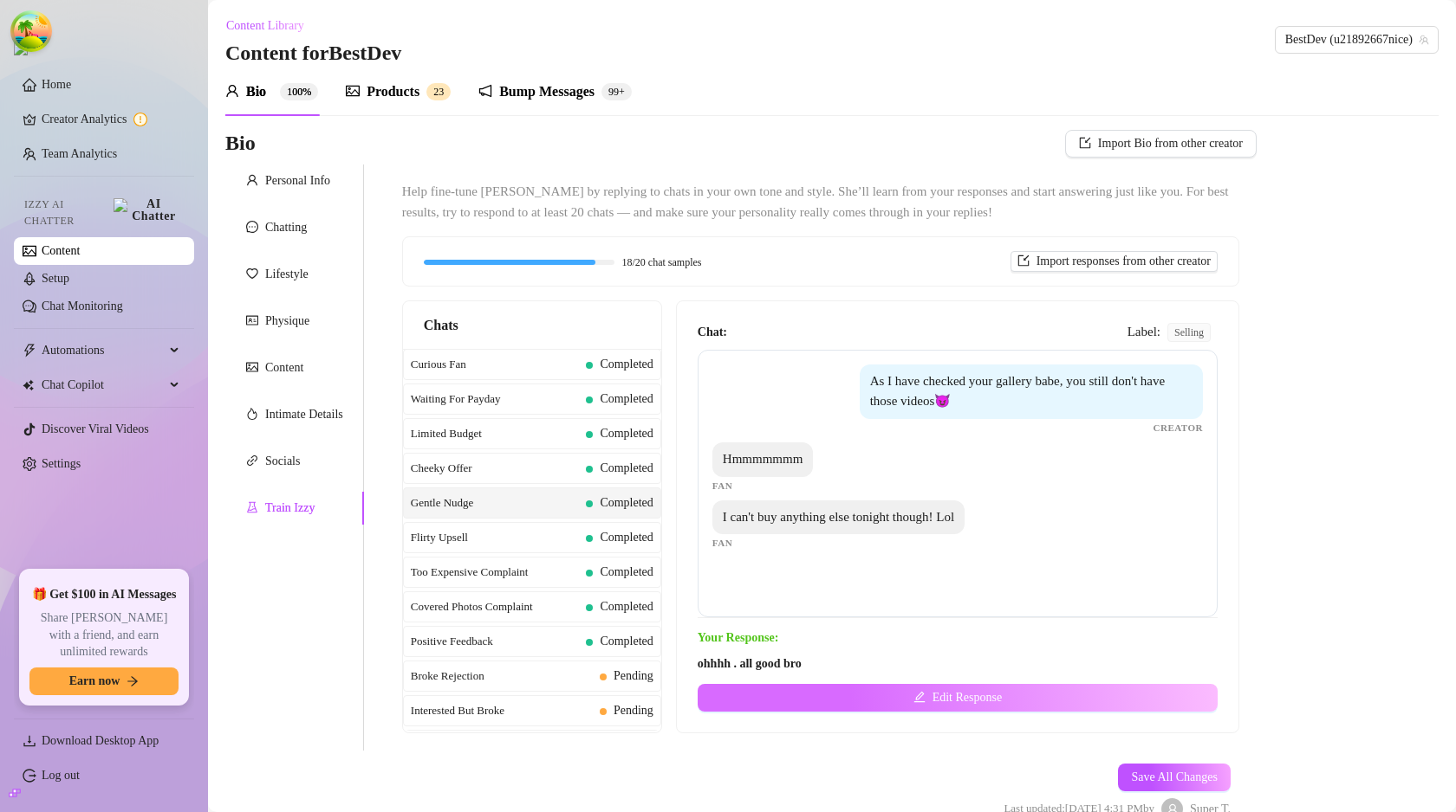
click at [894, 701] on button "Edit Response" at bounding box center [957, 697] width 520 height 27
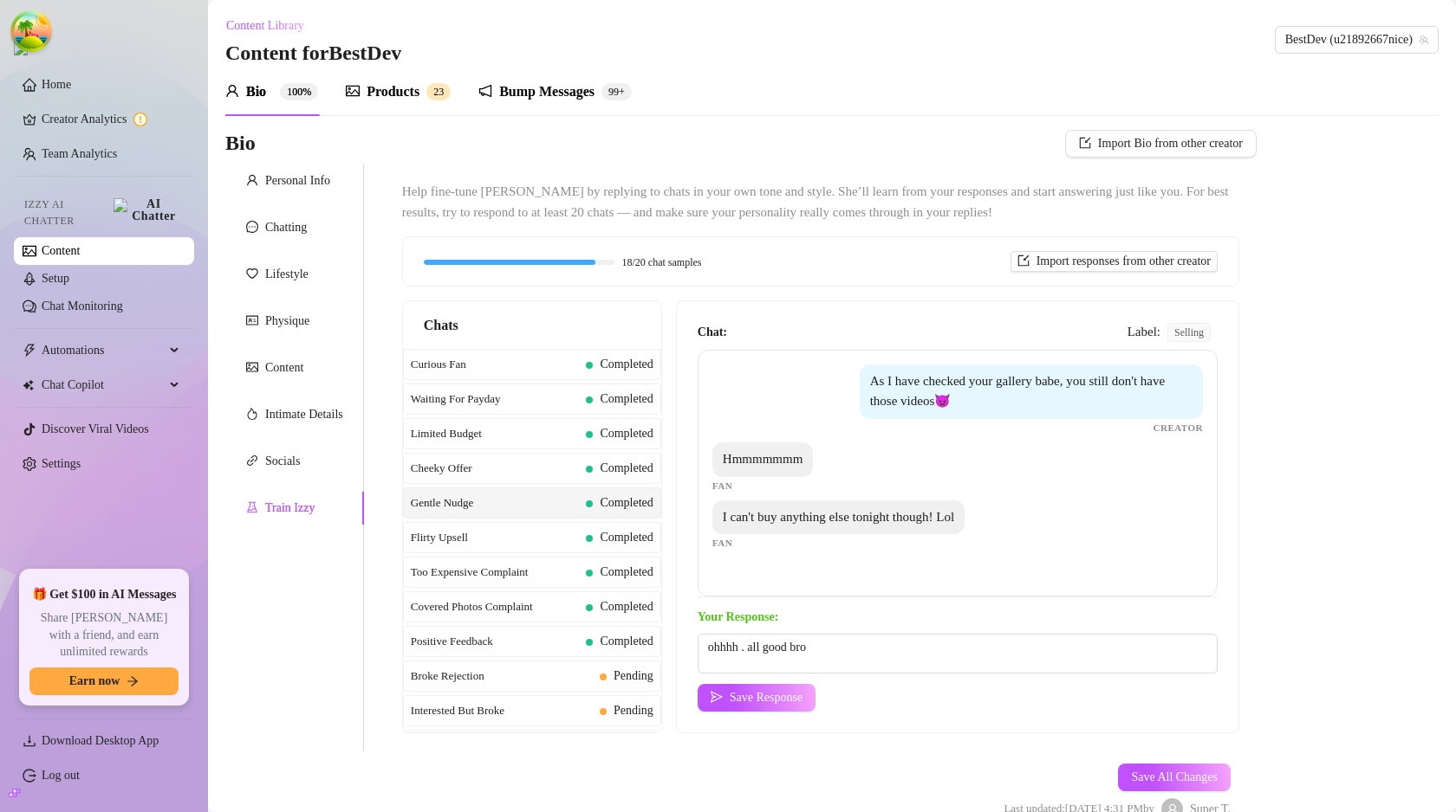
click at [717, 332] on strong "Chat:" at bounding box center [712, 332] width 29 height 13
click at [766, 623] on strong "Your Response:" at bounding box center [737, 617] width 80 height 13
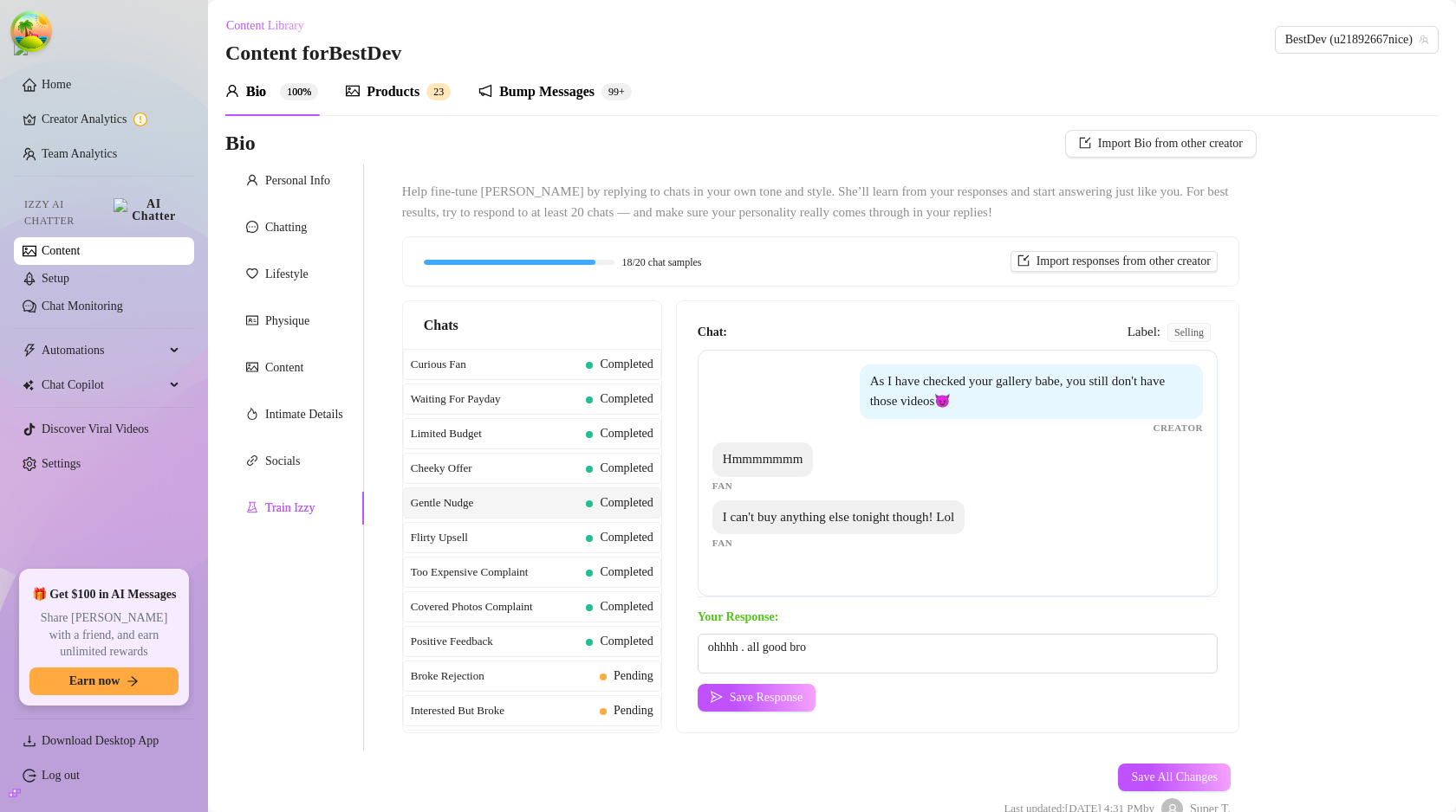
click at [766, 623] on strong "Your Response:" at bounding box center [737, 617] width 80 height 13
click at [732, 622] on strong "Your Response:" at bounding box center [737, 617] width 80 height 13
click at [1276, 338] on div "Bio Import Bio from other creator Personal Info Chatting Lifestyle Physique Con…" at bounding box center [832, 490] width 1213 height 720
